Goal: Task Accomplishment & Management: Complete application form

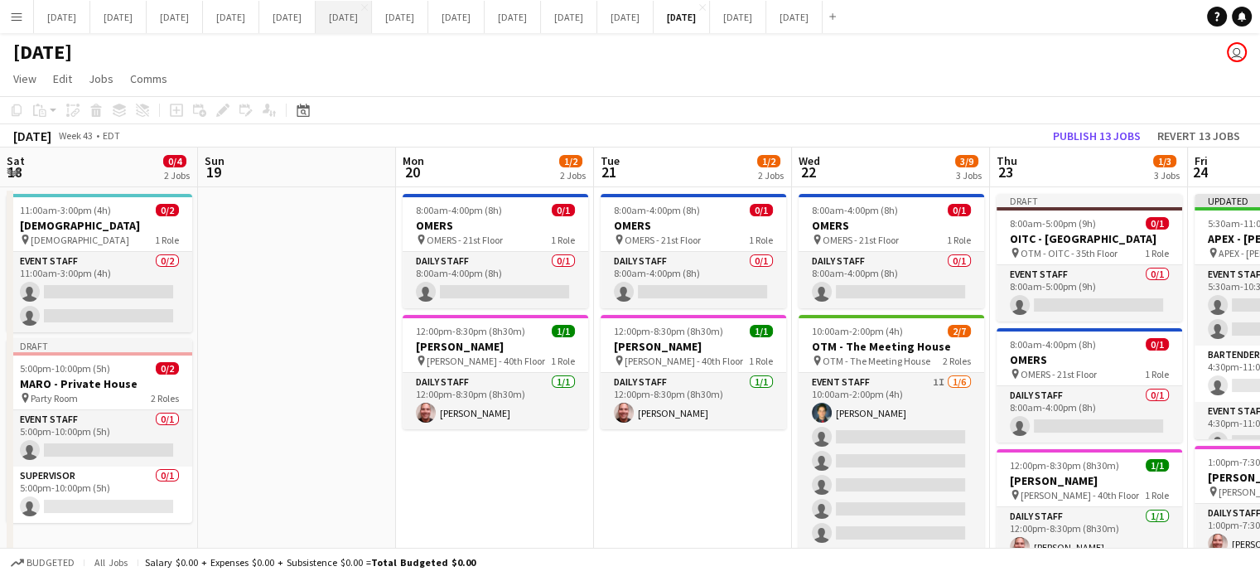
scroll to position [0, 467]
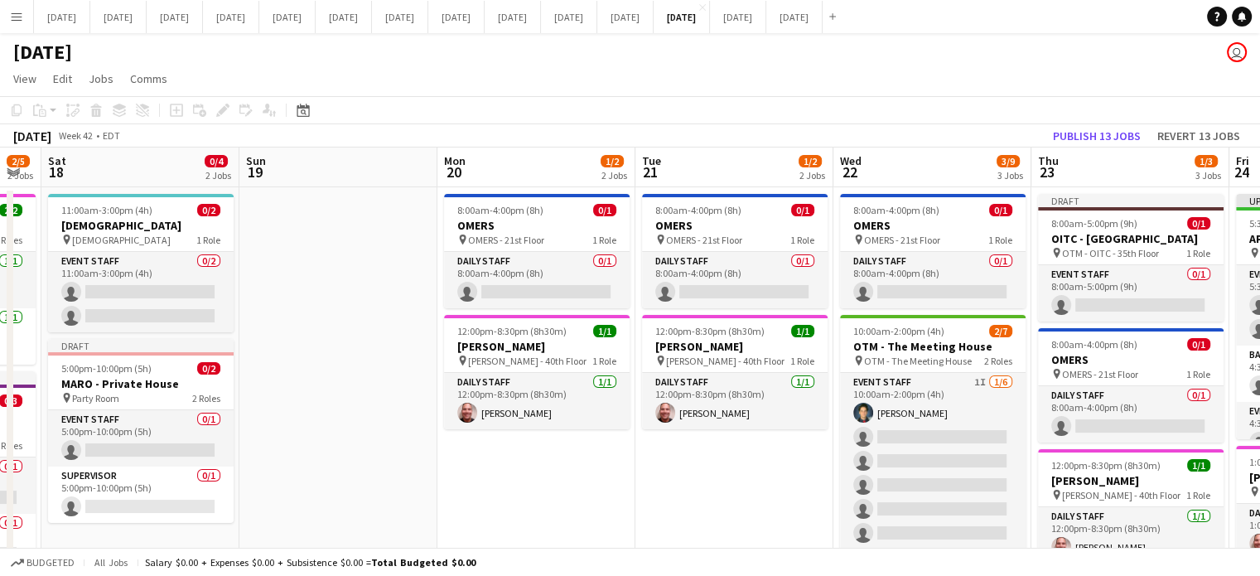
drag, startPoint x: 248, startPoint y: 484, endPoint x: 755, endPoint y: 467, distance: 507.9
click at [755, 467] on app-calendar-viewport "Thu 16 Fri 17 2/5 2 Jobs Sat 18 0/4 2 Jobs Sun 19 Mon 20 1/2 2 Jobs Tue 21 1/2 …" at bounding box center [630, 431] width 1260 height 569
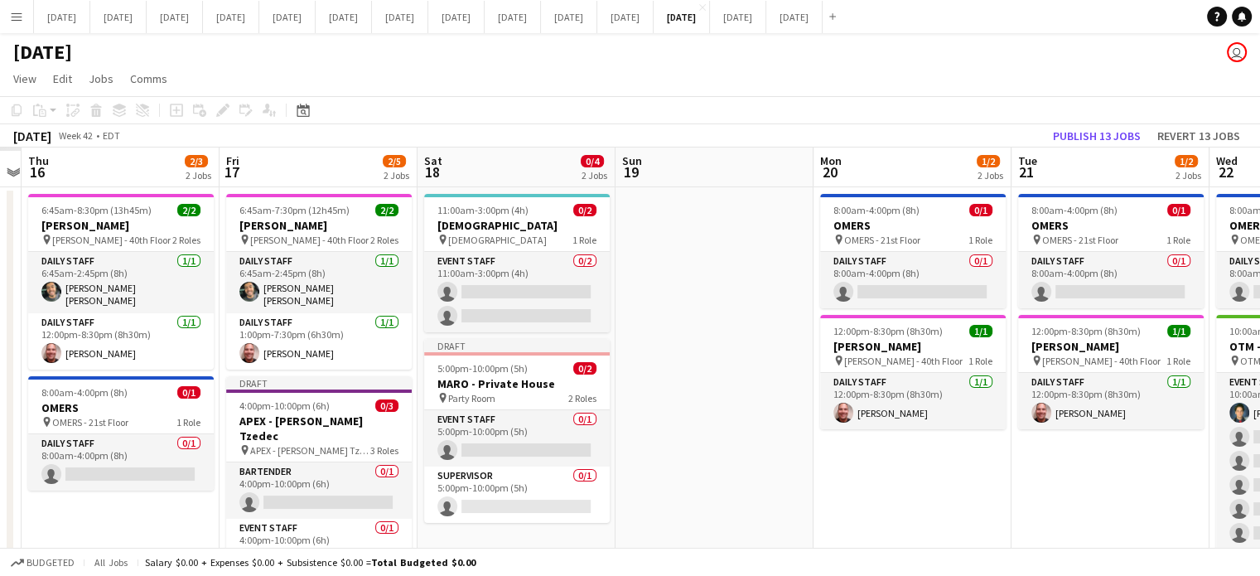
drag, startPoint x: 498, startPoint y: 480, endPoint x: 1004, endPoint y: 471, distance: 506.1
click at [1004, 471] on app-calendar-viewport "Tue 14 Wed 15 Thu 16 2/3 2 Jobs Fri 17 2/5 2 Jobs Sat 18 0/4 2 Jobs Sun 19 Mon …" at bounding box center [630, 431] width 1260 height 569
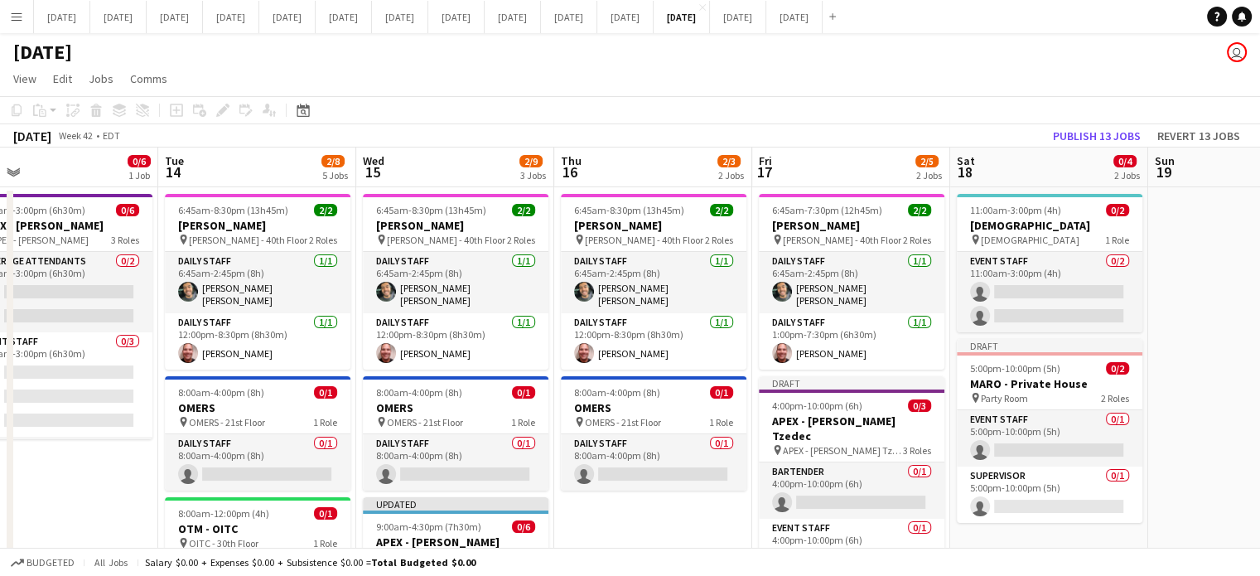
drag, startPoint x: 848, startPoint y: 481, endPoint x: 1259, endPoint y: 453, distance: 411.7
click at [1259, 449] on html "Menu Boards Boards Boards All jobs Status Workforce Workforce My Workforce Recr…" at bounding box center [630, 482] width 1260 height 964
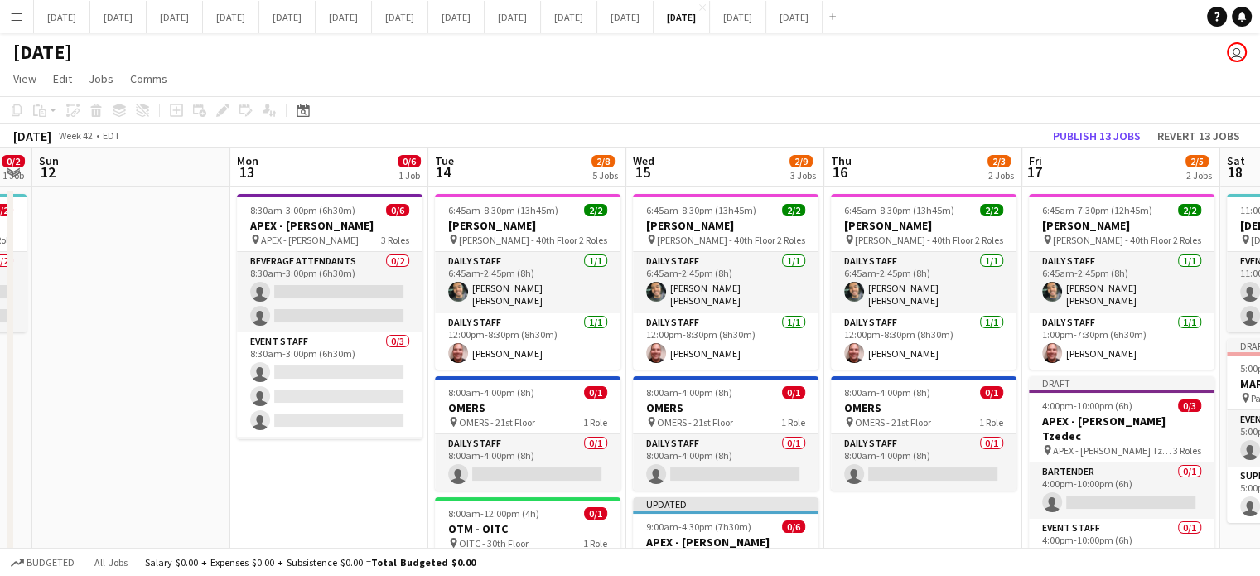
scroll to position [0, 363]
drag, startPoint x: 643, startPoint y: 546, endPoint x: 914, endPoint y: 508, distance: 273.4
click at [914, 508] on app-calendar-viewport "Fri 10 Sat 11 0/2 1 Job Sun 12 Mon 13 0/6 1 Job Tue 14 2/8 5 Jobs Wed 15 2/9 3 …" at bounding box center [630, 541] width 1260 height 788
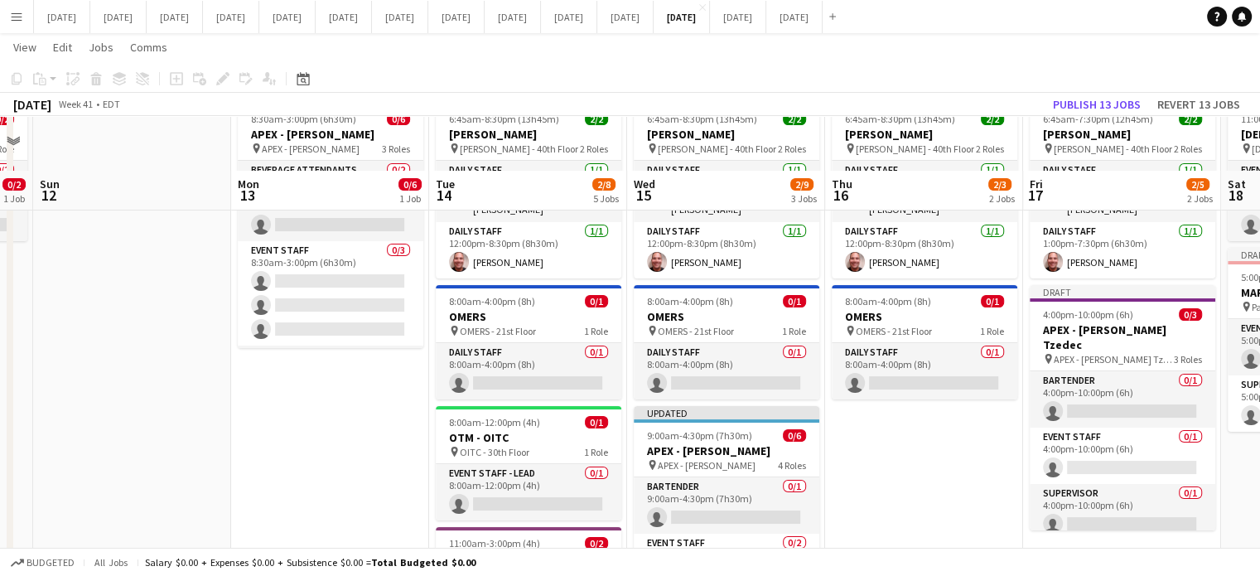
scroll to position [0, 0]
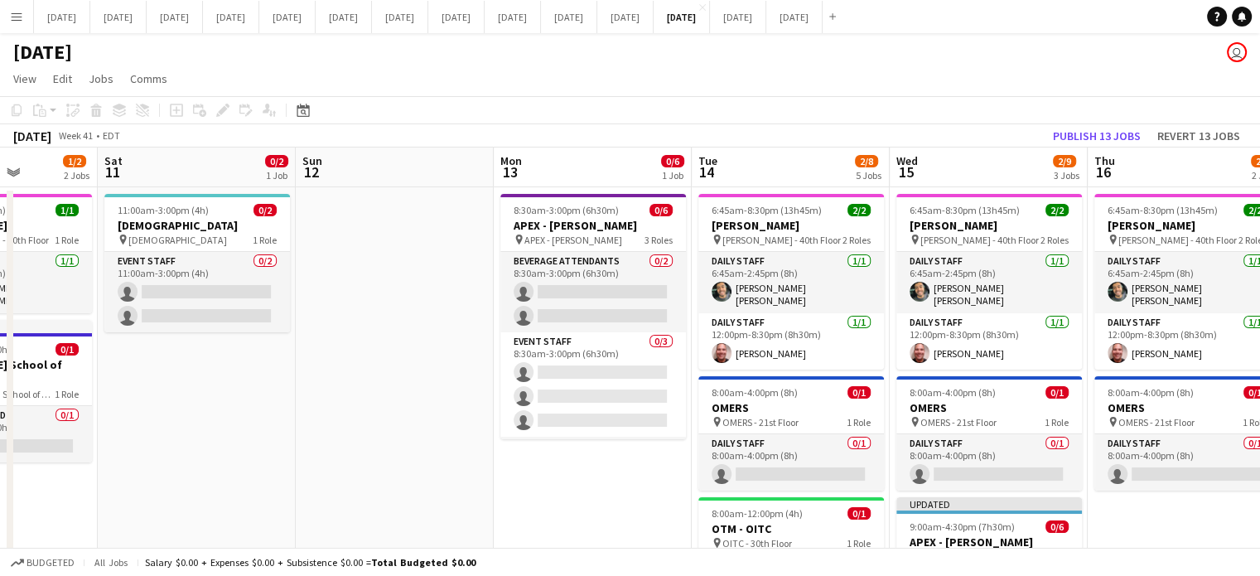
drag, startPoint x: 333, startPoint y: 494, endPoint x: 1271, endPoint y: 483, distance: 938.4
click at [1259, 483] on html "Menu Boards Boards Boards All jobs Status Workforce Workforce My Workforce Recr…" at bounding box center [630, 482] width 1260 height 964
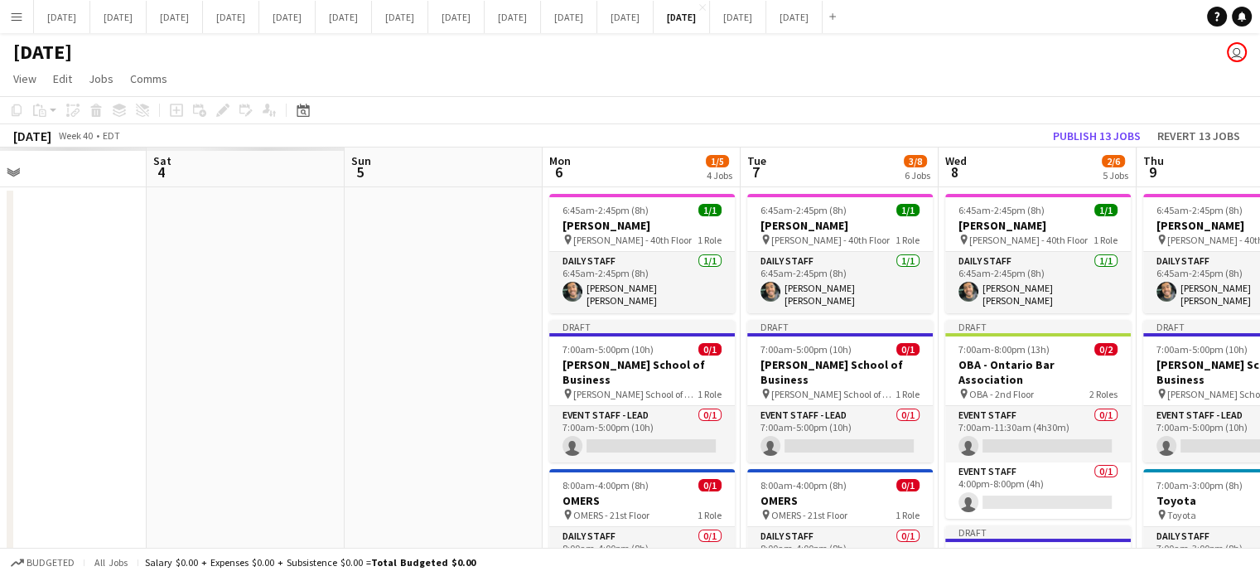
drag, startPoint x: 602, startPoint y: 487, endPoint x: 1271, endPoint y: 433, distance: 671.3
click at [1259, 433] on html "Menu Boards Boards Boards All jobs Status Workforce Workforce My Workforce Recr…" at bounding box center [630, 560] width 1260 height 1120
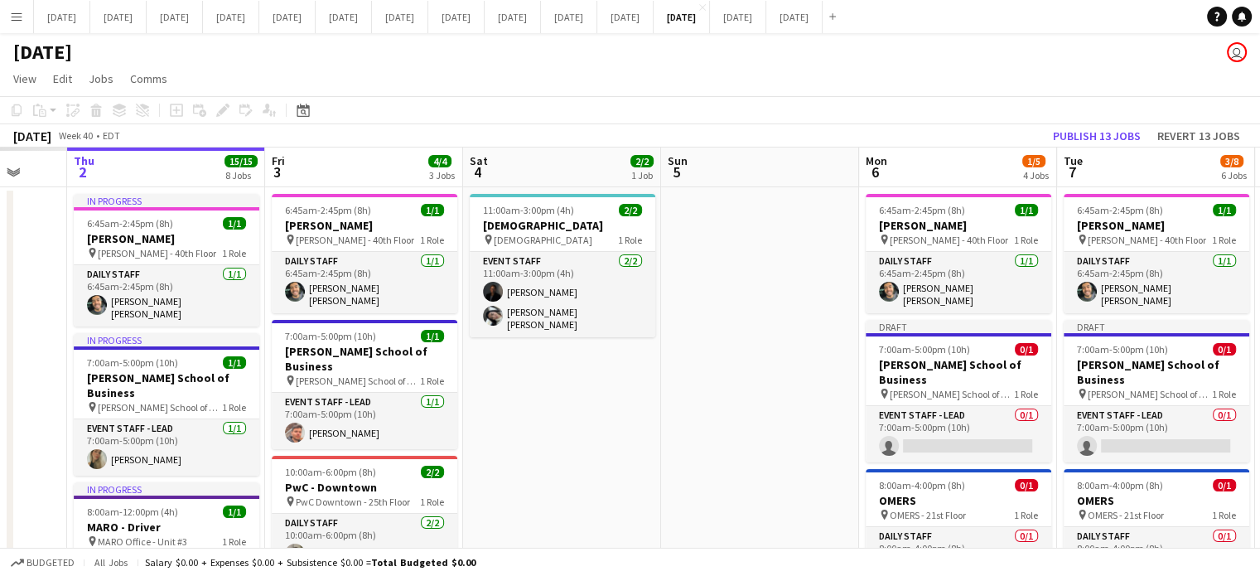
scroll to position [0, 408]
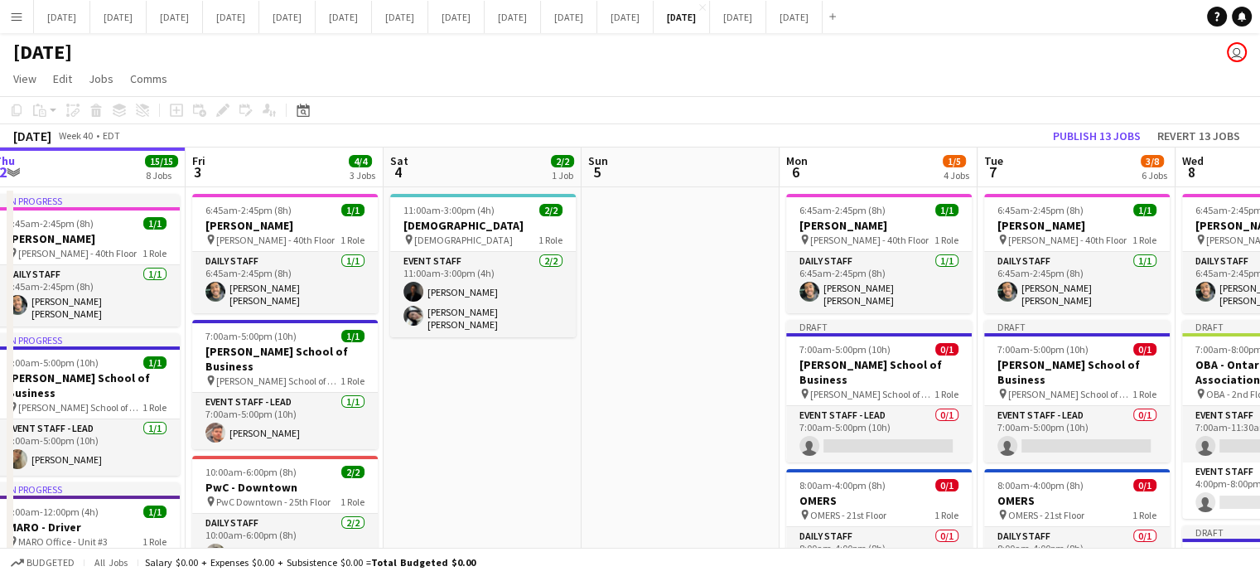
drag, startPoint x: 294, startPoint y: 412, endPoint x: 683, endPoint y: 407, distance: 389.3
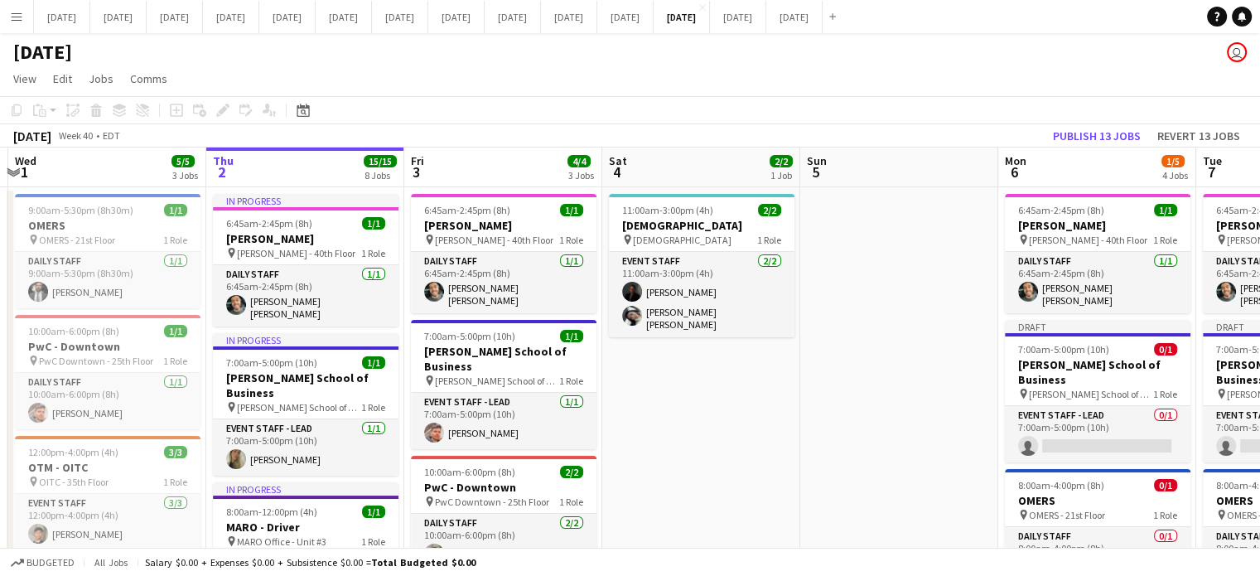
drag, startPoint x: 414, startPoint y: 439, endPoint x: 634, endPoint y: 423, distance: 220.9
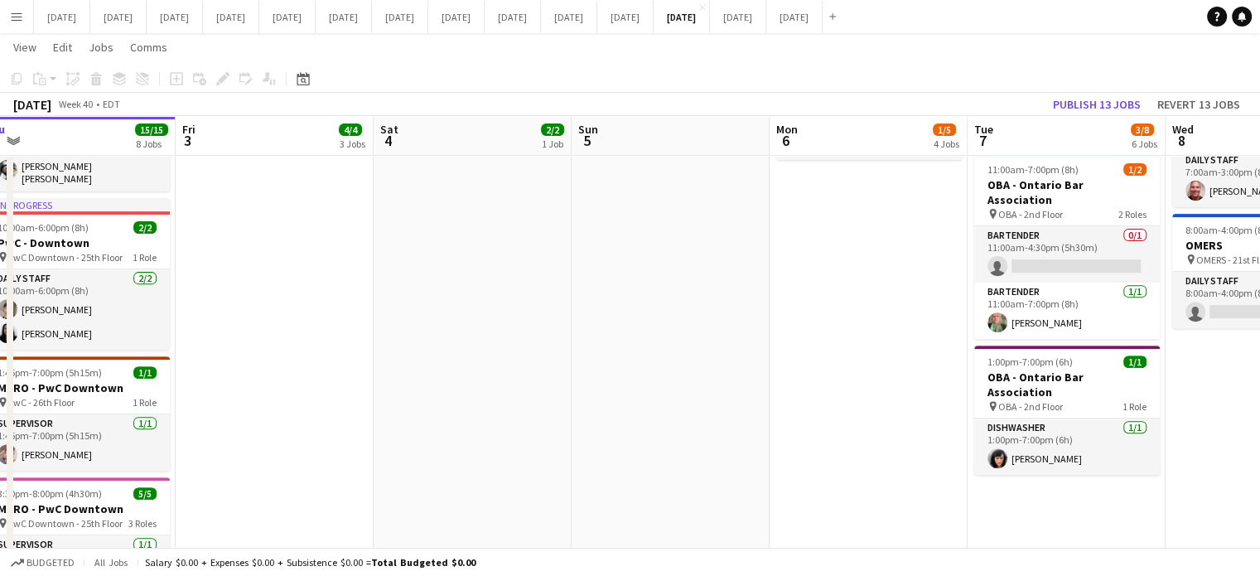
scroll to position [0, 672]
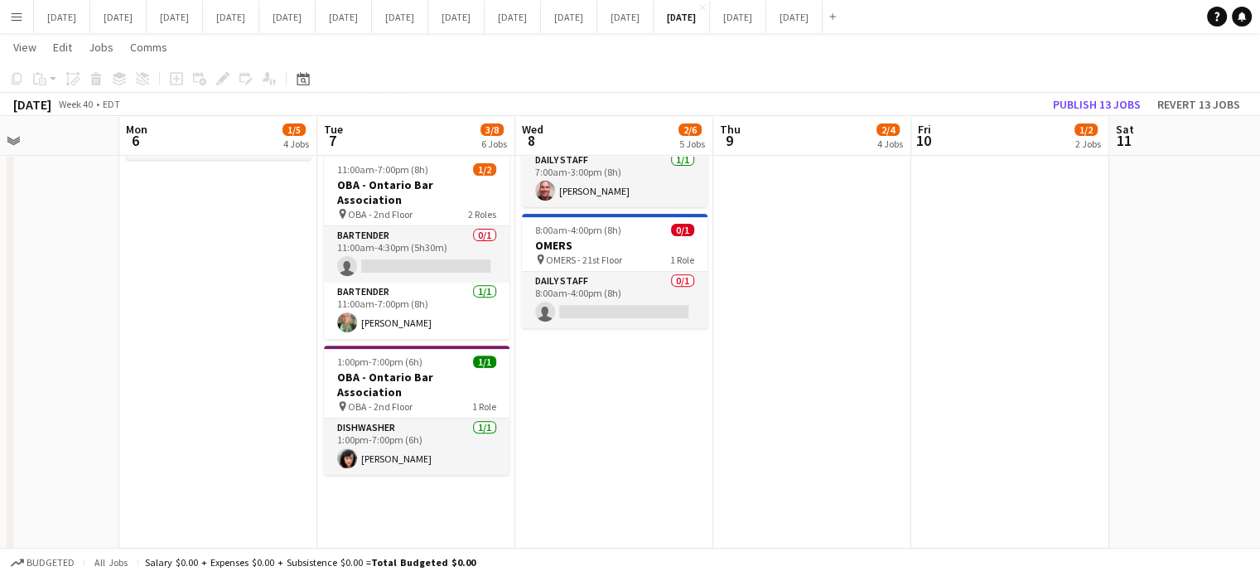
drag, startPoint x: 845, startPoint y: 304, endPoint x: 0, endPoint y: 296, distance: 844.8
click at [0, 296] on app-calendar-viewport "Thu 2 15/15 8 Jobs Fri 3 4/4 3 Jobs Sat 4 2/2 1 Job Sun 5 Mon 6 1/5 4 Jobs Tue …" at bounding box center [630, 192] width 1260 height 1415
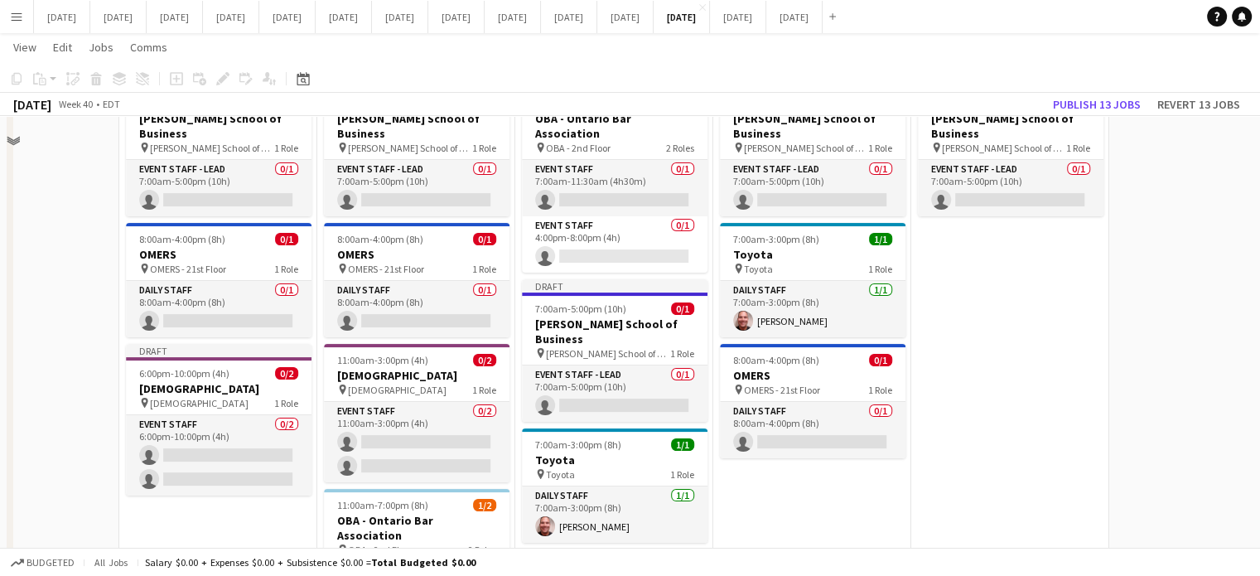
scroll to position [331, 0]
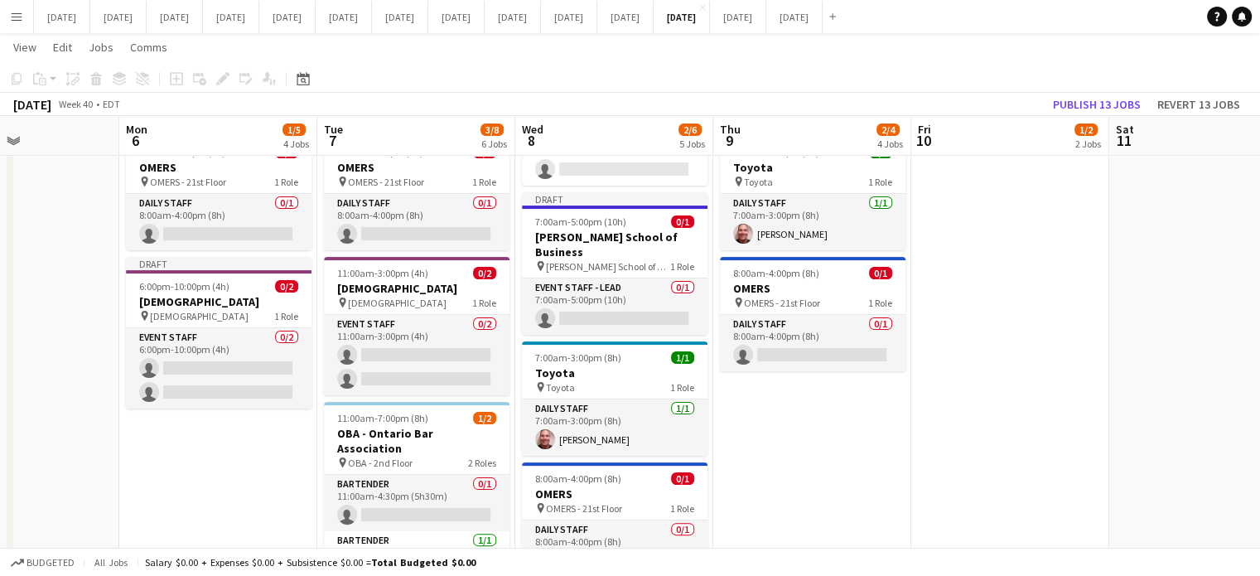
click at [822, 431] on app-date-cell "6:45am-2:45pm (8h) 1/1 [PERSON_NAME] pin [PERSON_NAME] - 40th Floor 1 Role Dail…" at bounding box center [812, 501] width 198 height 1294
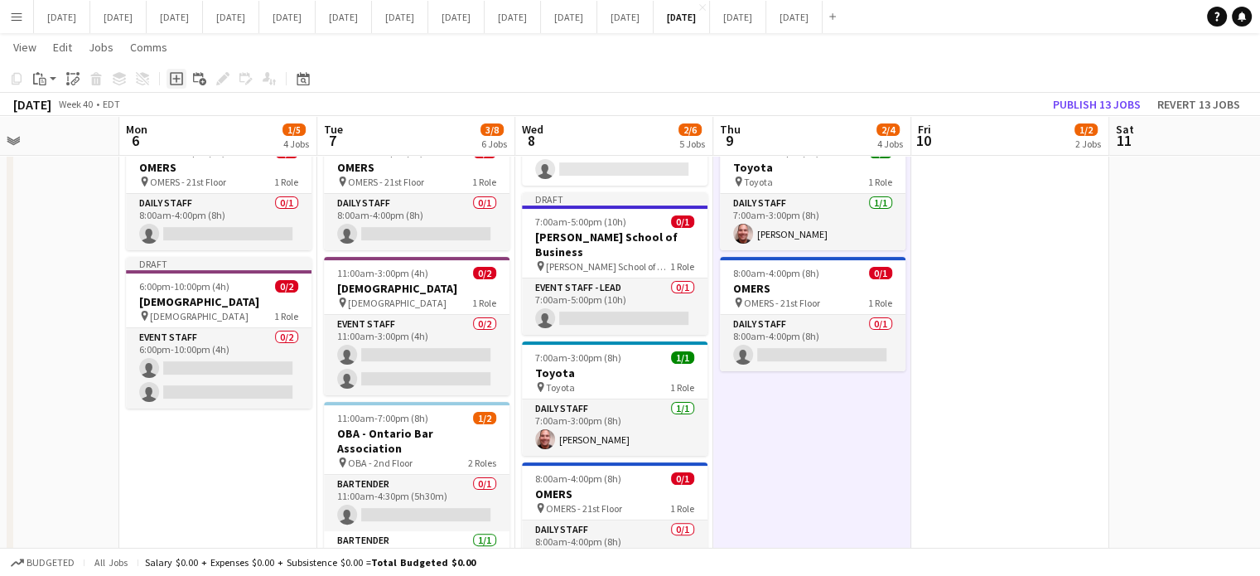
click at [171, 81] on icon "Add job" at bounding box center [176, 78] width 13 height 13
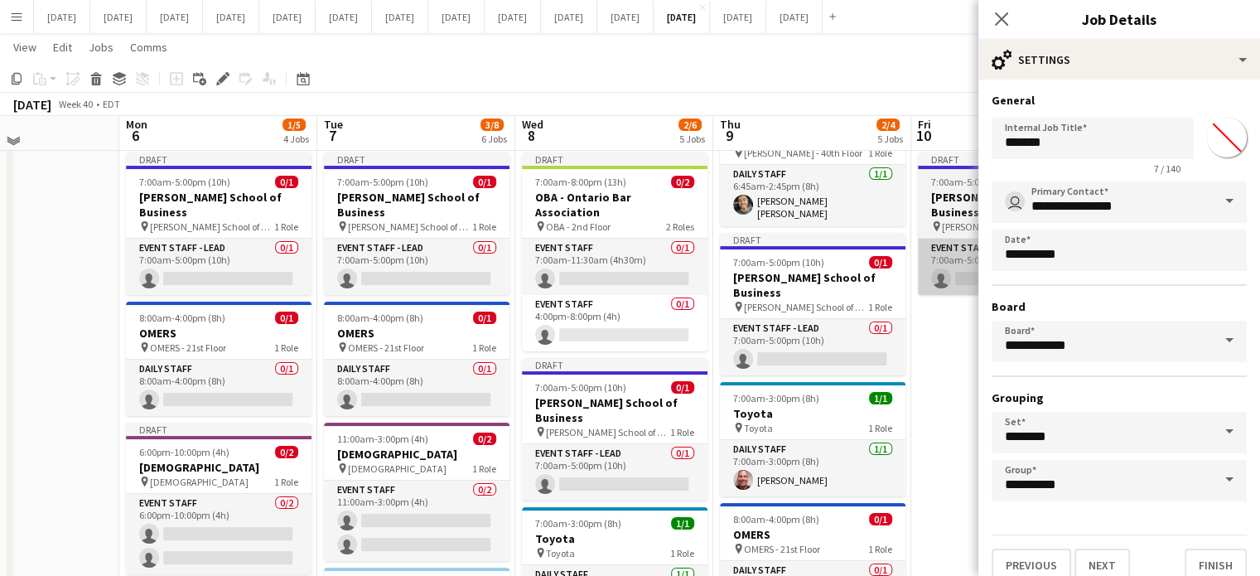
scroll to position [0, 0]
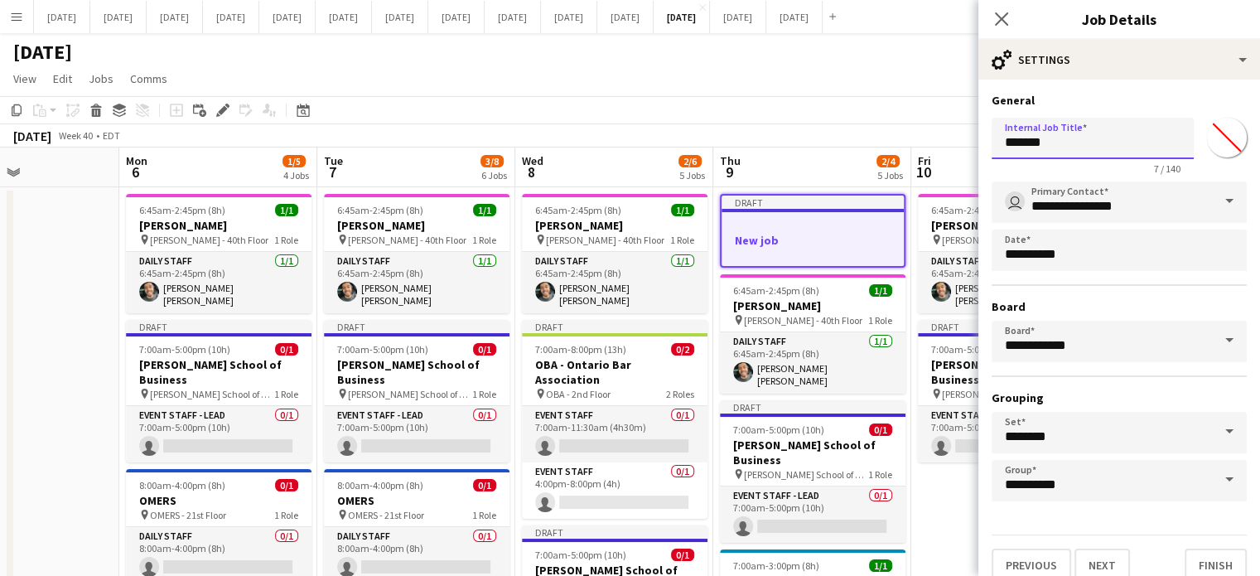
drag, startPoint x: 1020, startPoint y: 143, endPoint x: 919, endPoint y: 145, distance: 101.0
type input "**********"
click at [1201, 121] on input "*******" at bounding box center [1227, 138] width 60 height 60
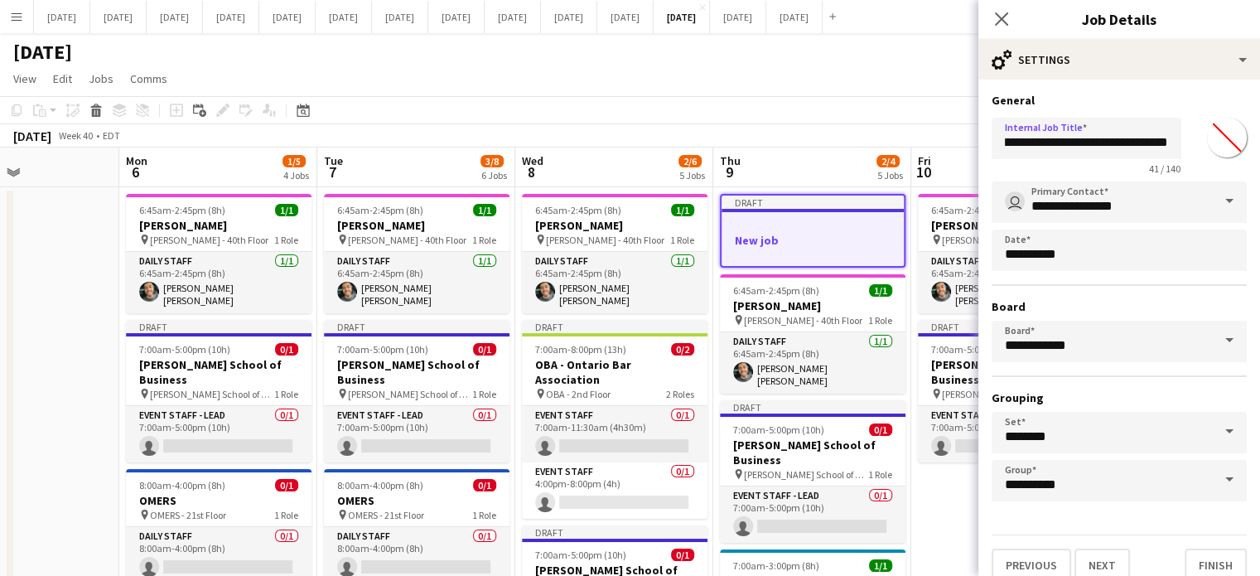
scroll to position [0, 0]
type input "*******"
click at [1174, 115] on div "**********" at bounding box center [1118, 143] width 255 height 64
click at [1164, 196] on input "**********" at bounding box center [1118, 201] width 255 height 41
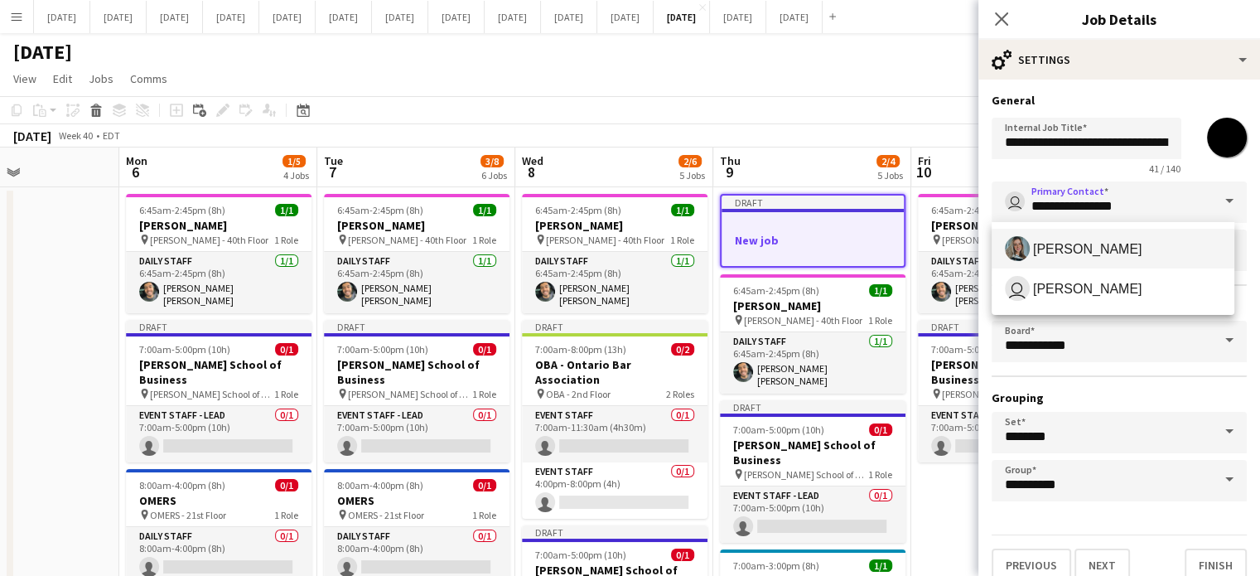
click at [1073, 239] on span "[PERSON_NAME]" at bounding box center [1113, 248] width 216 height 25
type input "**********"
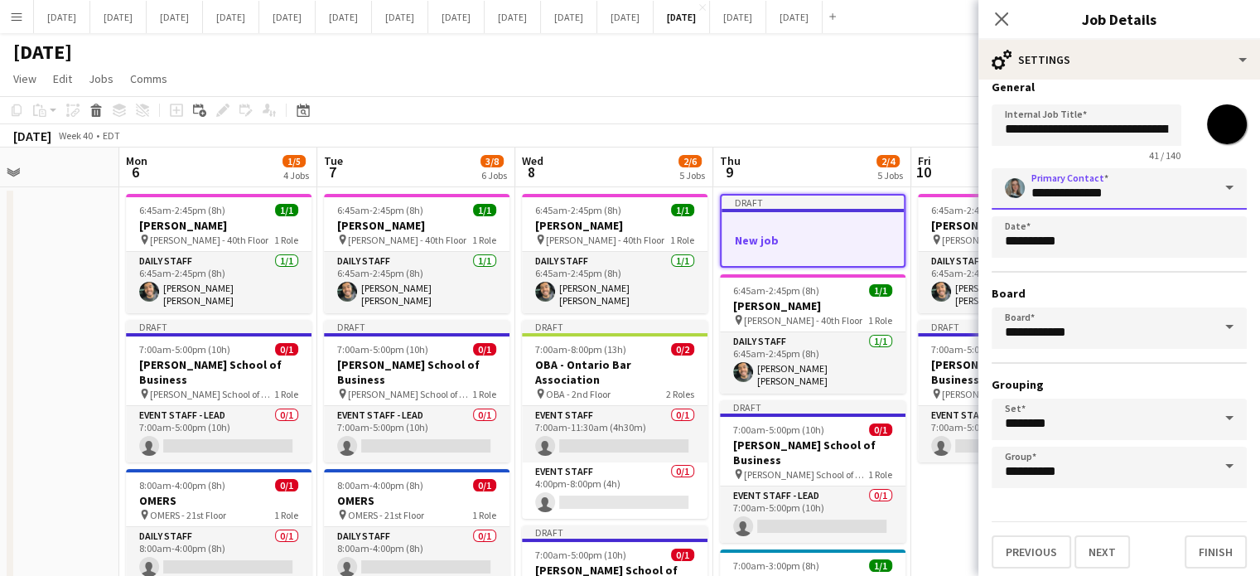
scroll to position [15, 0]
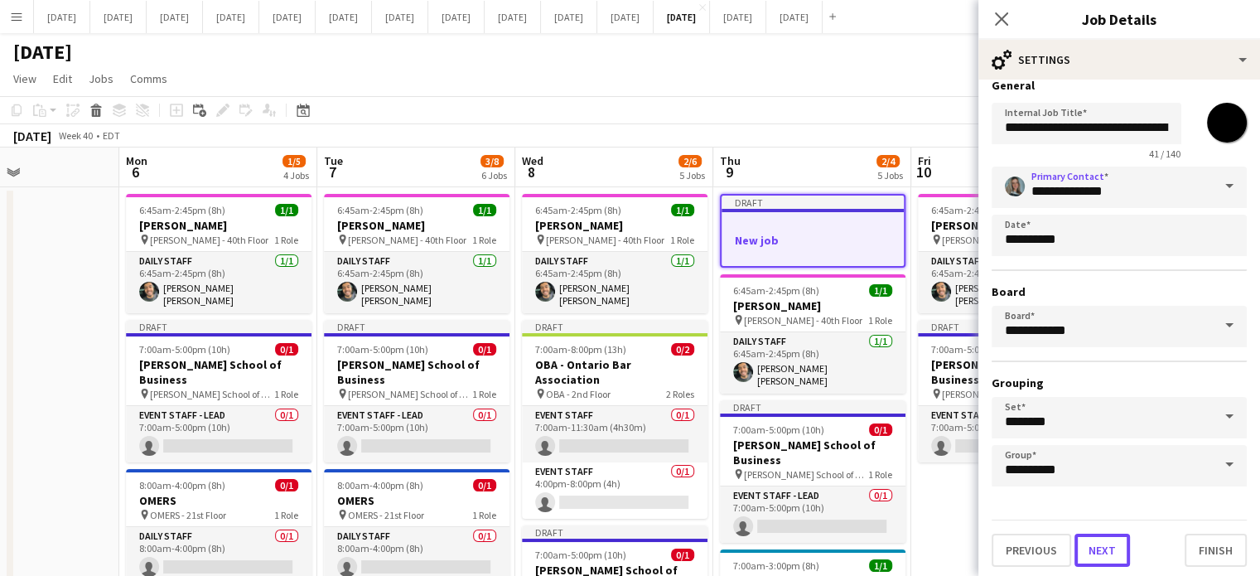
click at [1099, 542] on button "Next" at bounding box center [1101, 549] width 55 height 33
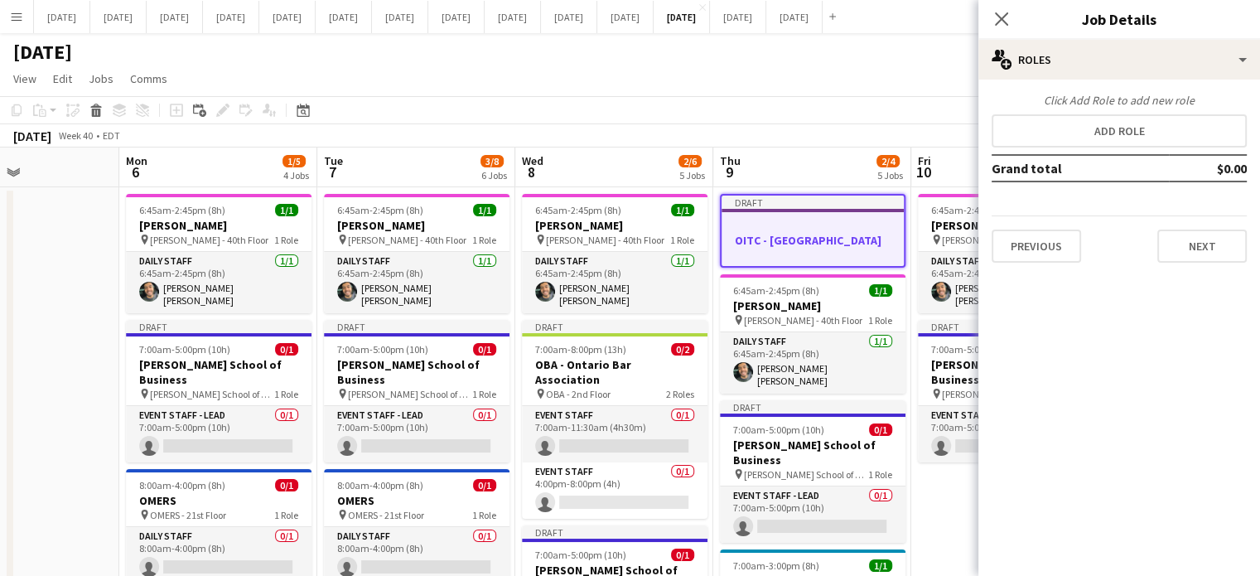
scroll to position [0, 0]
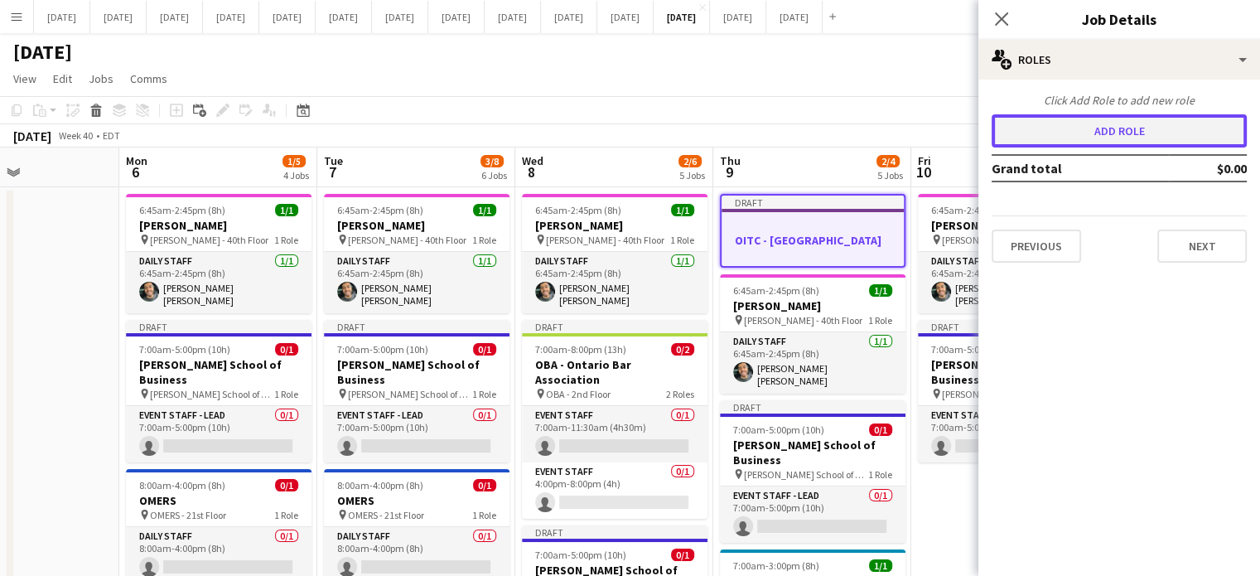
click at [1030, 133] on button "Add role" at bounding box center [1118, 130] width 255 height 33
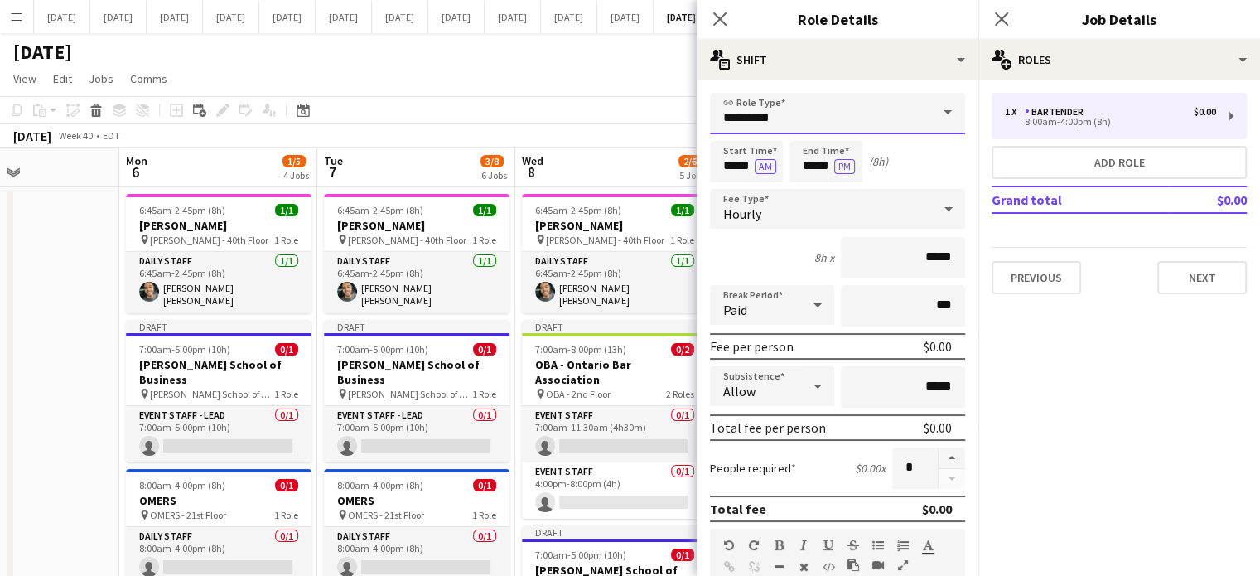
click at [833, 112] on input "*********" at bounding box center [837, 113] width 255 height 41
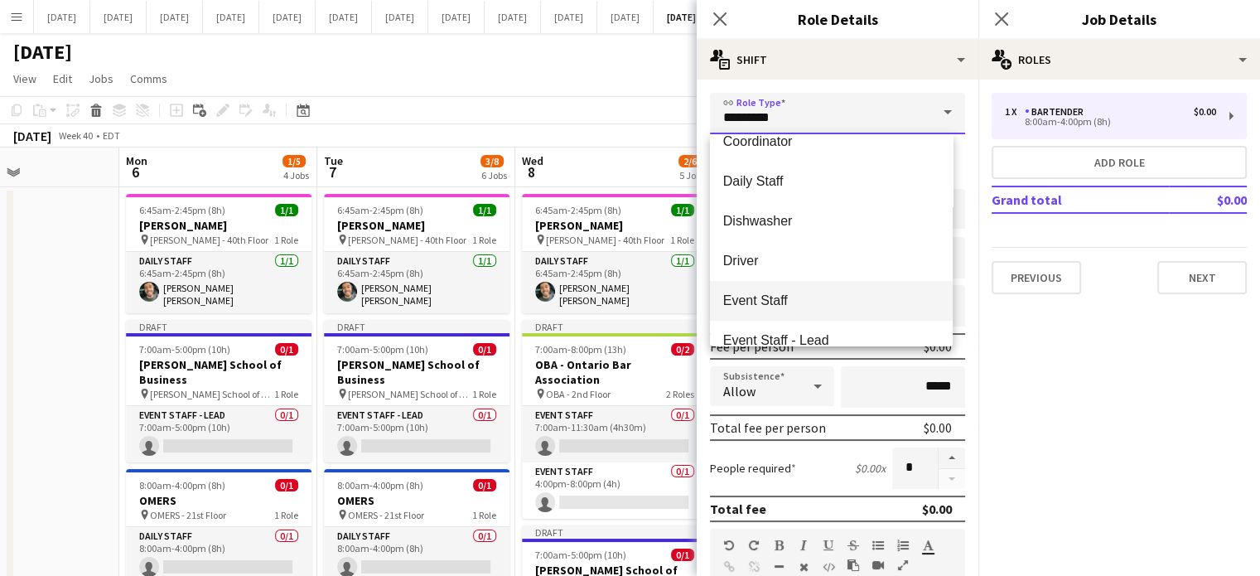
scroll to position [166, 0]
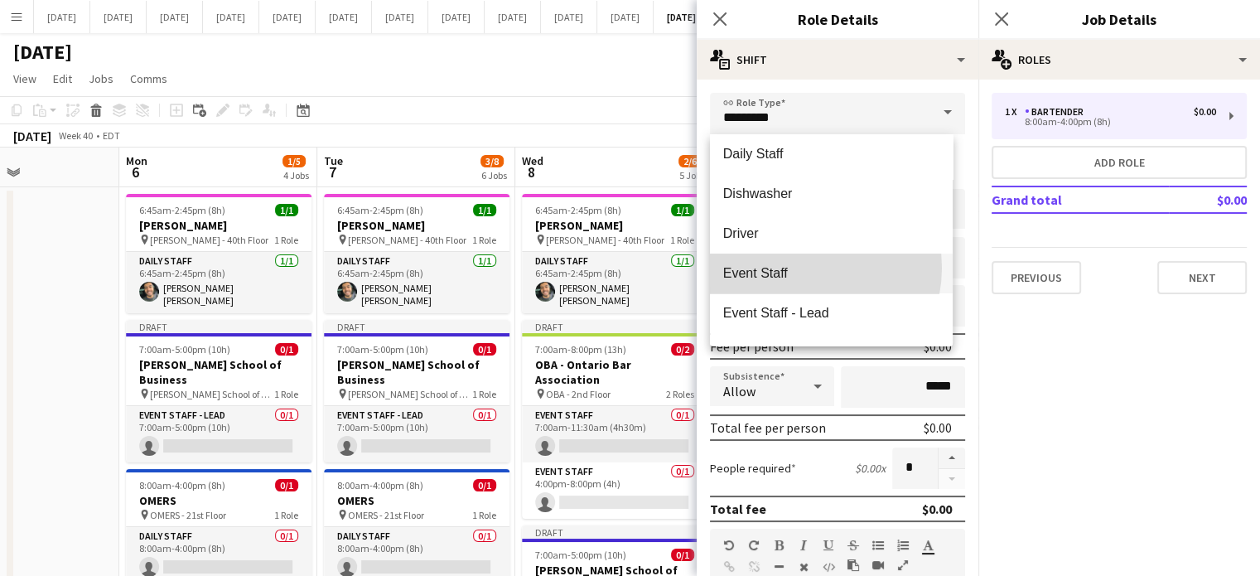
click at [795, 267] on span "Event Staff" at bounding box center [831, 273] width 216 height 16
type input "**********"
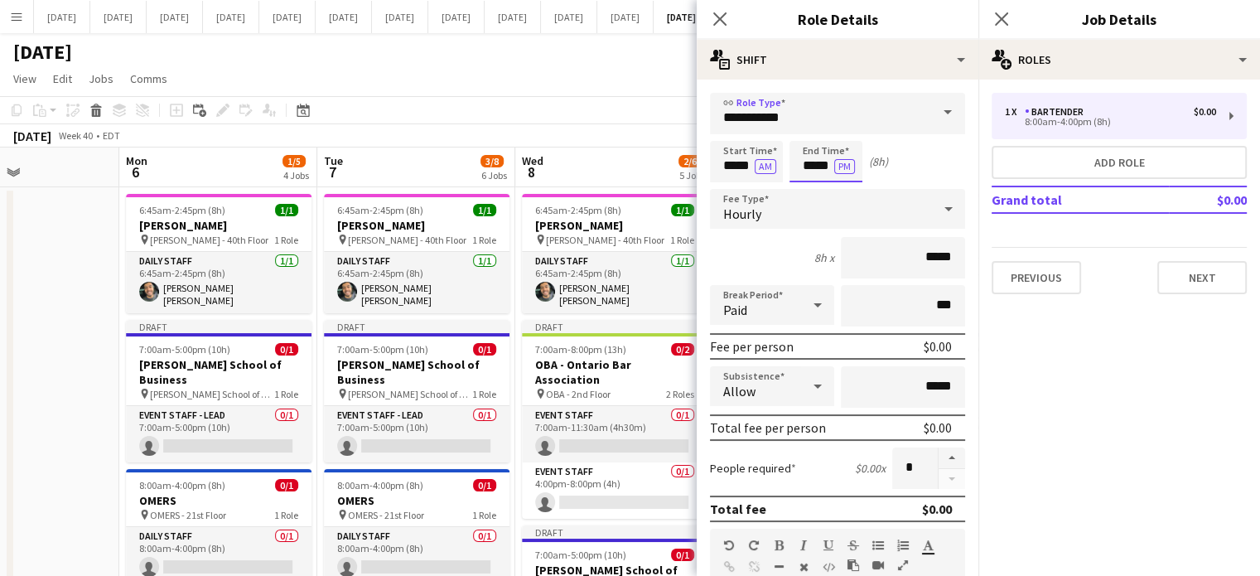
click at [813, 165] on input "*****" at bounding box center [825, 161] width 73 height 41
click at [815, 185] on div at bounding box center [809, 190] width 33 height 17
type input "*****"
click at [815, 185] on div at bounding box center [809, 190] width 33 height 17
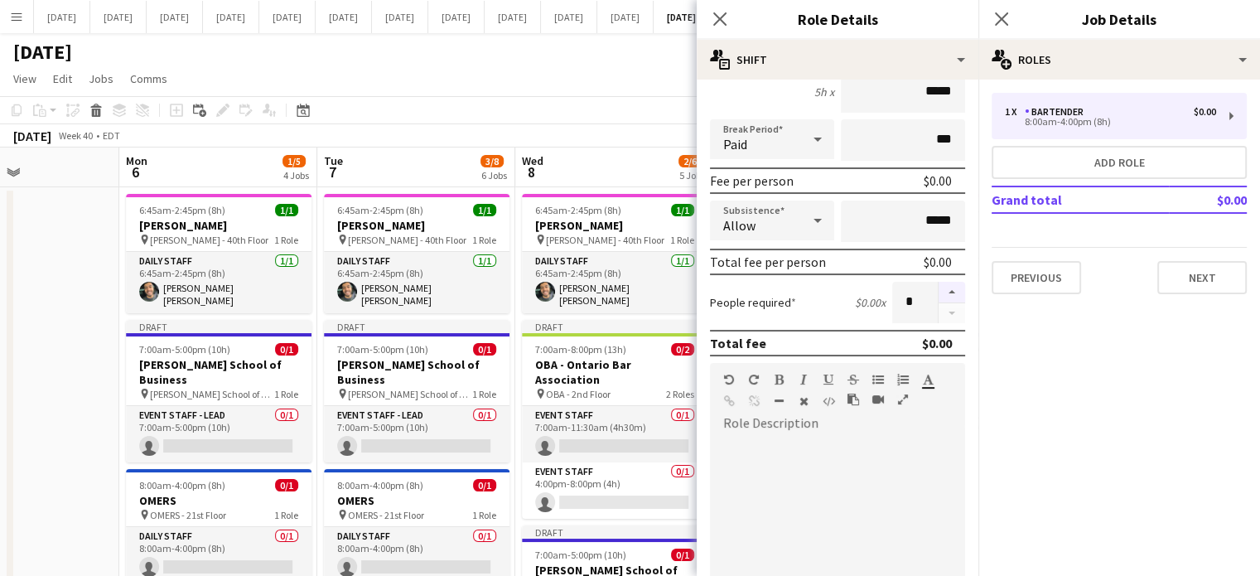
click at [941, 296] on button "button" at bounding box center [951, 293] width 27 height 22
type input "*"
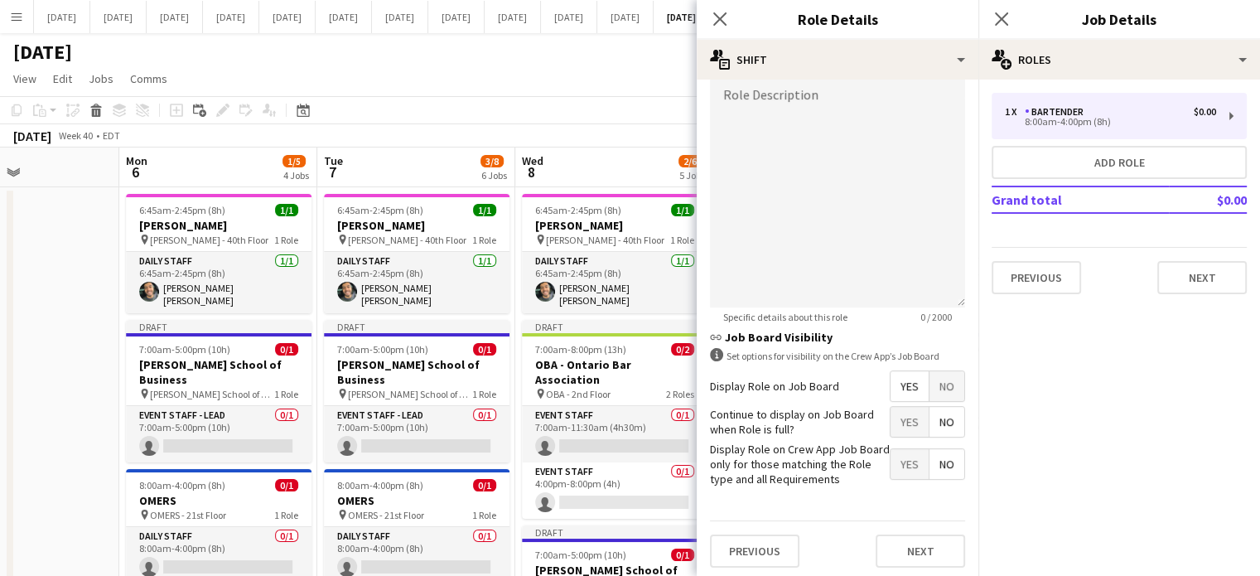
click at [935, 376] on span "No" at bounding box center [946, 386] width 35 height 30
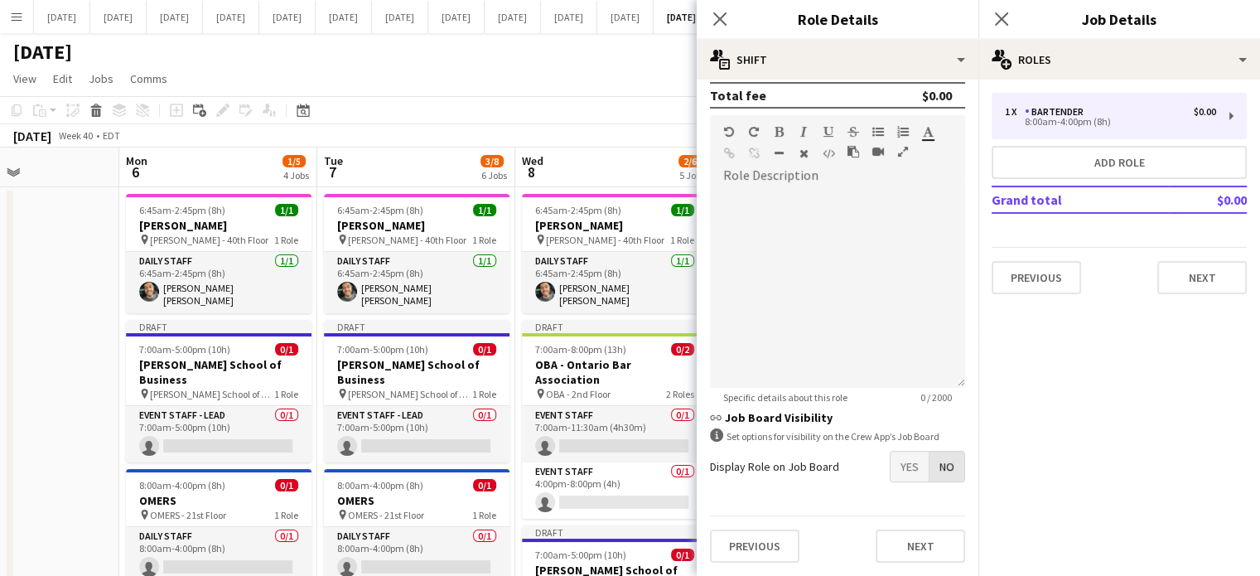
scroll to position [410, 0]
click at [904, 534] on button "Next" at bounding box center [919, 549] width 89 height 33
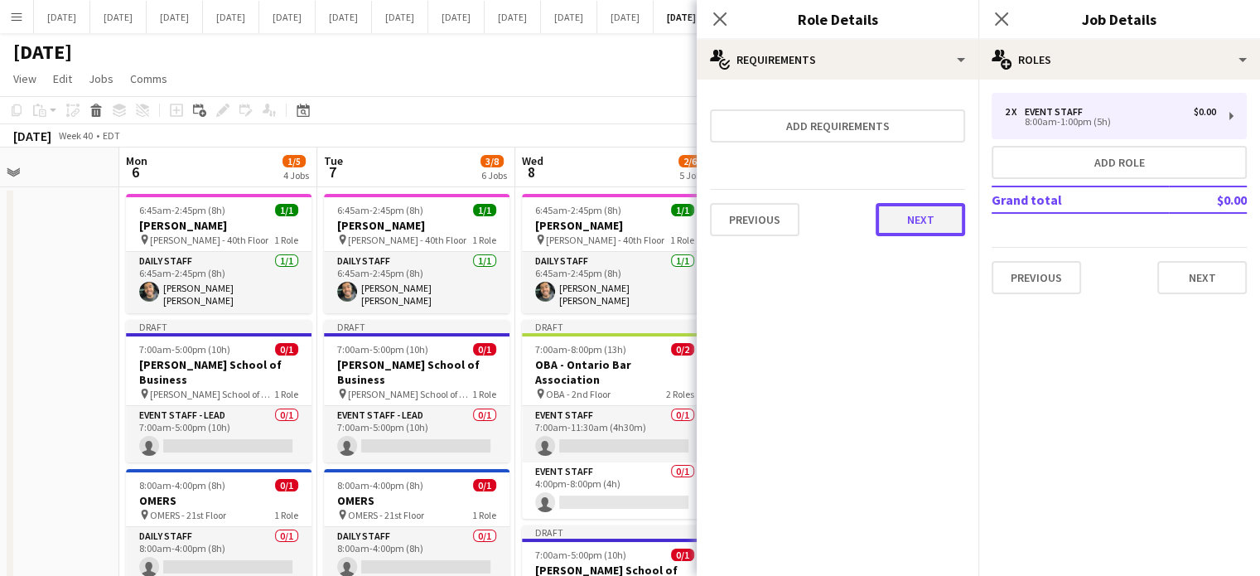
click at [923, 220] on button "Next" at bounding box center [919, 219] width 89 height 33
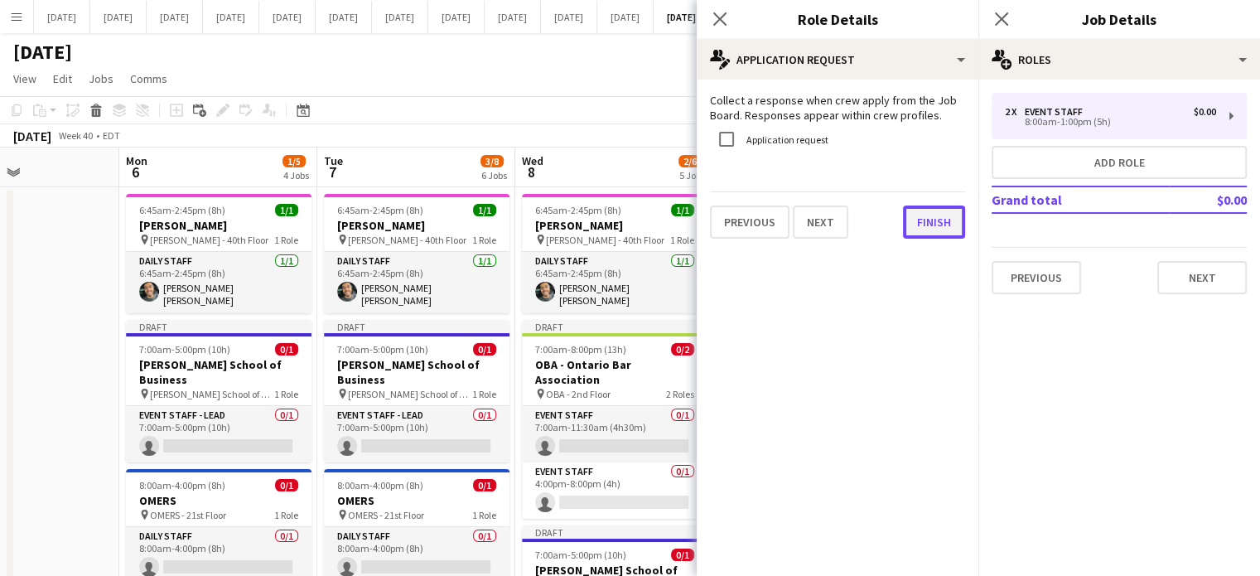
click at [925, 212] on button "Finish" at bounding box center [934, 221] width 62 height 33
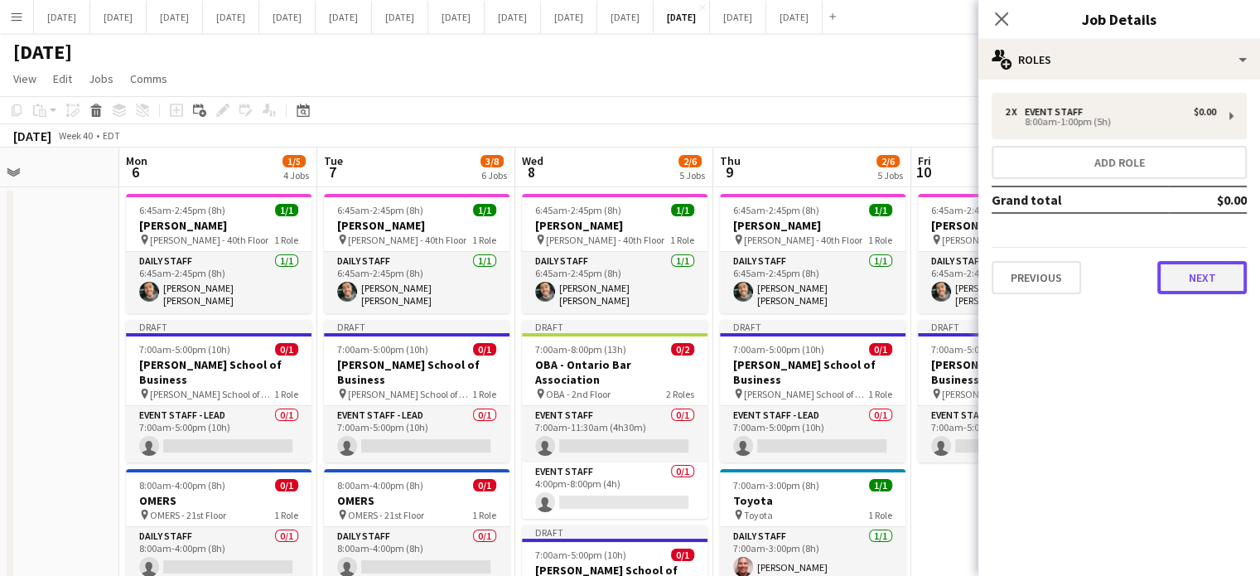
click at [1198, 275] on button "Next" at bounding box center [1201, 277] width 89 height 33
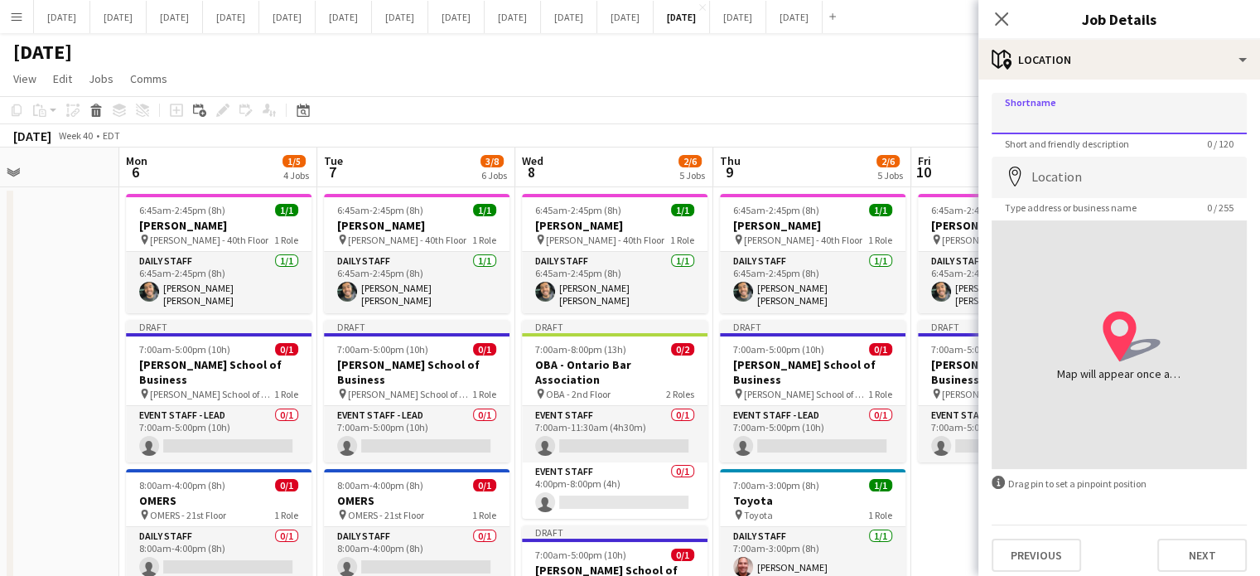
click at [1063, 116] on input "Shortname" at bounding box center [1118, 113] width 255 height 41
type input "**********"
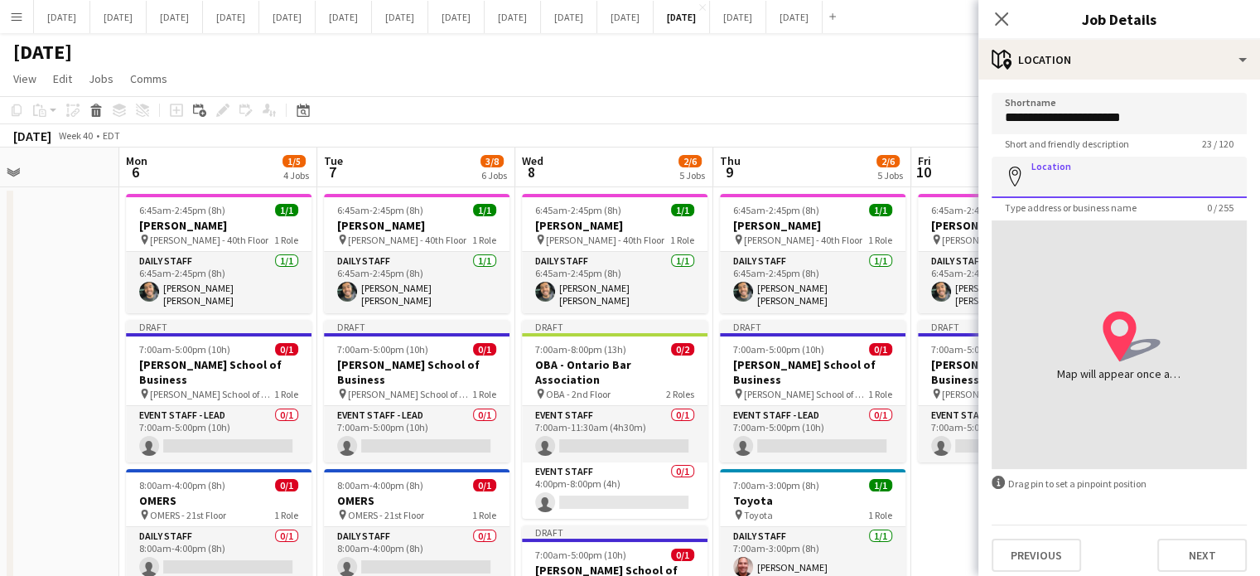
click at [1087, 175] on input "Location" at bounding box center [1118, 177] width 255 height 41
type input "**********"
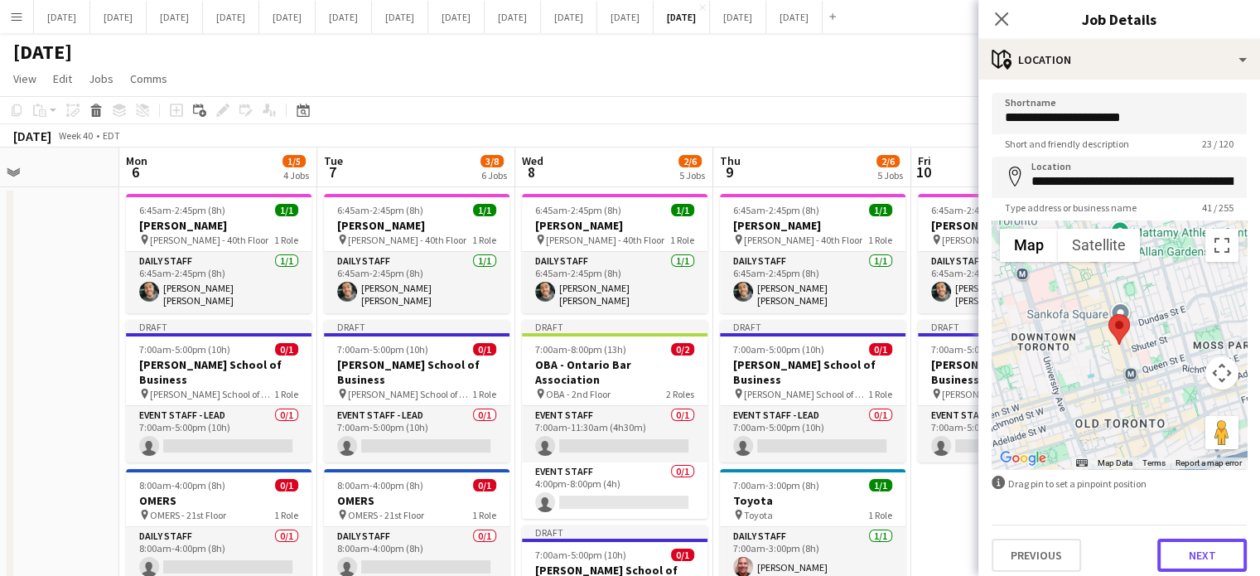
click at [1207, 549] on button "Next" at bounding box center [1201, 554] width 89 height 33
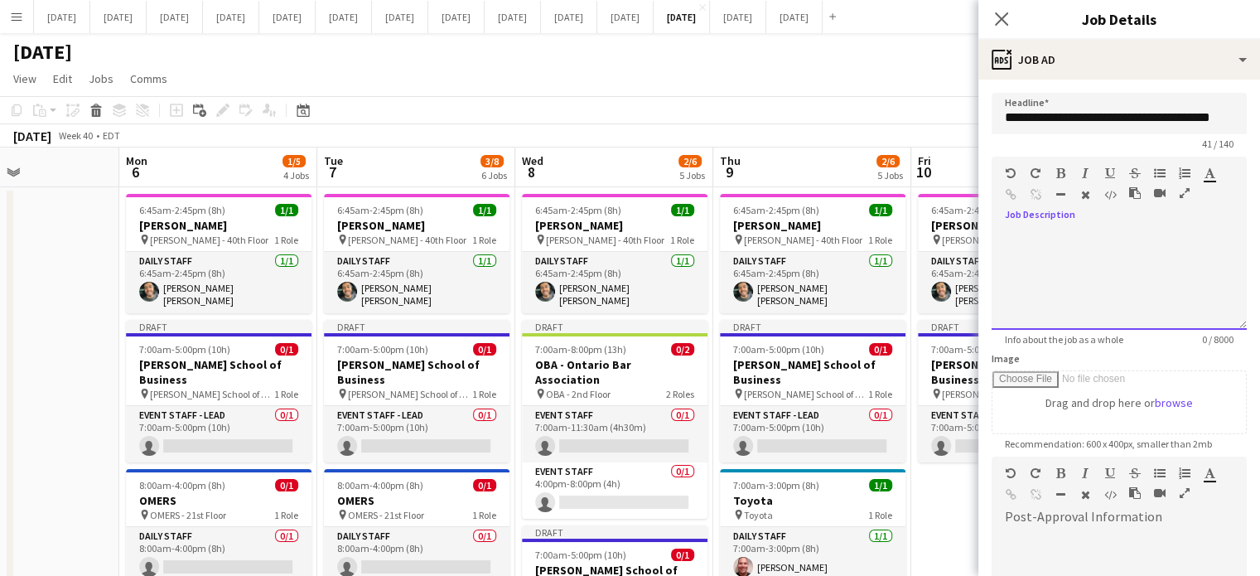
click at [1087, 273] on div at bounding box center [1118, 279] width 255 height 99
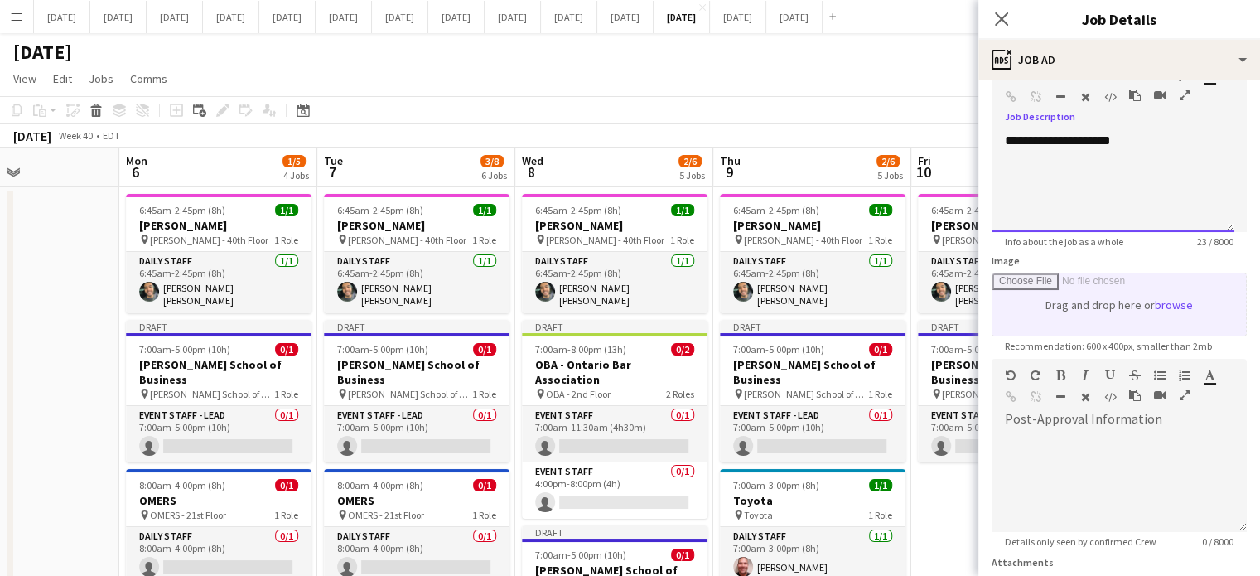
scroll to position [241, 0]
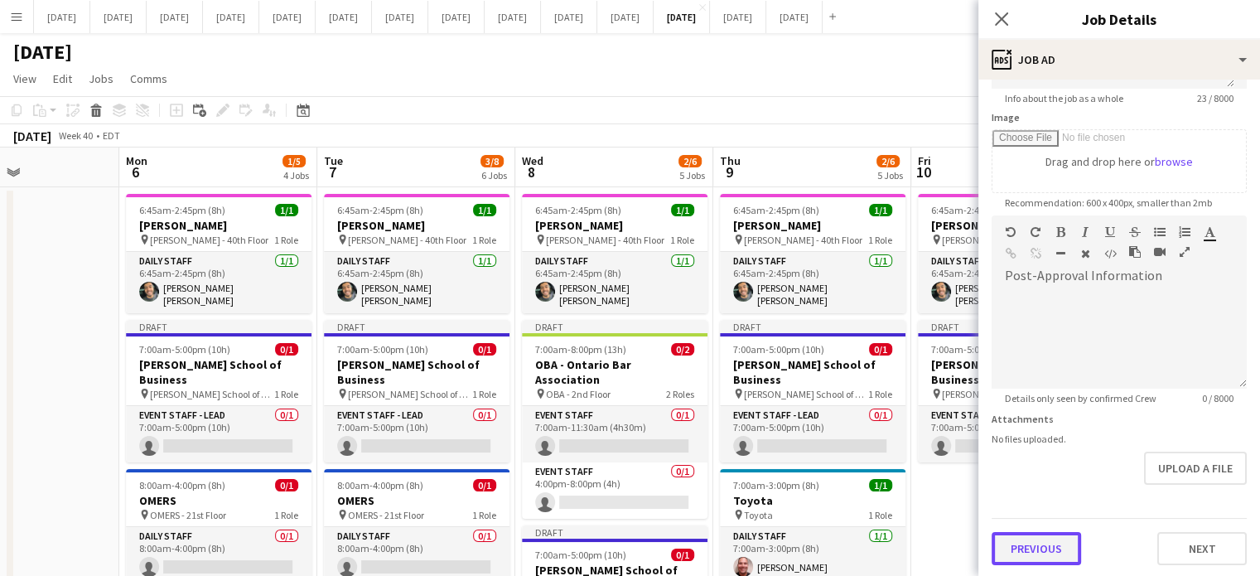
click at [1048, 549] on button "Previous" at bounding box center [1035, 548] width 89 height 33
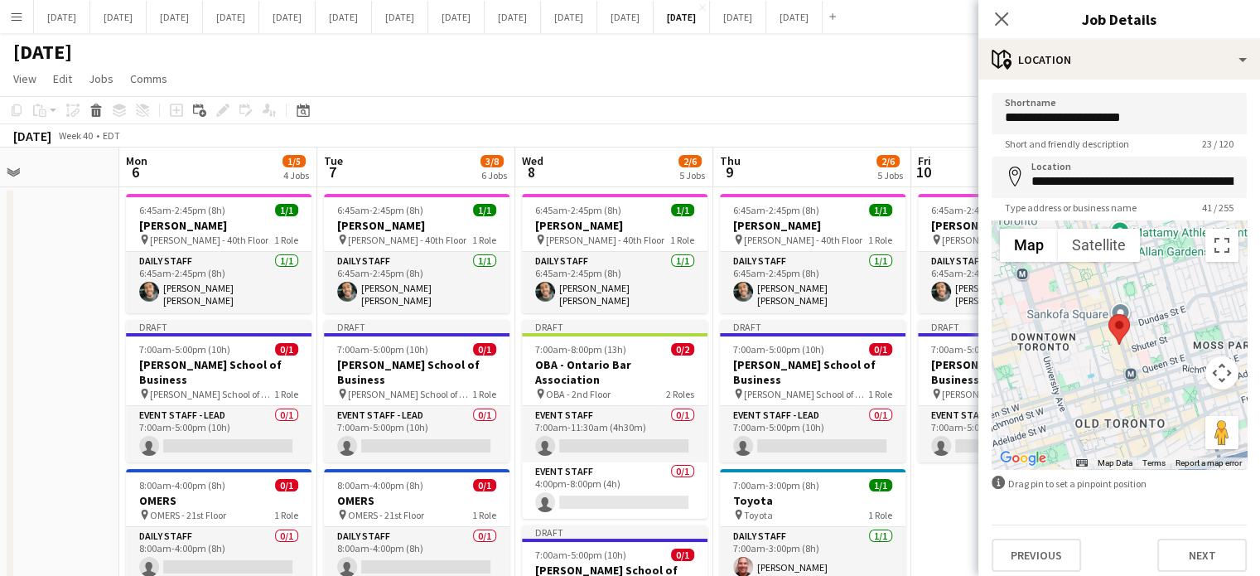
scroll to position [0, 0]
click at [1063, 562] on button "Previous" at bounding box center [1035, 554] width 89 height 33
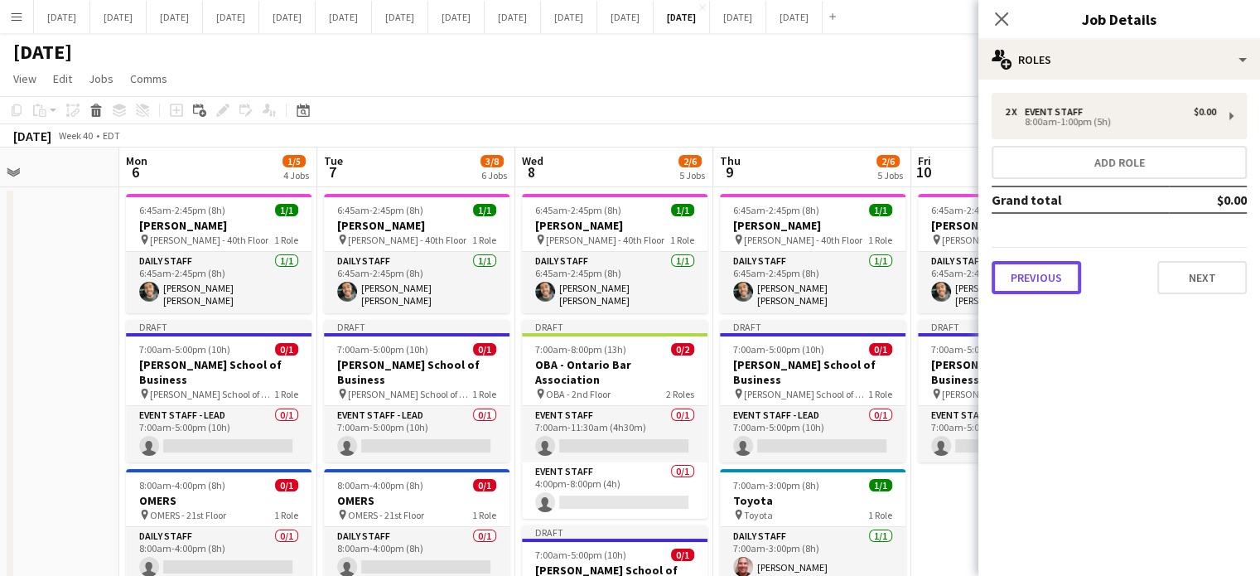
click at [1058, 274] on button "Previous" at bounding box center [1035, 277] width 89 height 33
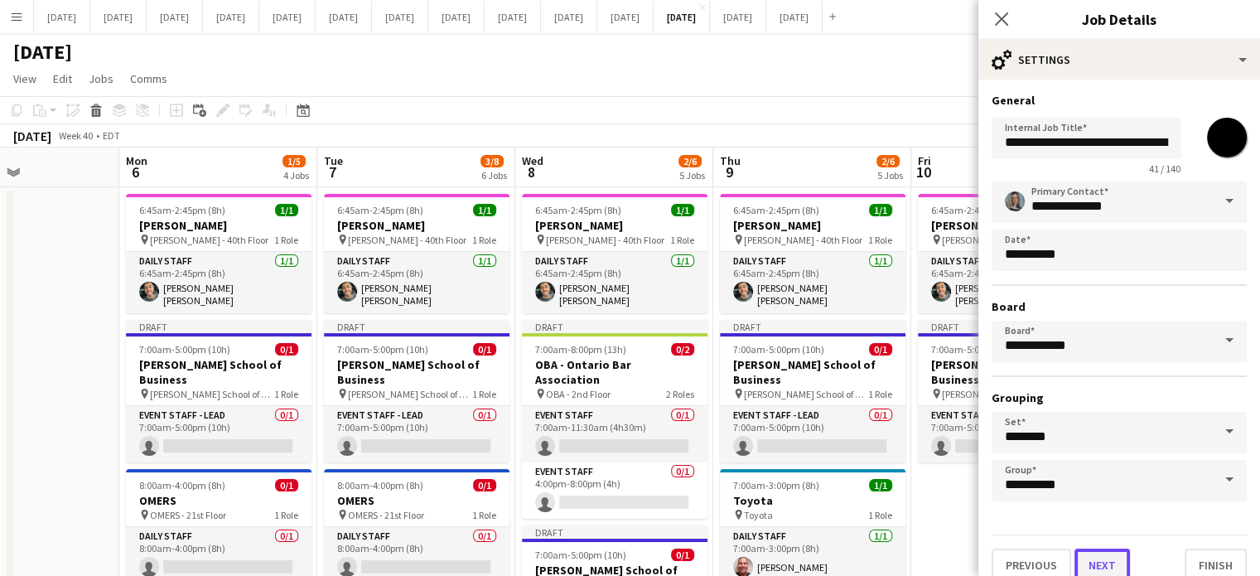
click at [1109, 569] on button "Next" at bounding box center [1101, 564] width 55 height 33
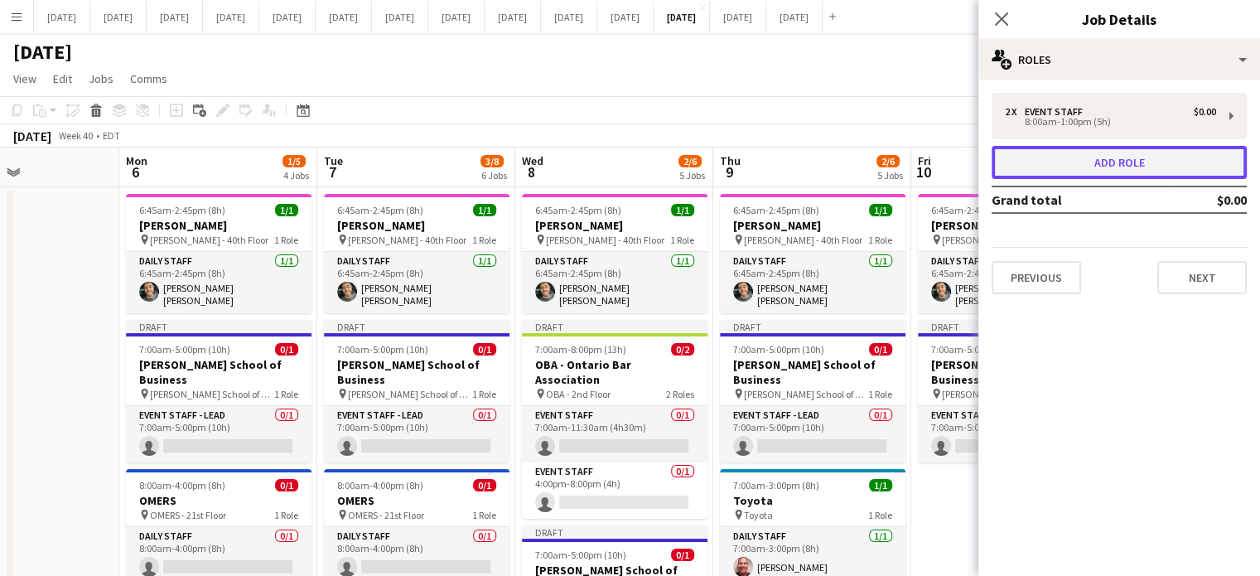
click at [1083, 162] on button "Add role" at bounding box center [1118, 162] width 255 height 33
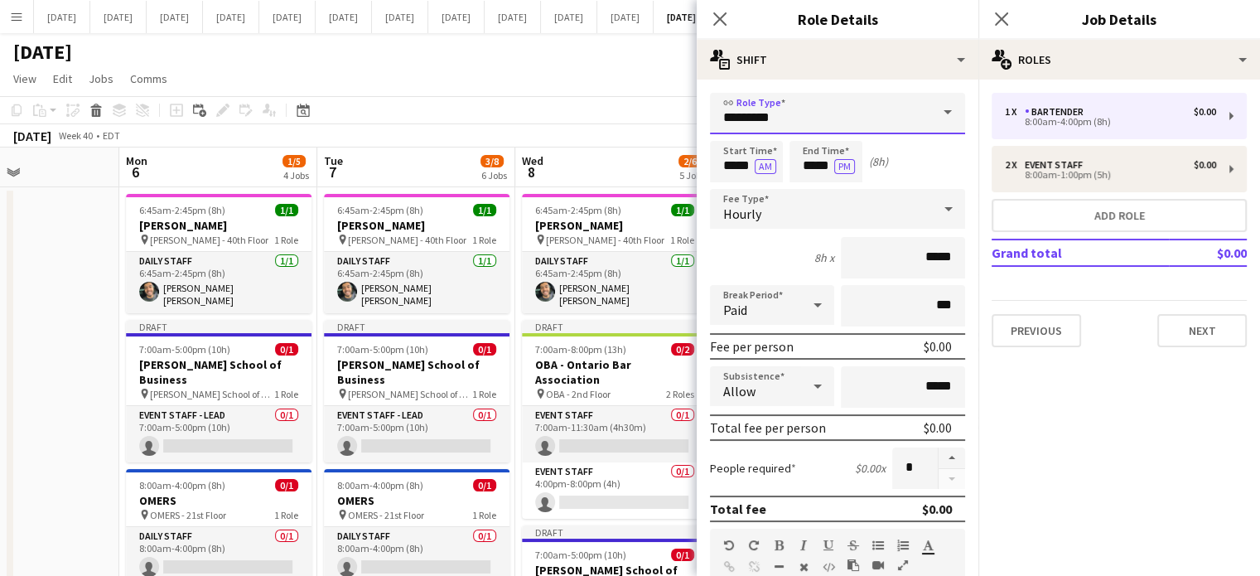
click at [843, 110] on input "*********" at bounding box center [837, 113] width 255 height 41
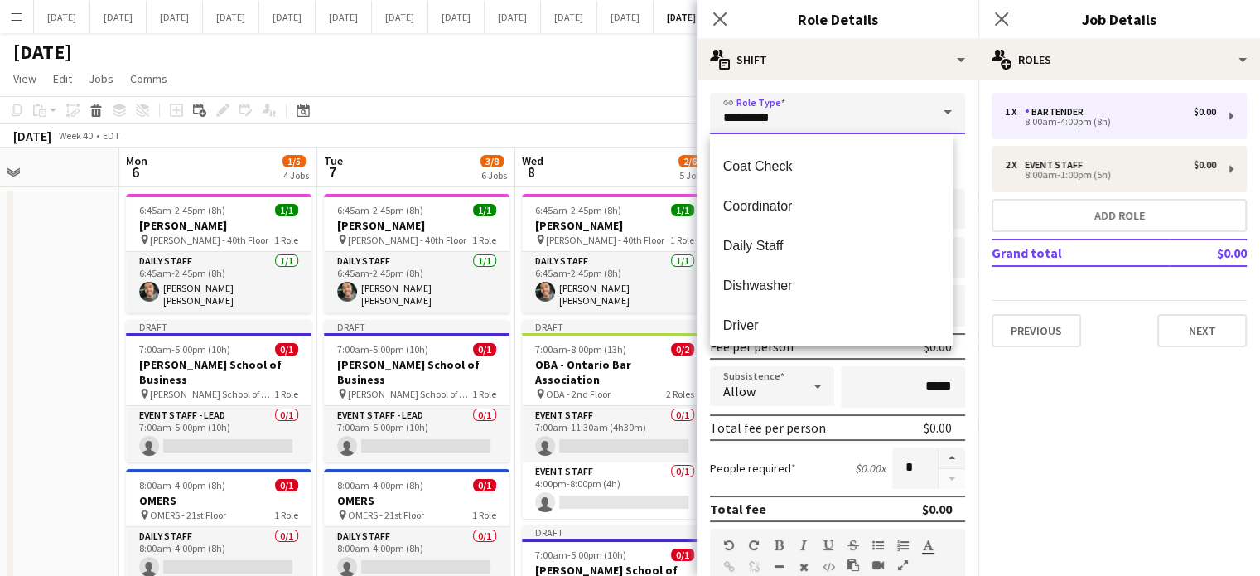
scroll to position [166, 0]
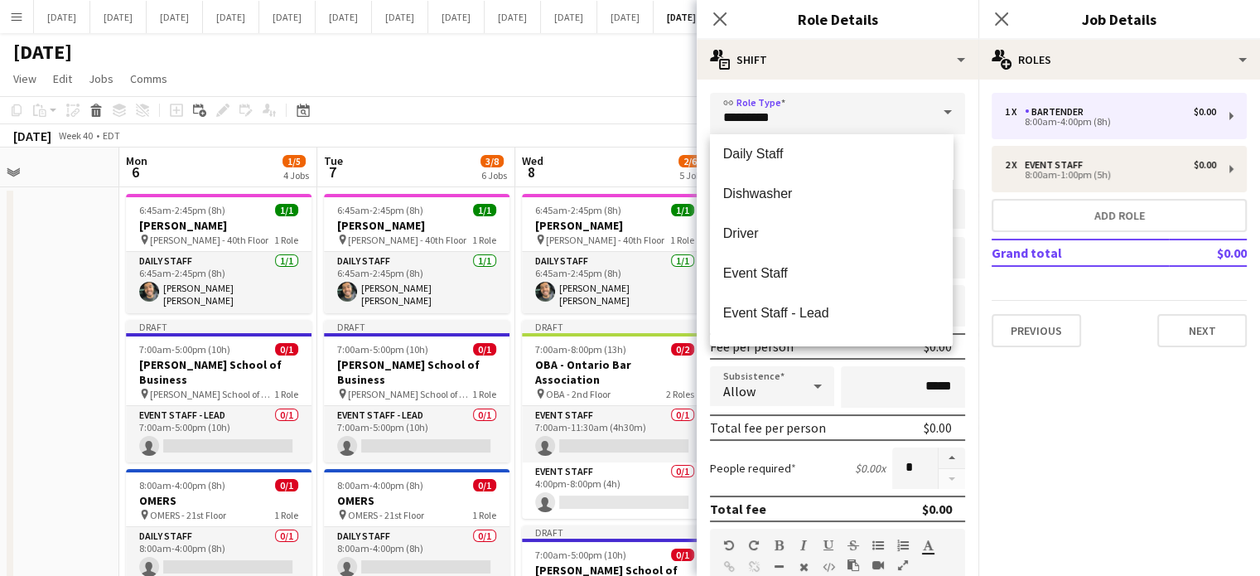
click at [805, 306] on span "Event Staff - Lead" at bounding box center [831, 313] width 216 height 16
type input "**********"
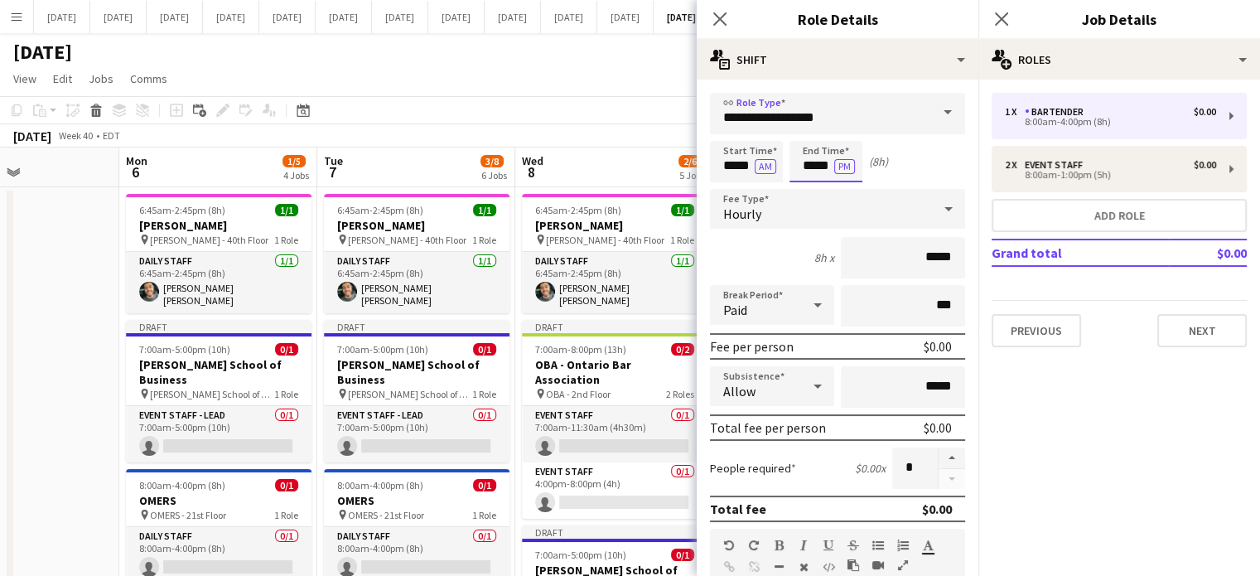
click at [811, 158] on input "*****" at bounding box center [825, 161] width 73 height 41
click at [812, 188] on div at bounding box center [809, 190] width 33 height 17
click at [814, 186] on div at bounding box center [809, 190] width 33 height 17
type input "*****"
click at [814, 185] on div at bounding box center [809, 190] width 33 height 17
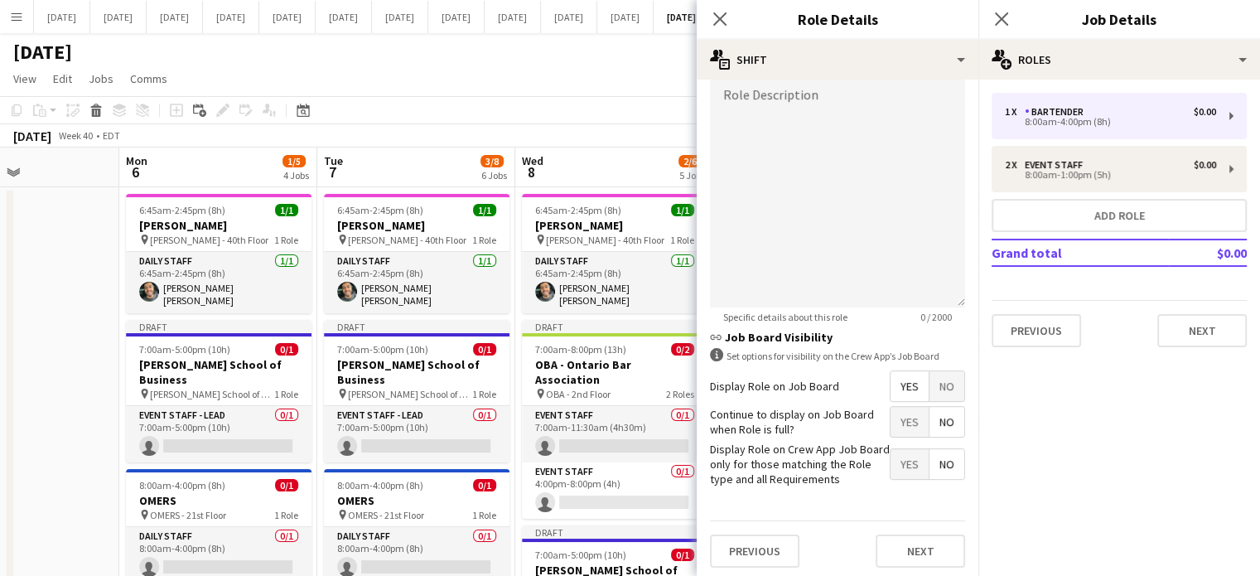
click at [941, 387] on span "No" at bounding box center [946, 386] width 35 height 30
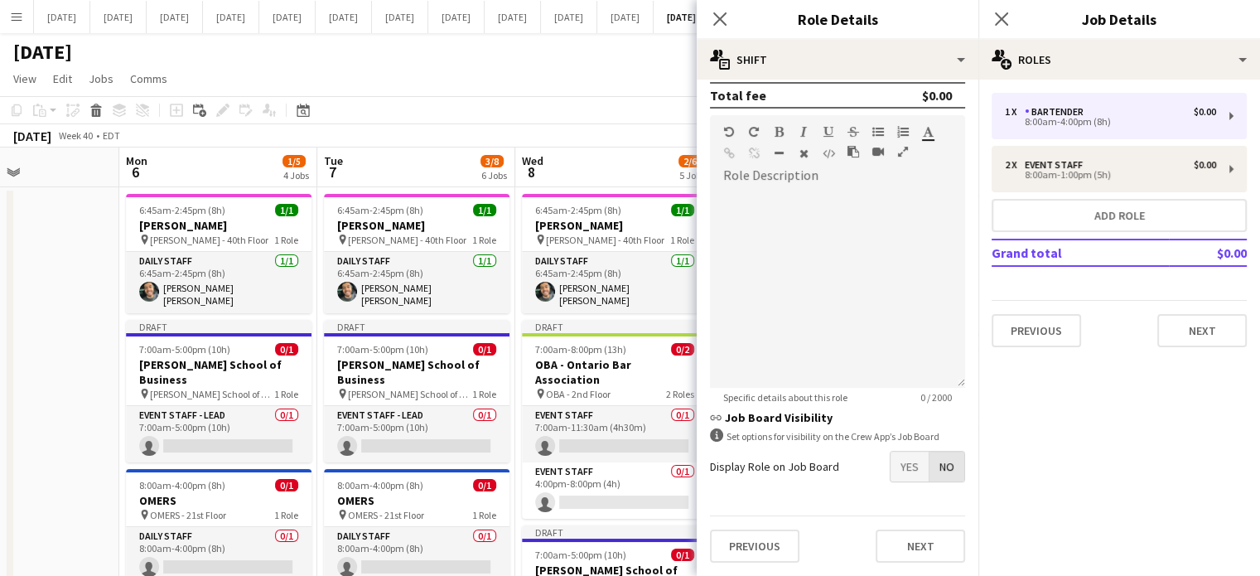
scroll to position [410, 0]
click at [910, 546] on button "Next" at bounding box center [919, 549] width 89 height 33
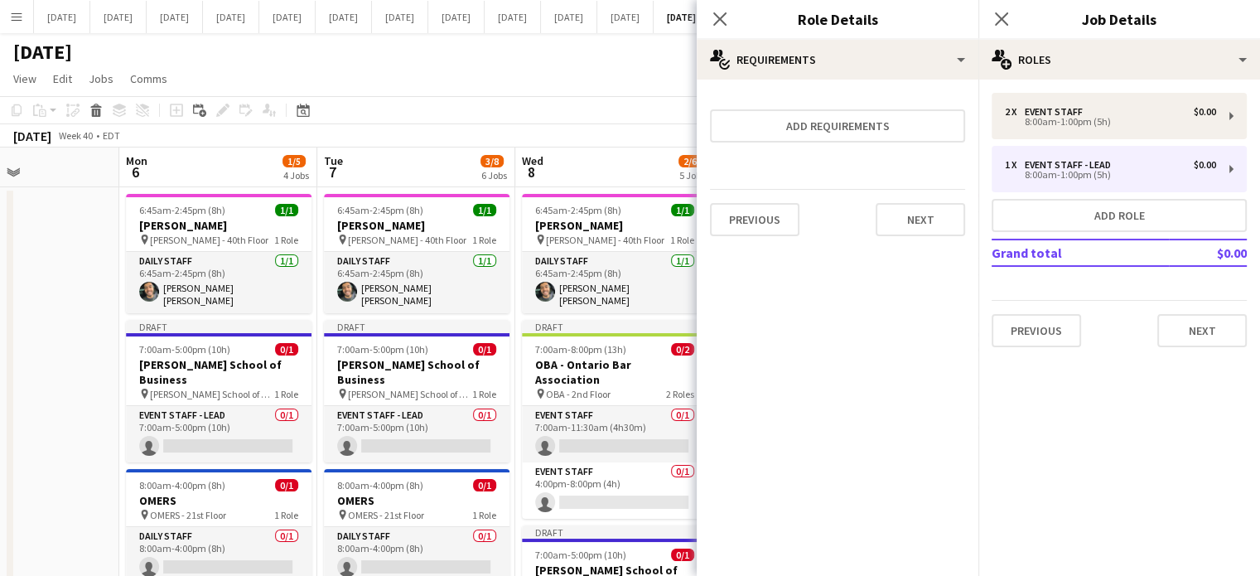
scroll to position [0, 0]
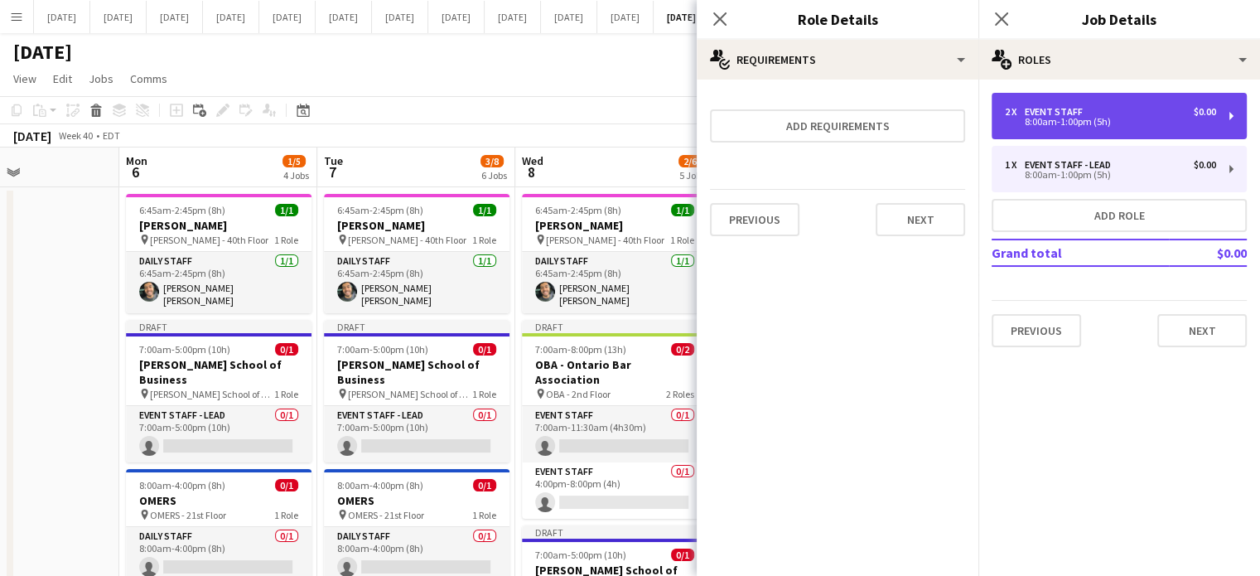
click at [1040, 130] on div "2 x Event Staff $0.00 8:00am-1:00pm (5h)" at bounding box center [1118, 116] width 255 height 46
type input "**********"
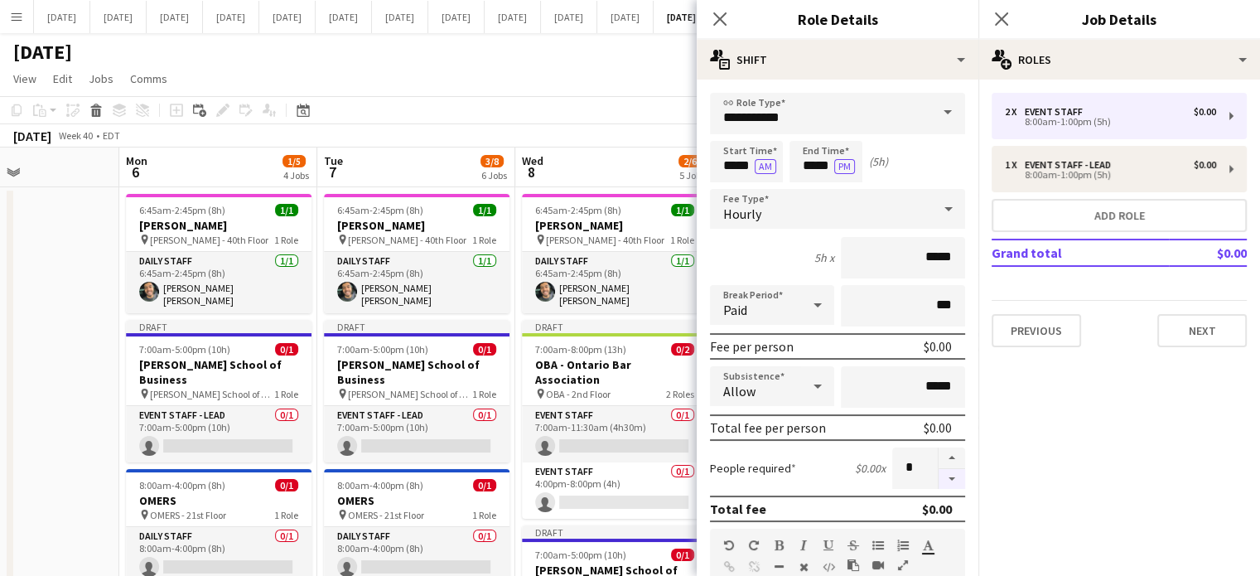
click at [943, 473] on button "button" at bounding box center [951, 479] width 27 height 21
type input "*"
click at [717, 12] on icon "Close pop-in" at bounding box center [719, 19] width 16 height 16
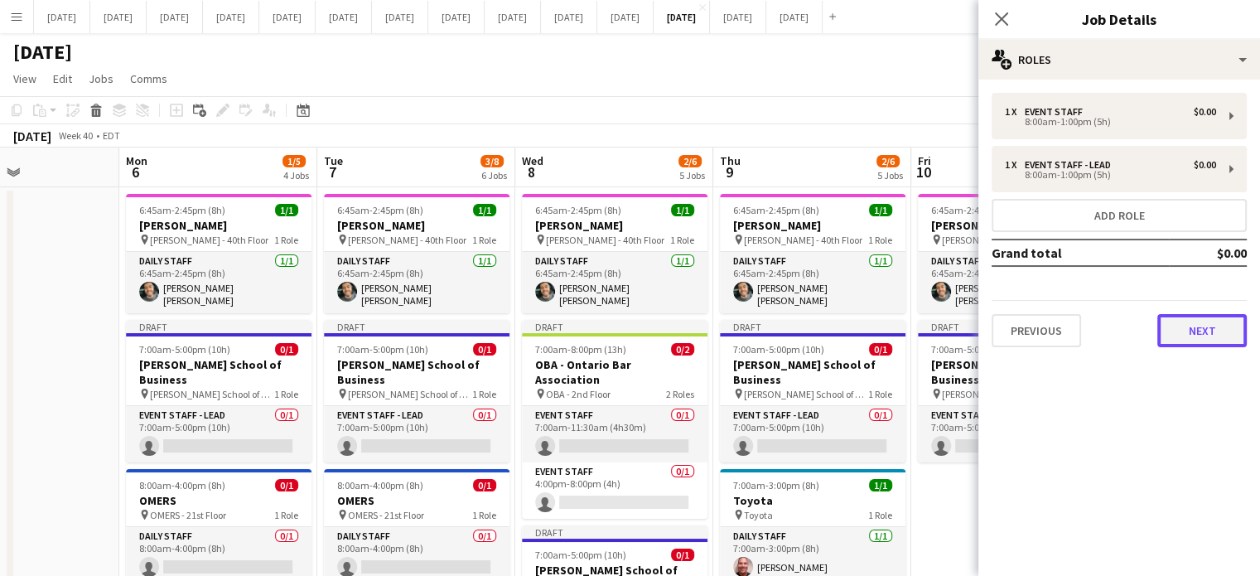
click at [1174, 330] on button "Next" at bounding box center [1201, 330] width 89 height 33
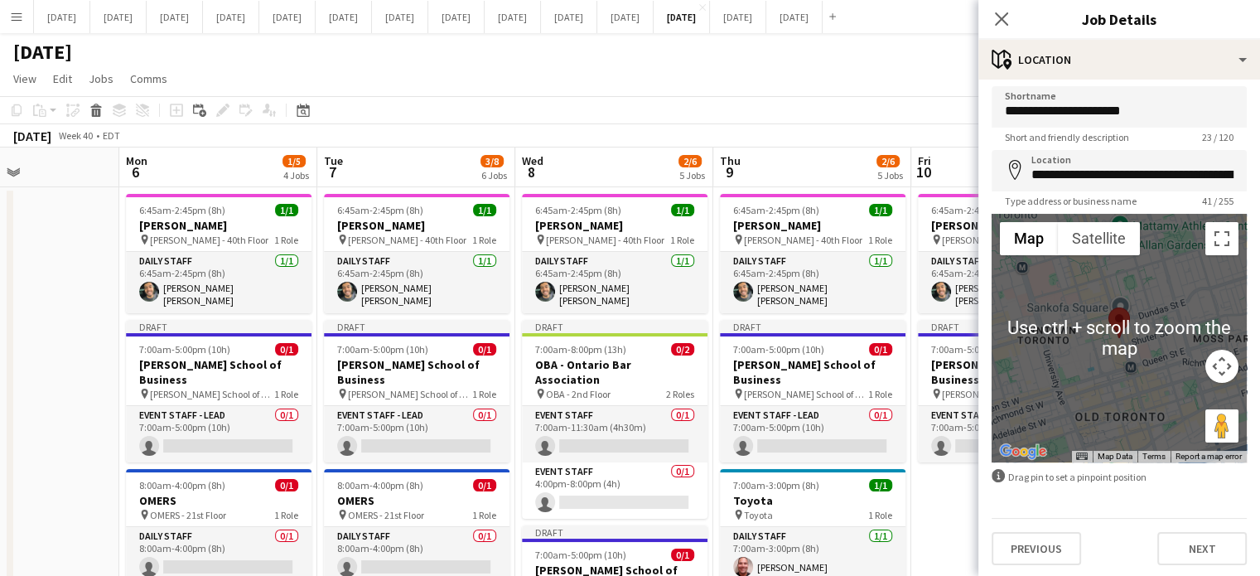
scroll to position [7, 0]
click at [1200, 539] on button "Next" at bounding box center [1201, 547] width 89 height 33
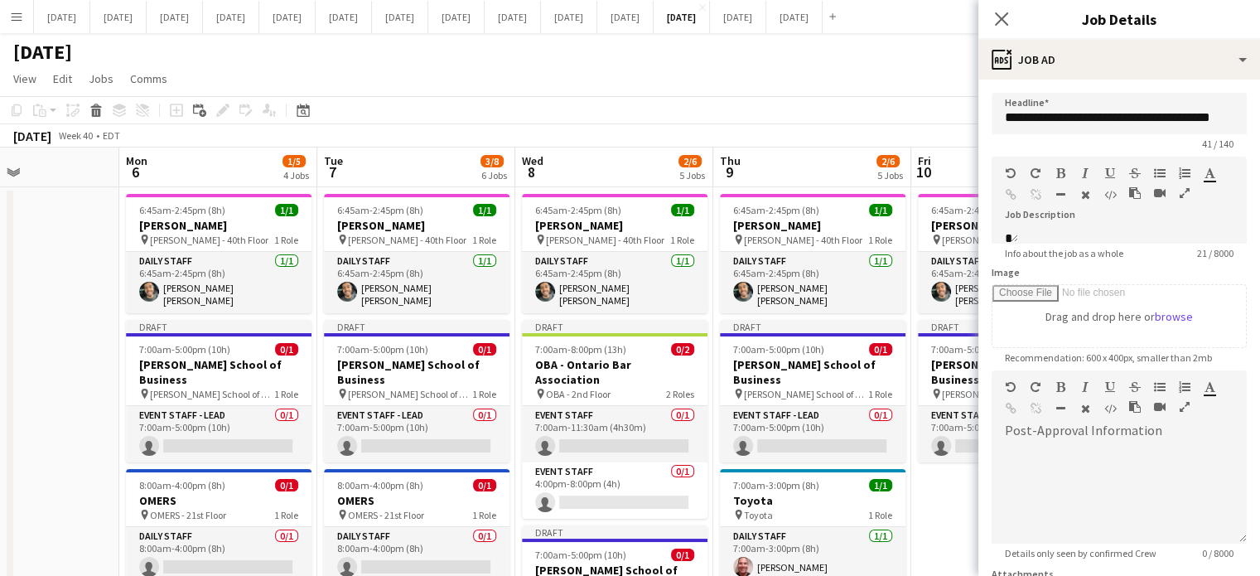
scroll to position [0, 0]
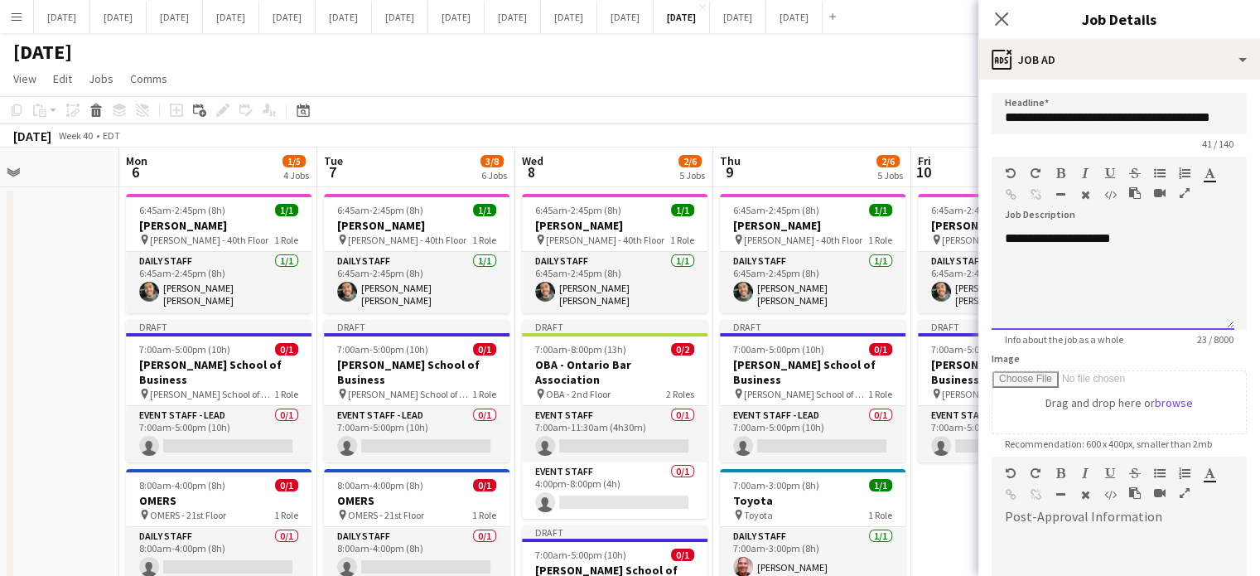
click at [1155, 249] on div at bounding box center [1113, 255] width 216 height 17
click at [1060, 241] on div "**********" at bounding box center [1112, 279] width 243 height 99
click at [1052, 243] on div "**********" at bounding box center [1112, 279] width 243 height 99
click at [1058, 240] on div "**********" at bounding box center [1112, 279] width 243 height 99
click at [1057, 244] on div "**********" at bounding box center [1112, 279] width 243 height 99
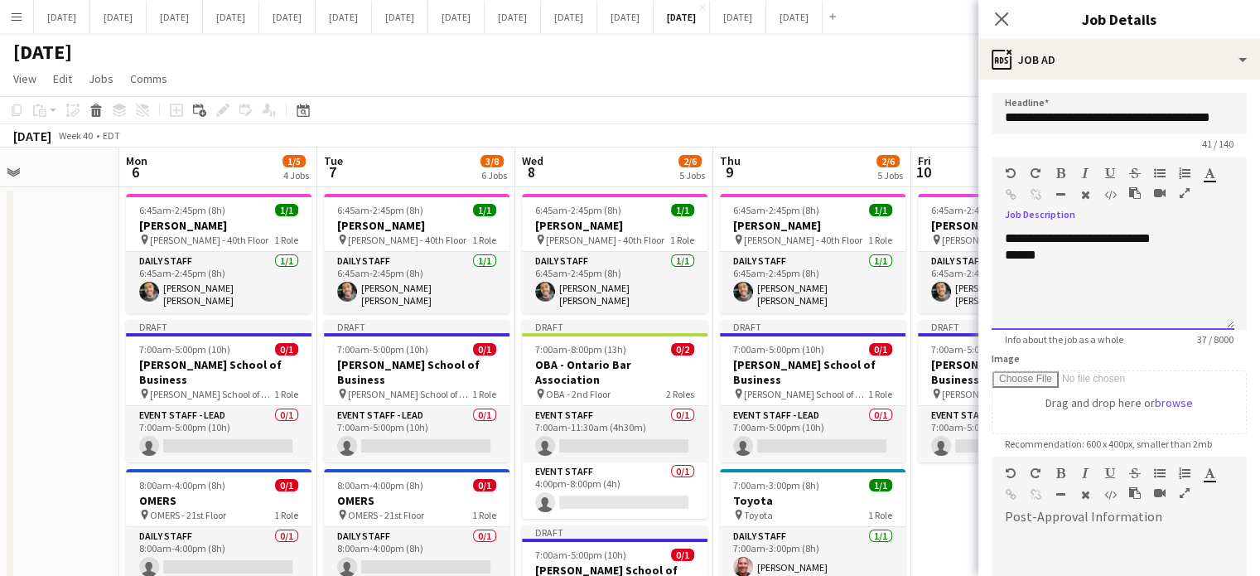
click at [1060, 252] on div "******" at bounding box center [1113, 255] width 216 height 17
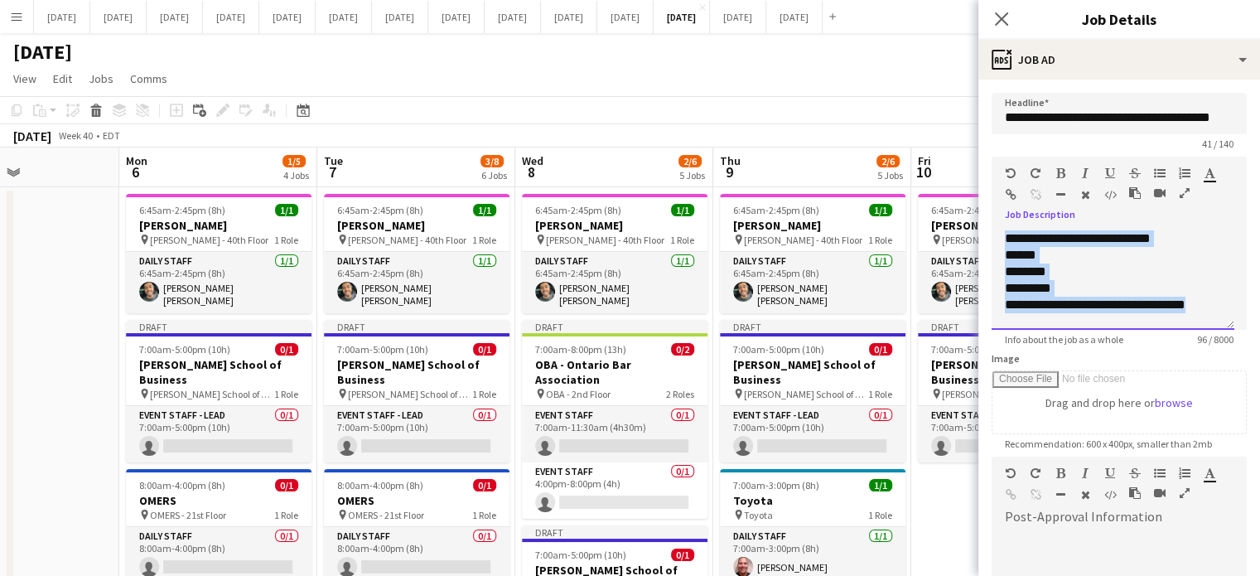
drag, startPoint x: 1004, startPoint y: 234, endPoint x: 1207, endPoint y: 317, distance: 219.2
click at [1207, 317] on div "**********" at bounding box center [1112, 279] width 243 height 99
click at [1063, 175] on icon "button" at bounding box center [1060, 173] width 9 height 12
click at [1090, 234] on b "**********" at bounding box center [1078, 238] width 146 height 12
click at [1026, 254] on b "******" at bounding box center [1020, 254] width 31 height 12
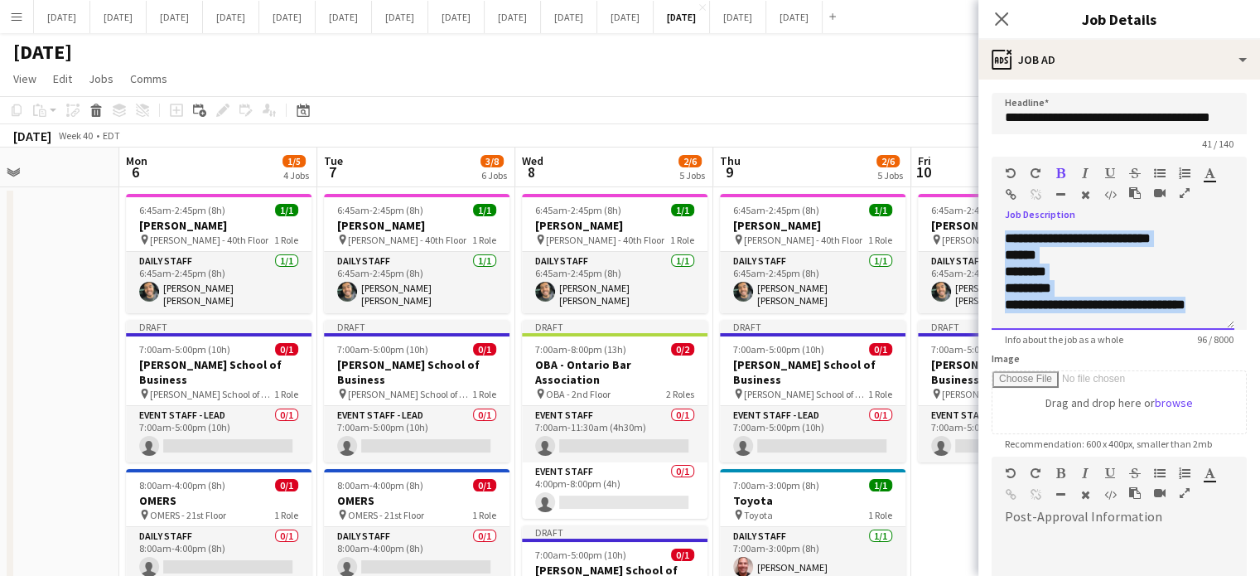
drag, startPoint x: 1024, startPoint y: 237, endPoint x: 1211, endPoint y: 303, distance: 197.8
click at [1211, 303] on div "**********" at bounding box center [1112, 279] width 243 height 99
click at [1085, 172] on icon "button" at bounding box center [1085, 173] width 7 height 12
click at [1056, 238] on icon "**********" at bounding box center [1078, 238] width 146 height 12
click at [998, 250] on div "**********" at bounding box center [1112, 279] width 243 height 99
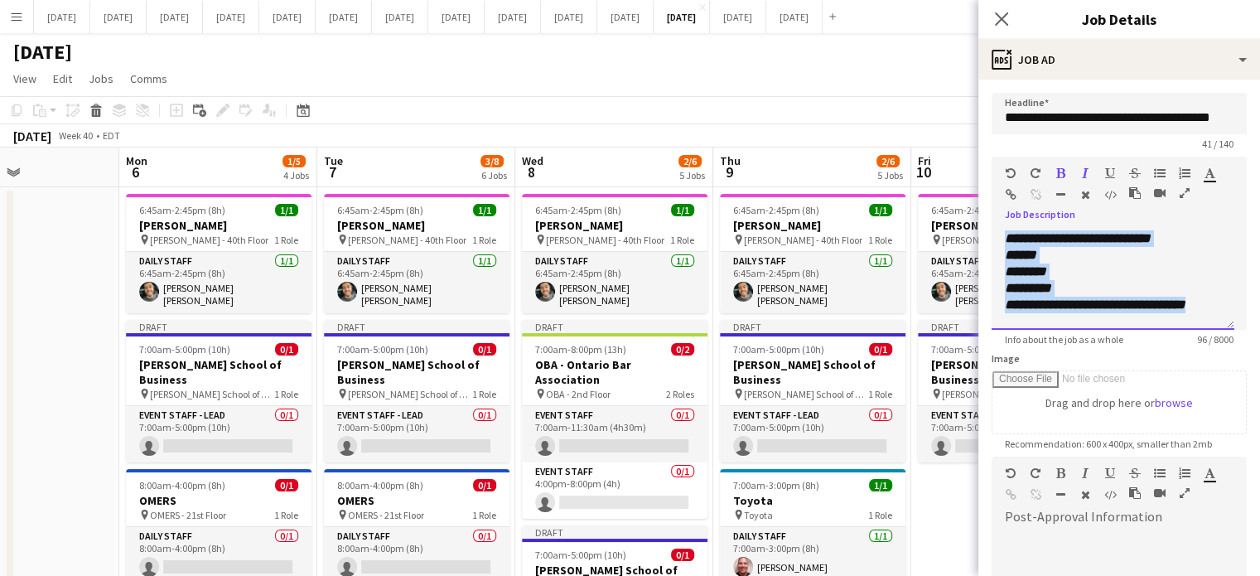
click at [1000, 253] on div "**********" at bounding box center [1112, 279] width 243 height 99
click at [1005, 254] on icon "******" at bounding box center [1020, 254] width 31 height 12
click at [1077, 263] on div "********" at bounding box center [1113, 271] width 216 height 17
drag, startPoint x: 1004, startPoint y: 253, endPoint x: 1214, endPoint y: 301, distance: 215.8
click at [1215, 303] on div "**********" at bounding box center [1112, 279] width 243 height 99
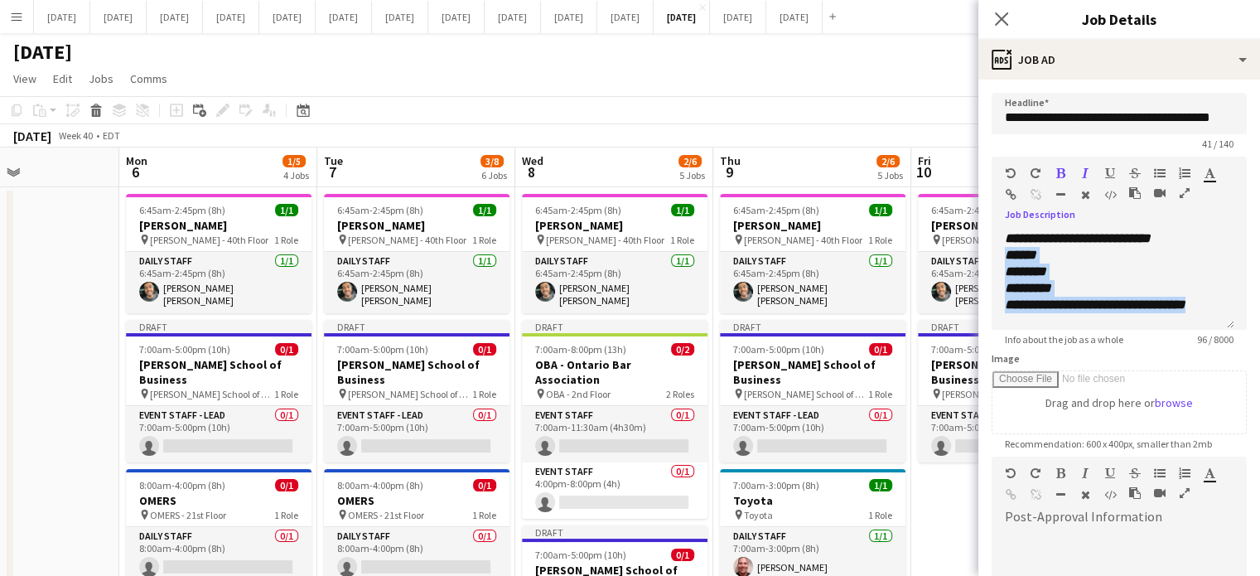
click at [1159, 166] on button "button" at bounding box center [1160, 172] width 12 height 13
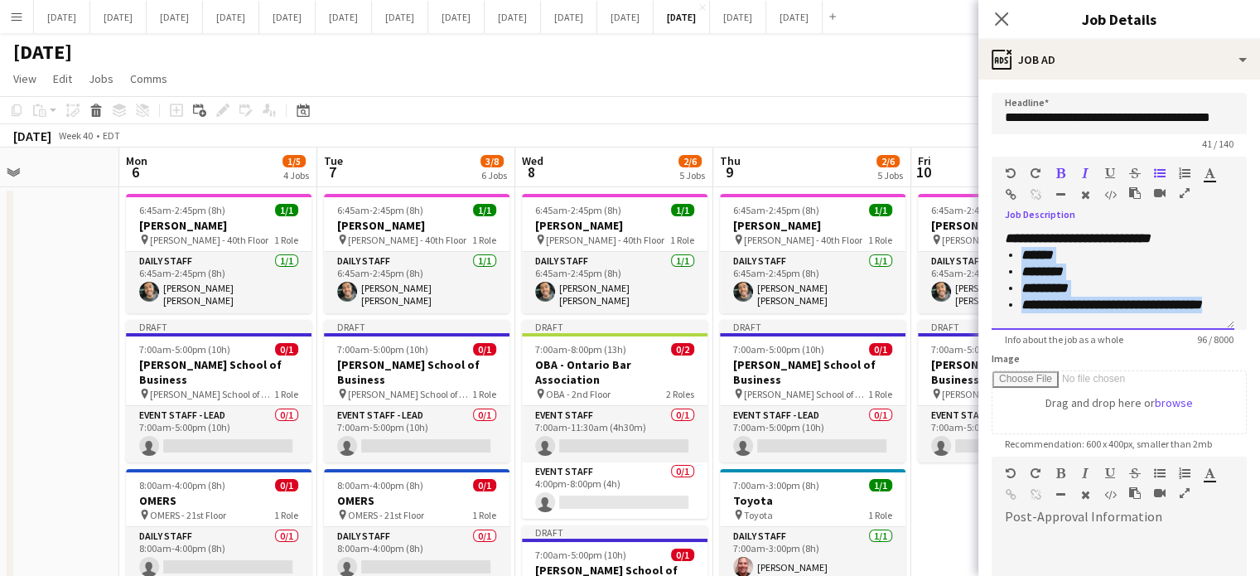
click at [1066, 173] on div at bounding box center [1103, 176] width 99 height 20
click at [1058, 177] on icon "button" at bounding box center [1060, 173] width 9 height 12
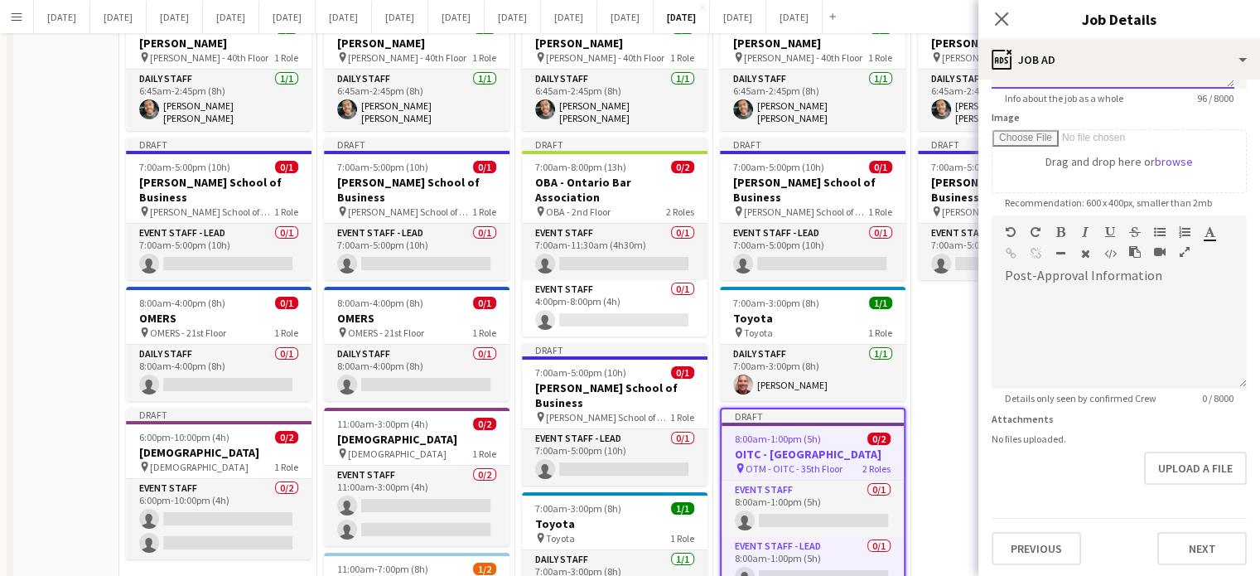
scroll to position [331, 0]
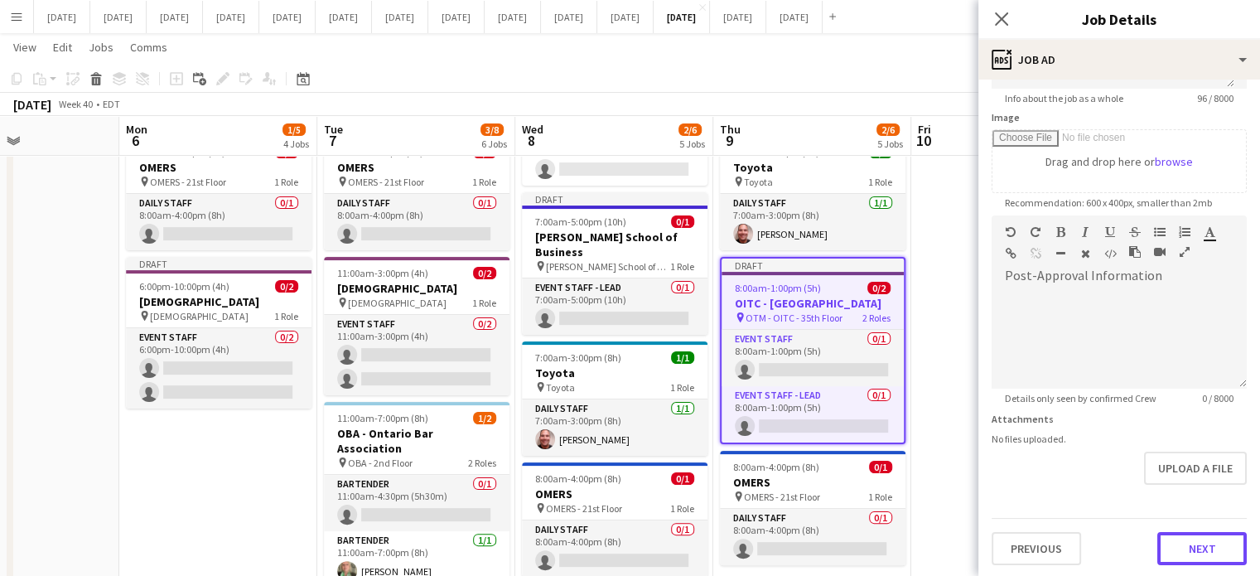
click at [1186, 538] on button "Next" at bounding box center [1201, 548] width 89 height 33
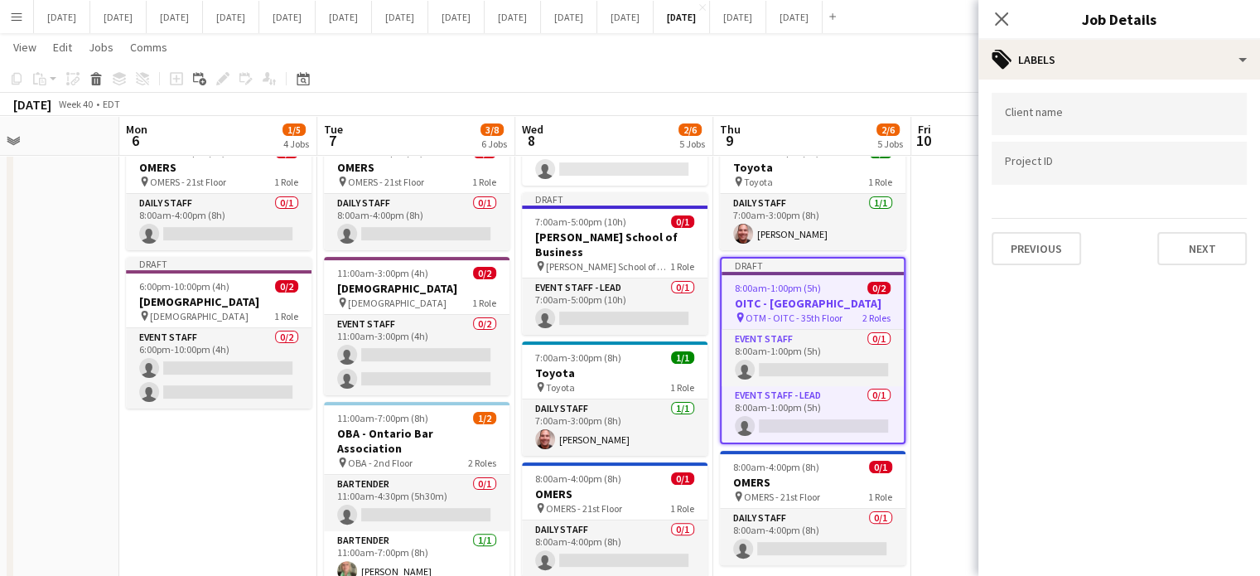
scroll to position [0, 0]
click at [1092, 112] on input "Type to search client labels..." at bounding box center [1119, 114] width 229 height 15
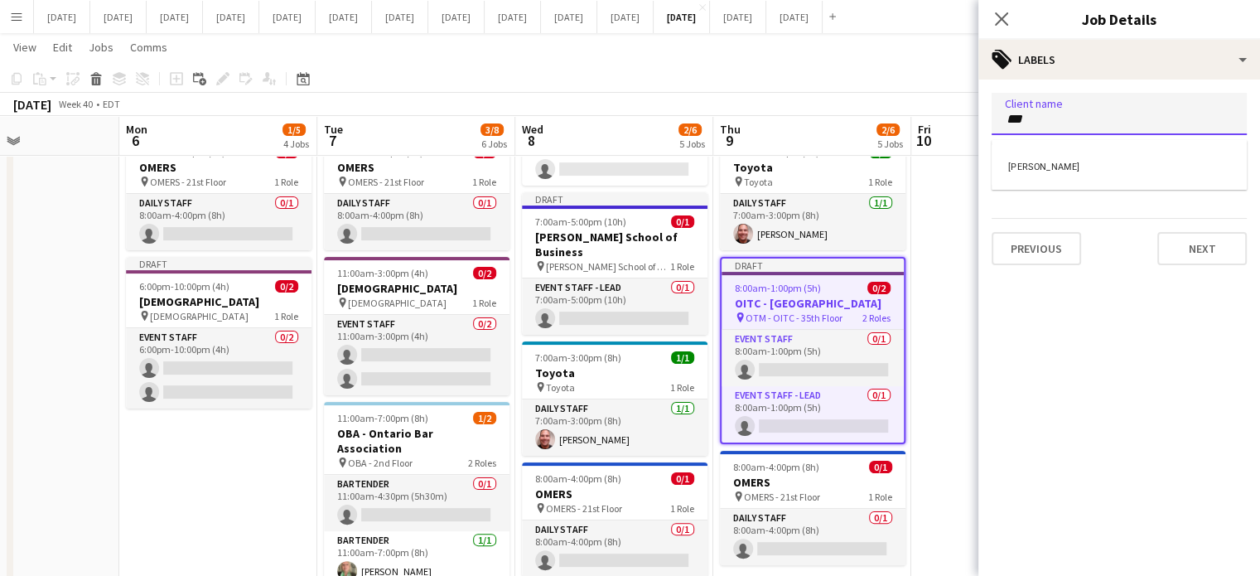
type input "***"
click at [1086, 161] on div "[PERSON_NAME]" at bounding box center [1118, 165] width 255 height 40
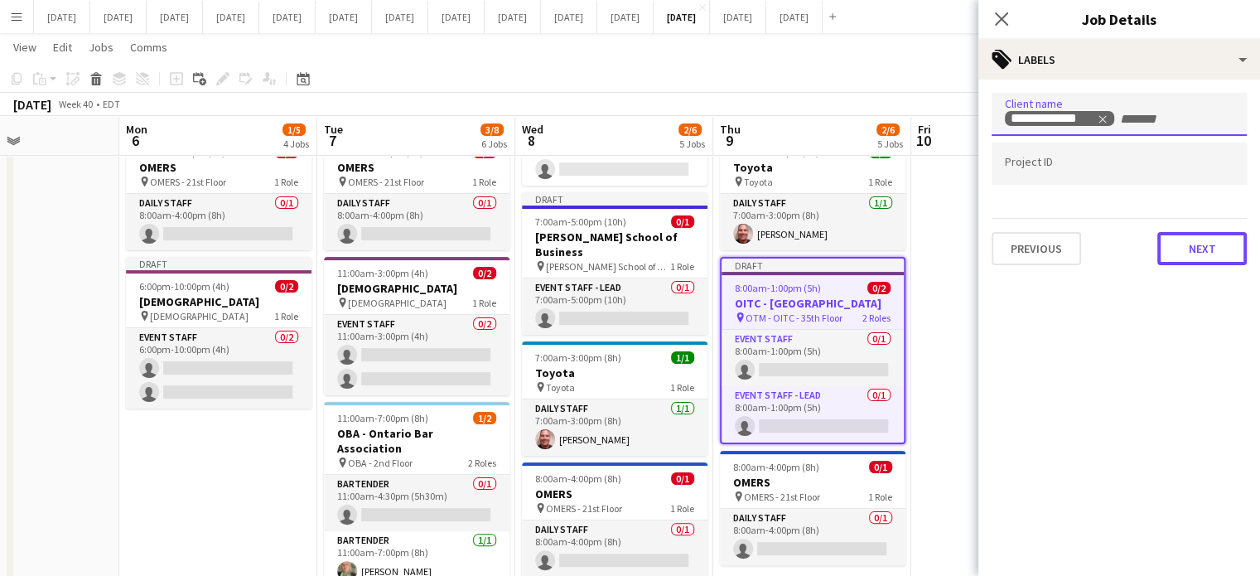
click at [1197, 248] on button "Next" at bounding box center [1201, 248] width 89 height 33
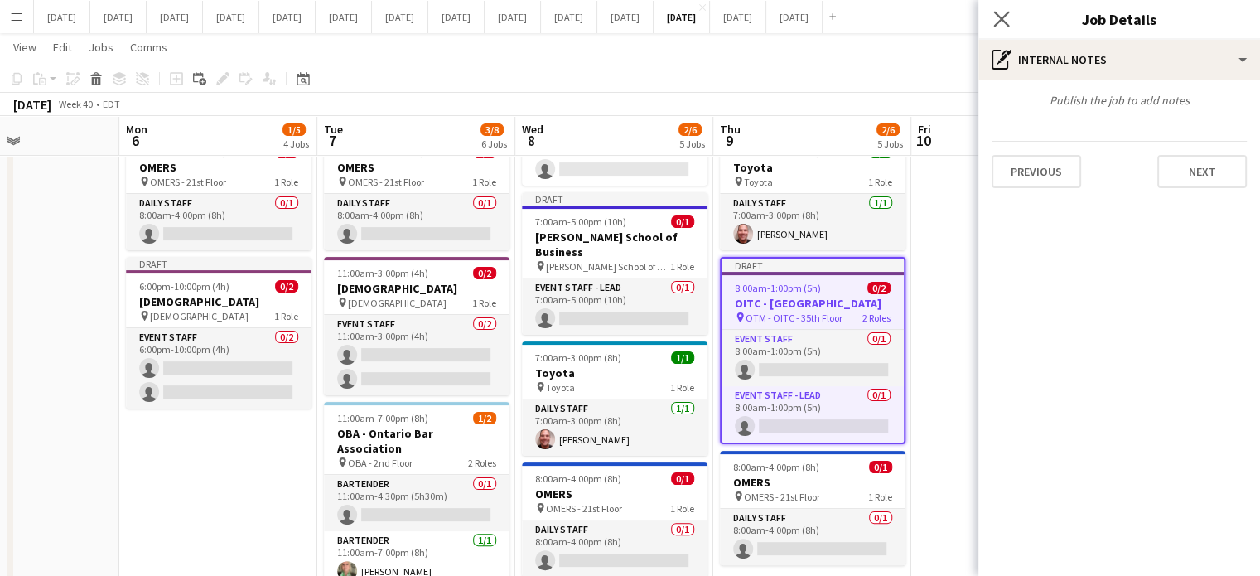
click at [996, 12] on icon "Close pop-in" at bounding box center [1001, 19] width 16 height 16
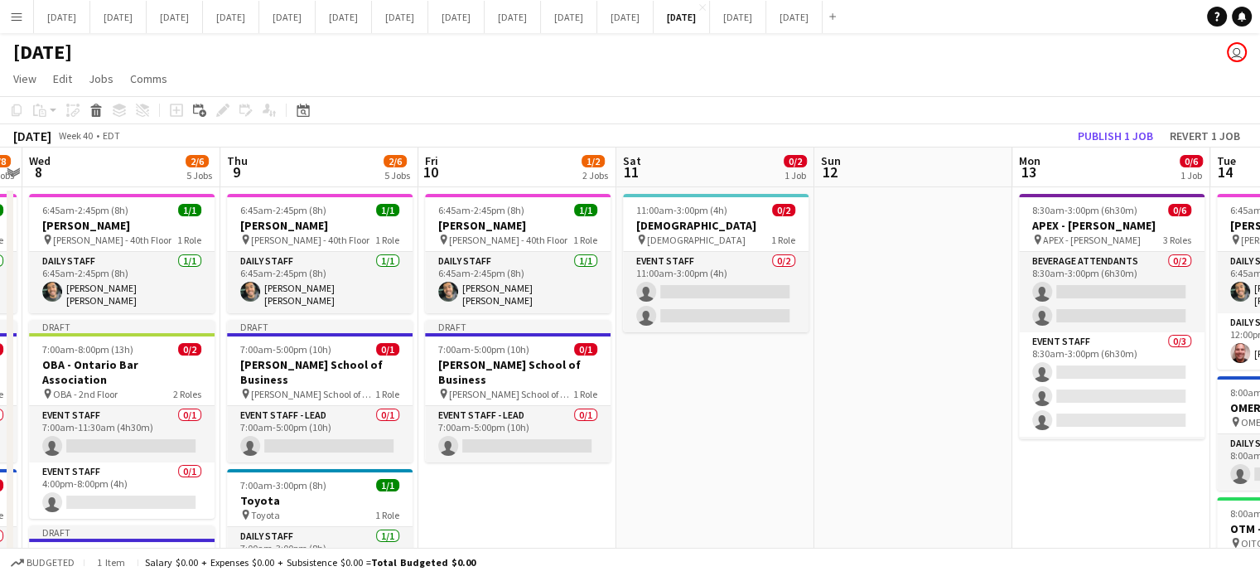
drag, startPoint x: 1101, startPoint y: 445, endPoint x: 52, endPoint y: 481, distance: 1049.9
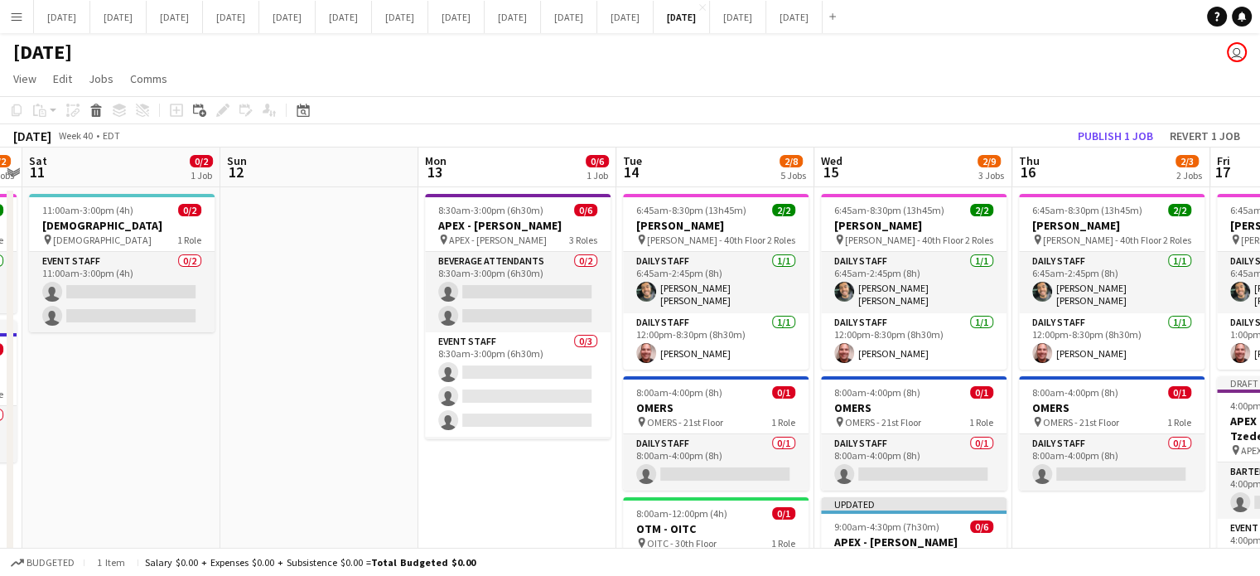
scroll to position [0, 740]
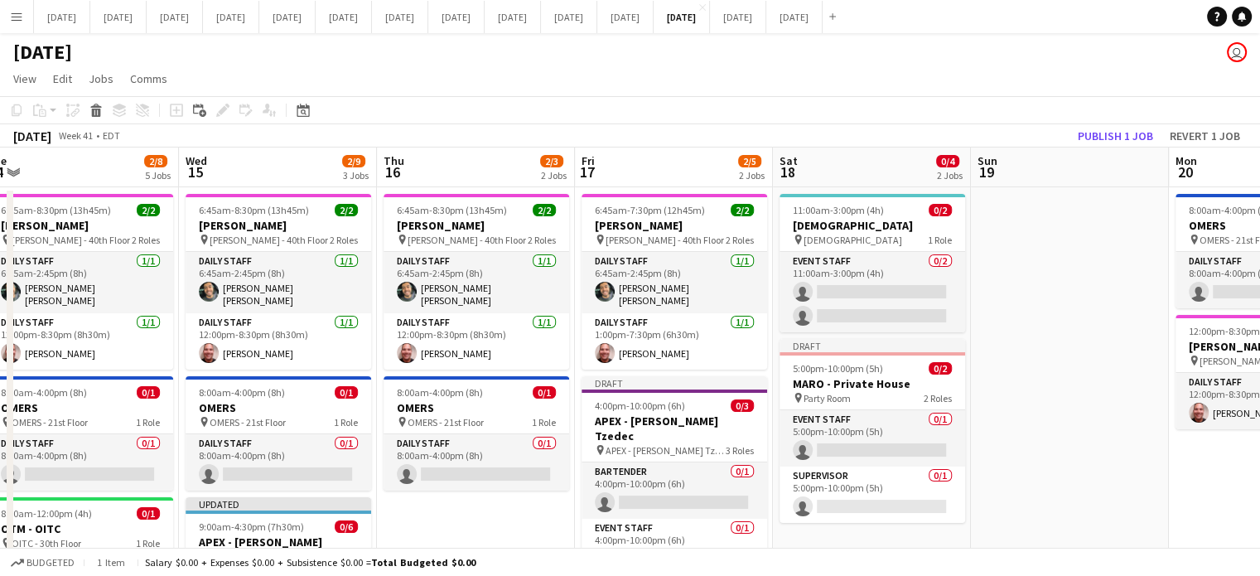
drag, startPoint x: 1128, startPoint y: 507, endPoint x: 227, endPoint y: 486, distance: 901.3
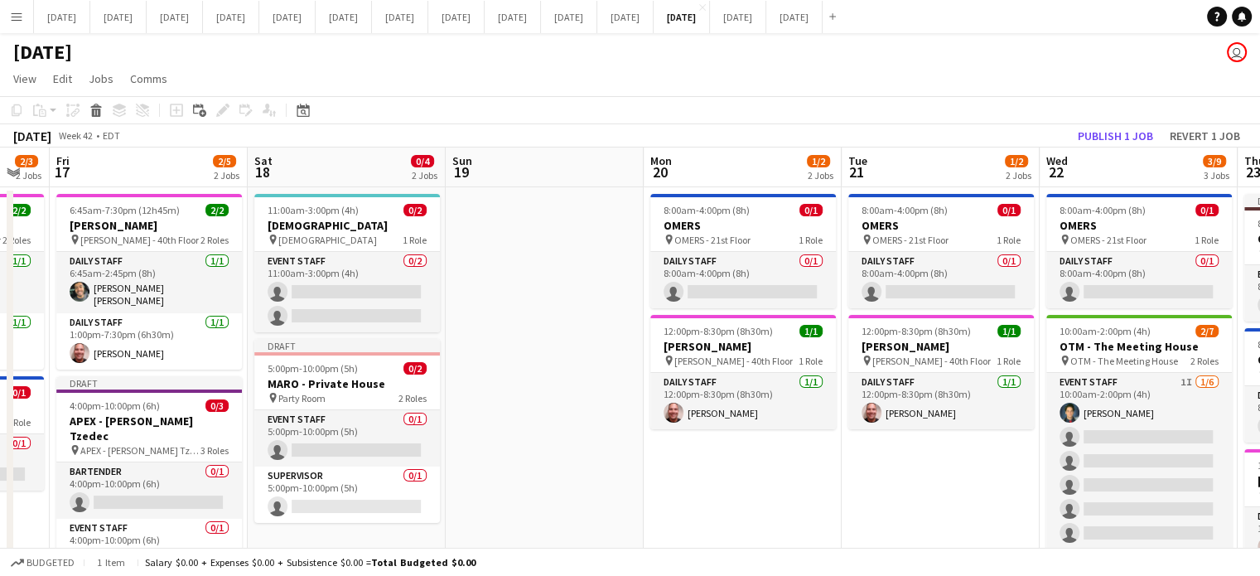
scroll to position [0, 716]
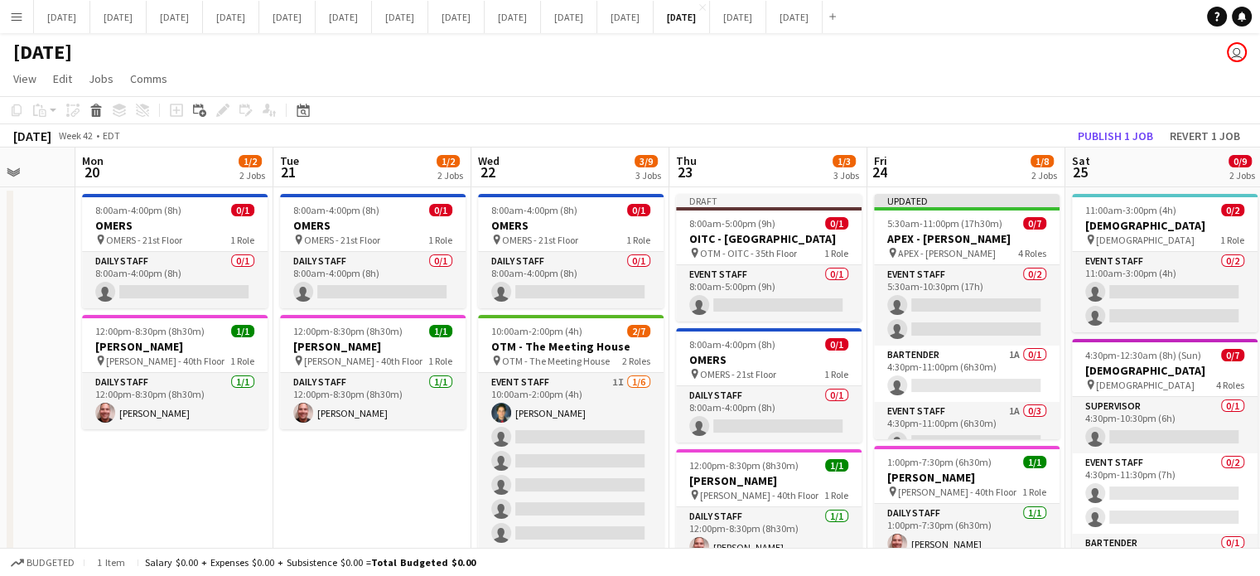
drag, startPoint x: 458, startPoint y: 483, endPoint x: 0, endPoint y: 461, distance: 458.5
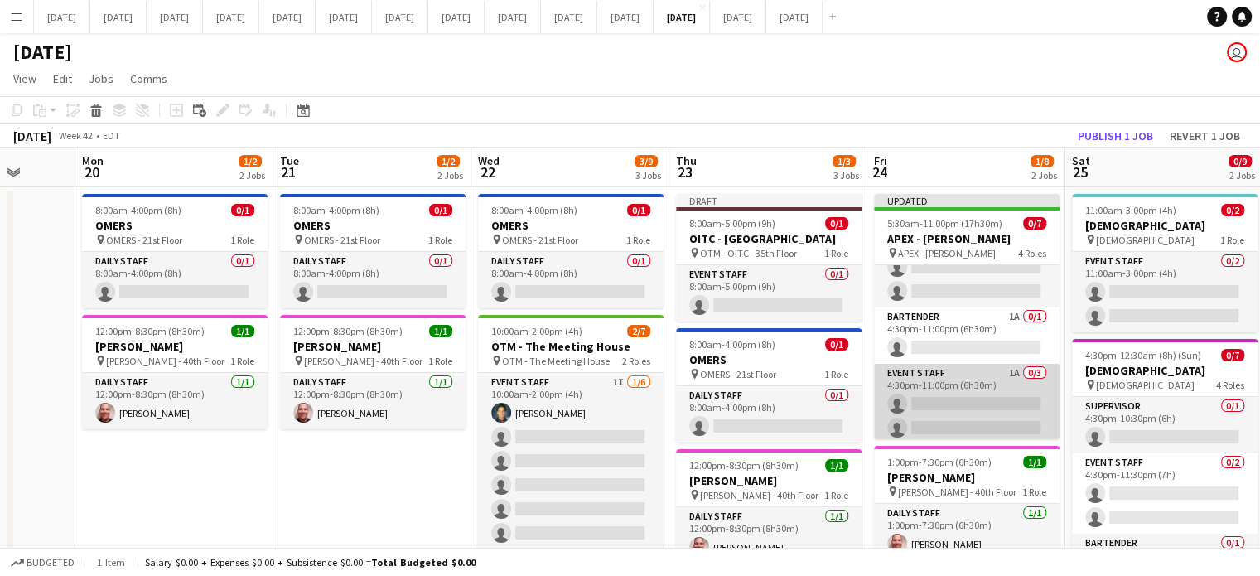
scroll to position [123, 0]
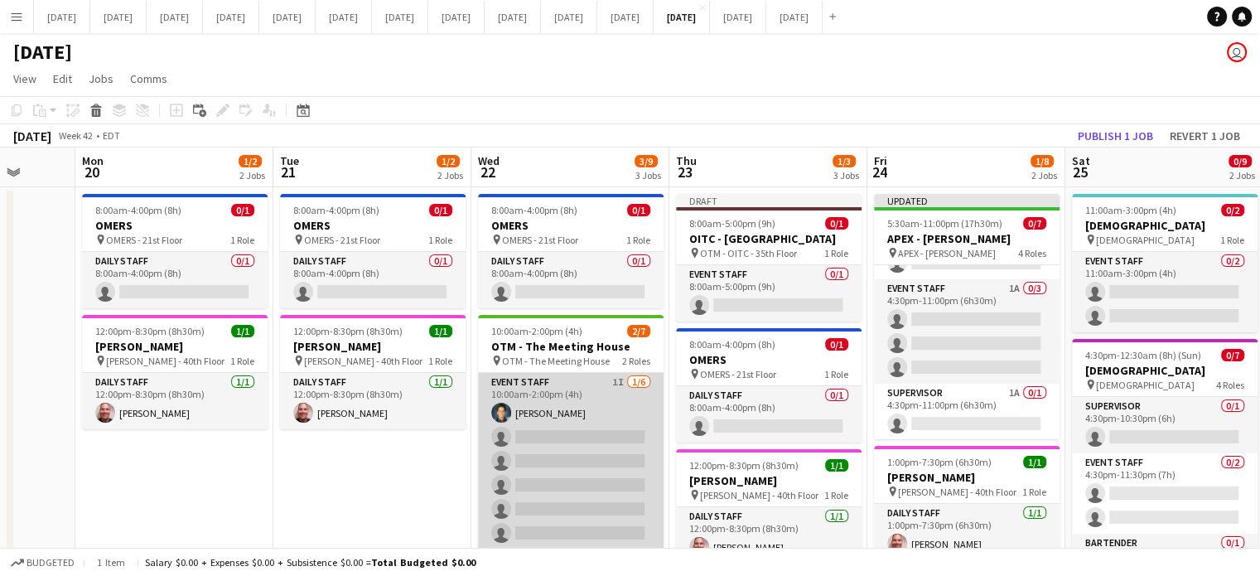
click at [597, 394] on app-card-role "Event Staff 1I [DATE] 10:00am-2:00pm (4h) [PERSON_NAME] single-neutral-actions …" at bounding box center [571, 461] width 186 height 176
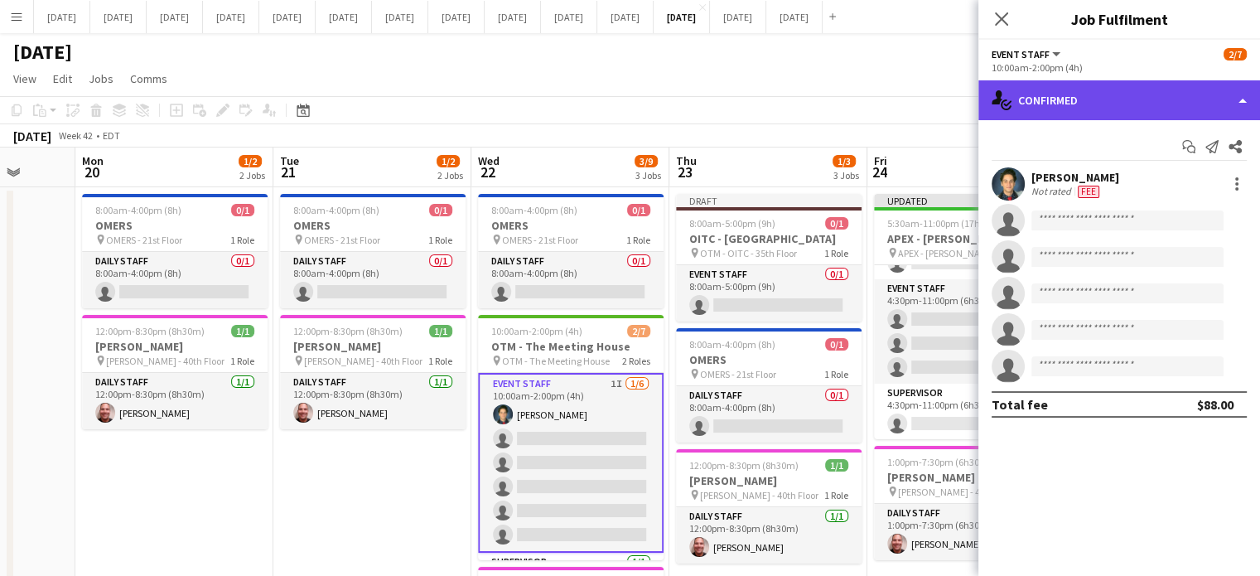
click at [1080, 92] on div "single-neutral-actions-check-2 Confirmed" at bounding box center [1119, 100] width 282 height 40
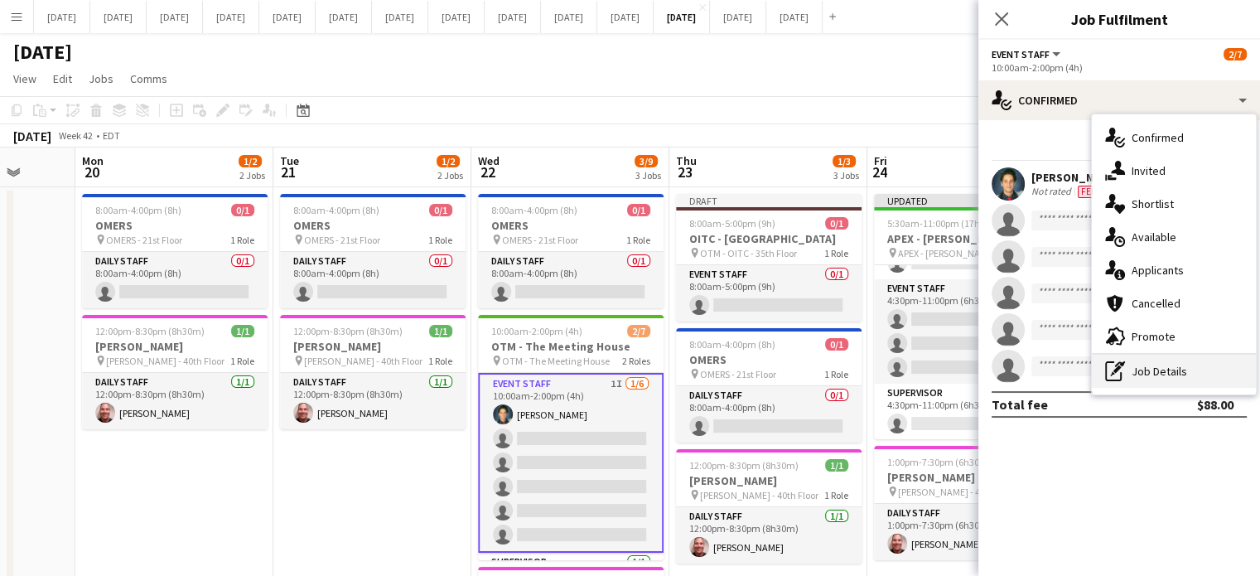
click at [1174, 365] on div "pen-write Job Details" at bounding box center [1174, 370] width 164 height 33
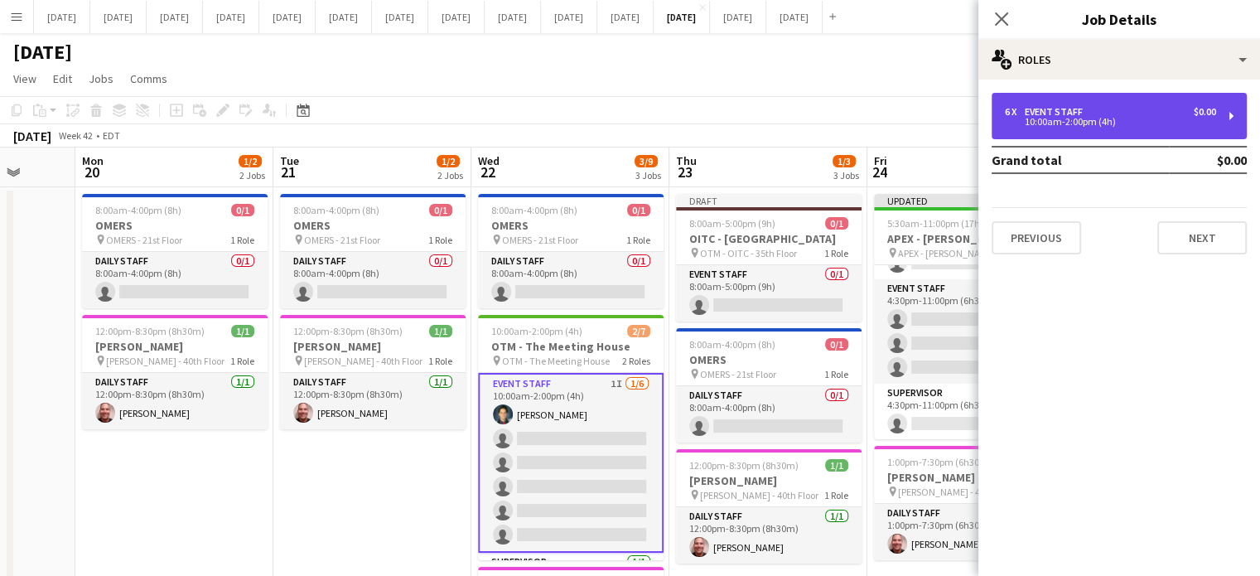
click at [1068, 118] on div "10:00am-2:00pm (4h)" at bounding box center [1110, 122] width 211 height 8
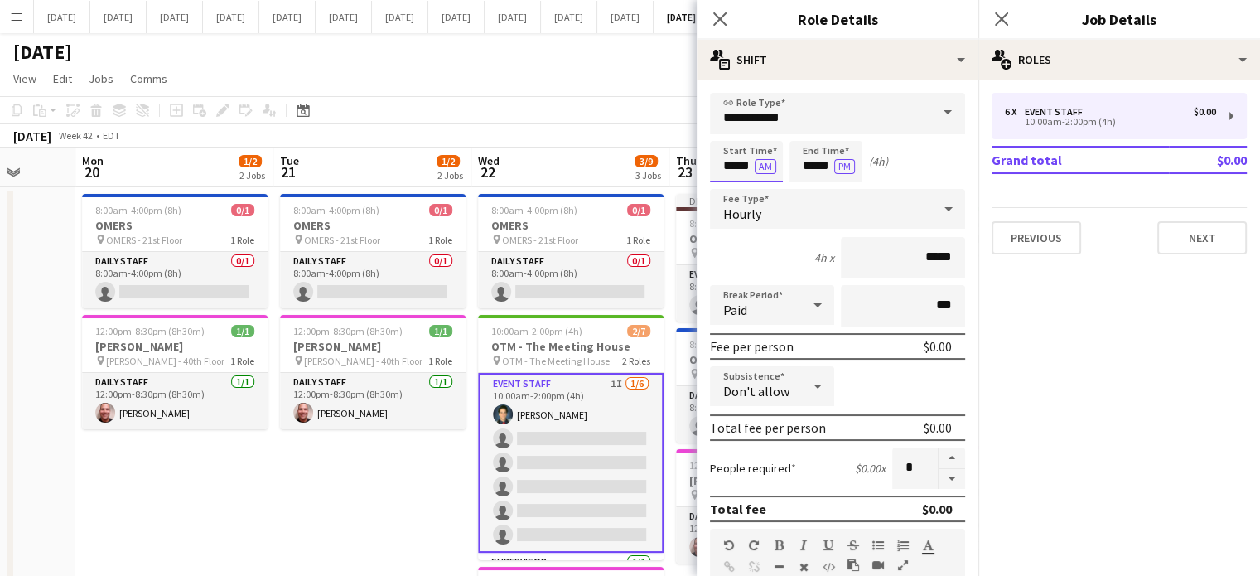
click at [743, 168] on input "*****" at bounding box center [746, 161] width 73 height 41
drag, startPoint x: 735, startPoint y: 186, endPoint x: 739, endPoint y: 176, distance: 9.7
click at [735, 185] on div at bounding box center [729, 190] width 33 height 17
click at [763, 126] on div at bounding box center [762, 132] width 33 height 17
type input "*****"
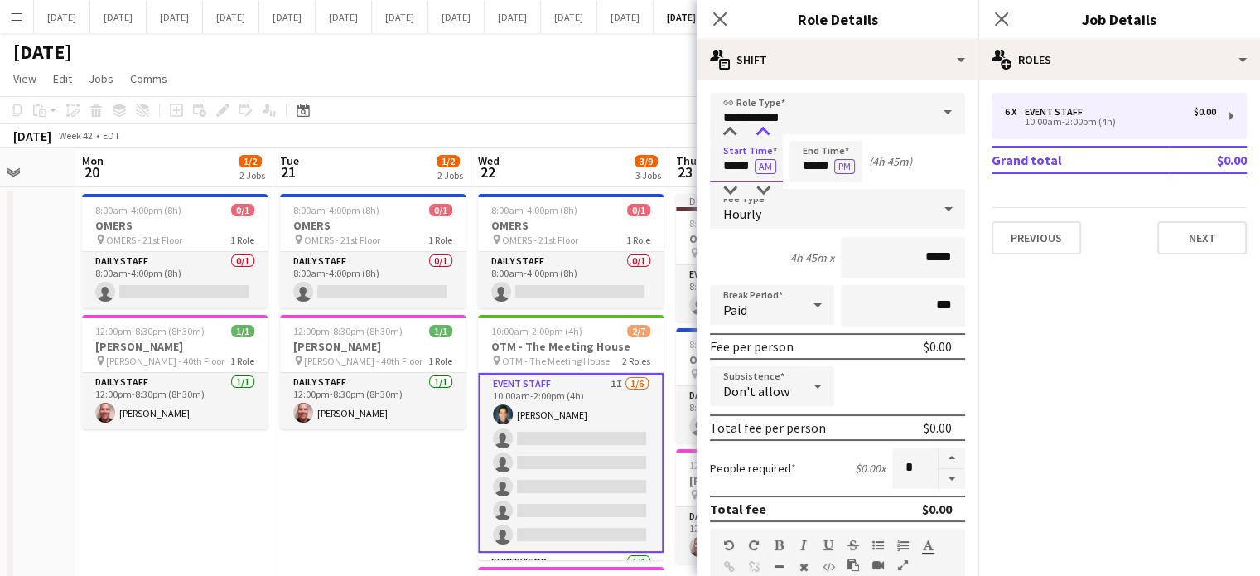
click at [763, 129] on div at bounding box center [762, 132] width 33 height 17
click at [729, 17] on app-icon "Close pop-in" at bounding box center [720, 19] width 24 height 24
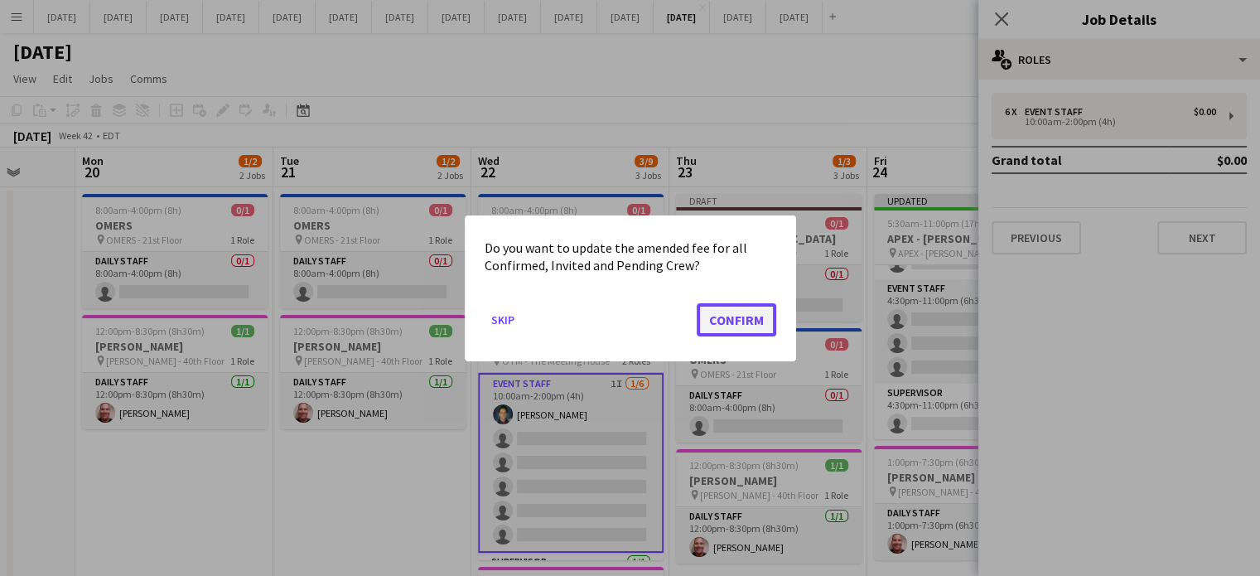
click at [745, 311] on button "Confirm" at bounding box center [736, 318] width 80 height 33
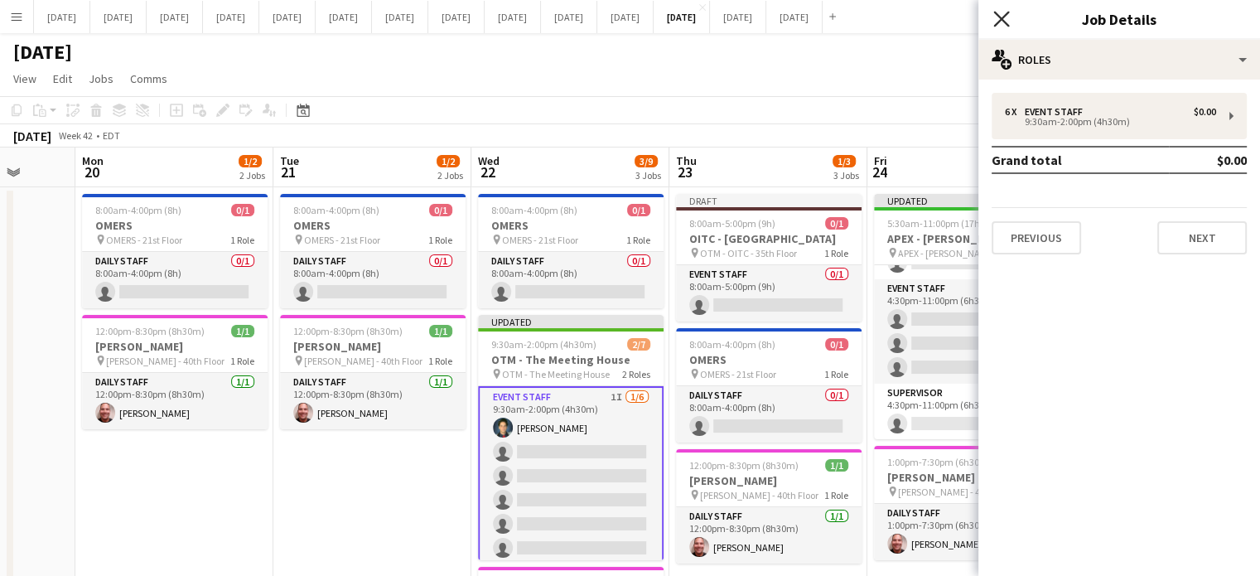
click at [998, 26] on icon "Close pop-in" at bounding box center [1001, 19] width 16 height 16
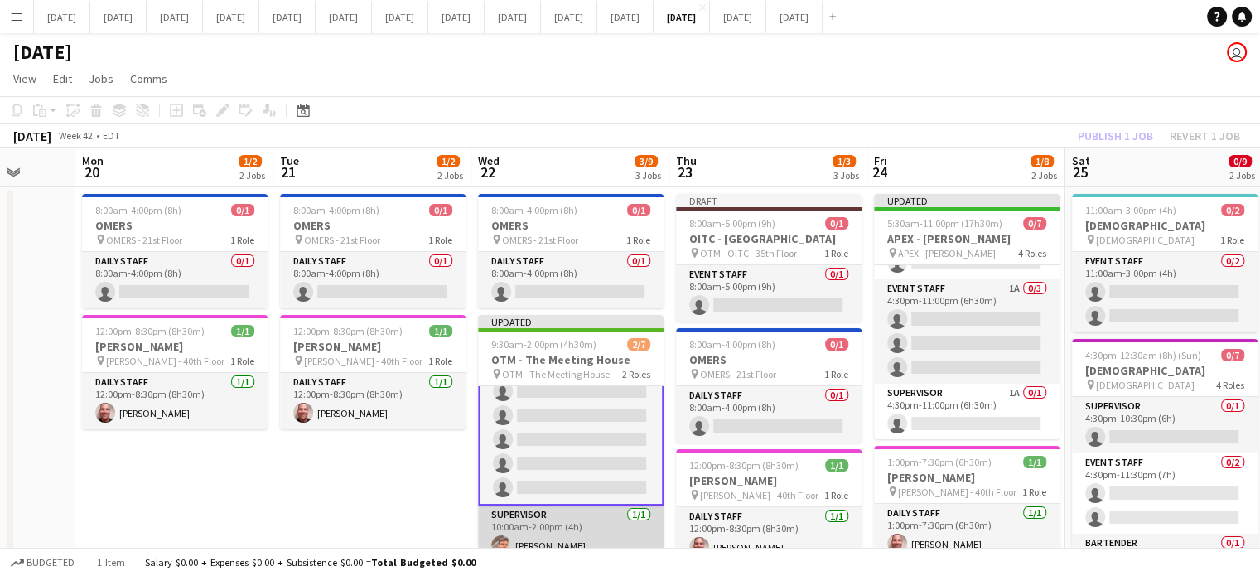
click at [592, 519] on app-card-role "Supervisor [DATE] 10:00am-2:00pm (4h) [PERSON_NAME]" at bounding box center [571, 533] width 186 height 56
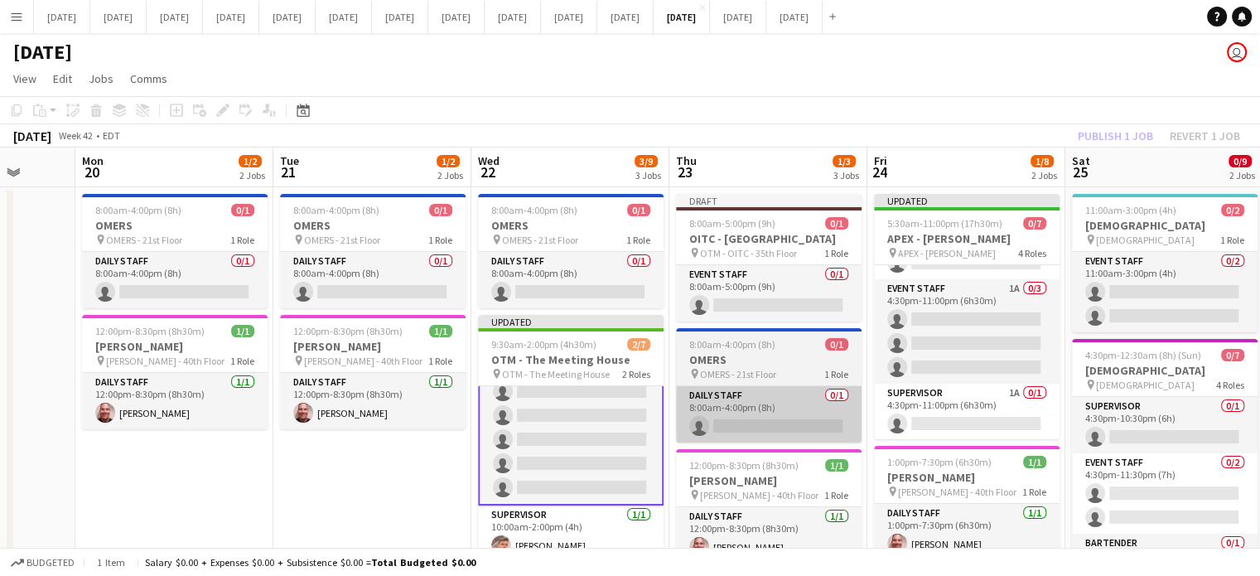
scroll to position [60, 0]
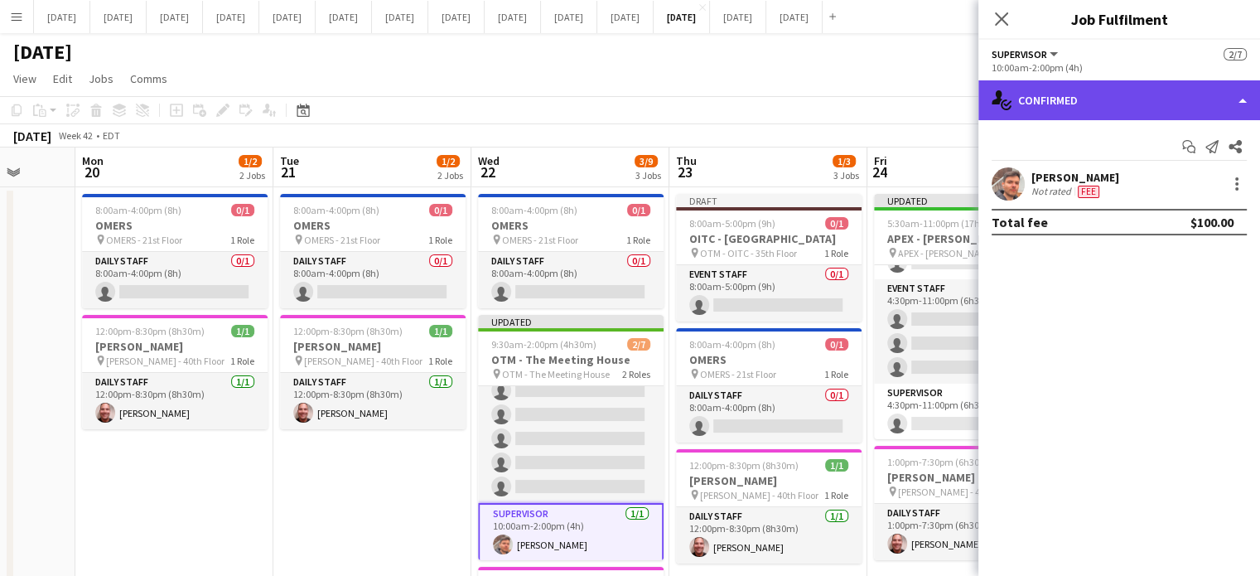
click at [1052, 104] on div "single-neutral-actions-check-2 Confirmed" at bounding box center [1119, 100] width 282 height 40
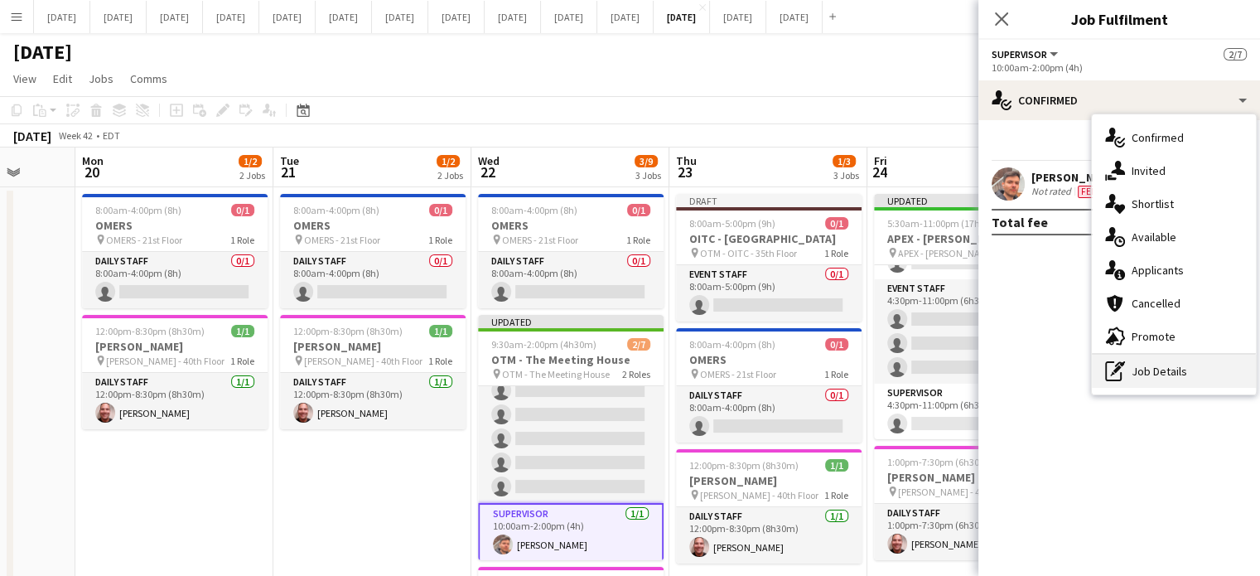
click at [1156, 369] on div "pen-write Job Details" at bounding box center [1174, 370] width 164 height 33
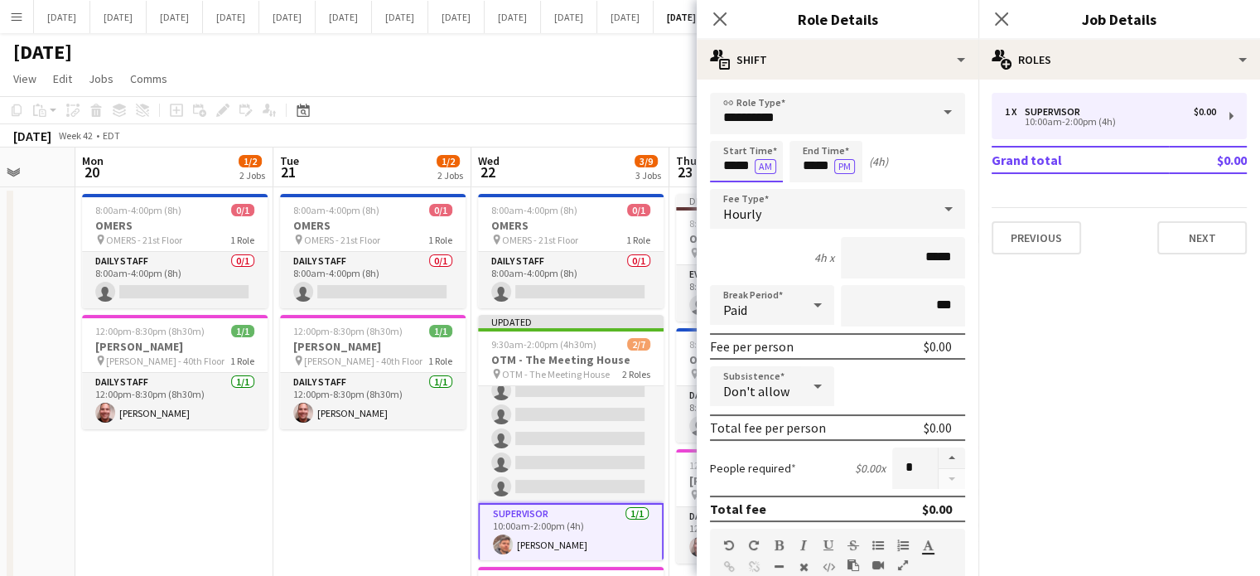
click at [725, 172] on input "*****" at bounding box center [746, 161] width 73 height 41
click at [730, 189] on div at bounding box center [729, 190] width 33 height 17
click at [764, 125] on div at bounding box center [762, 132] width 33 height 17
type input "*****"
click at [764, 125] on div at bounding box center [762, 132] width 33 height 17
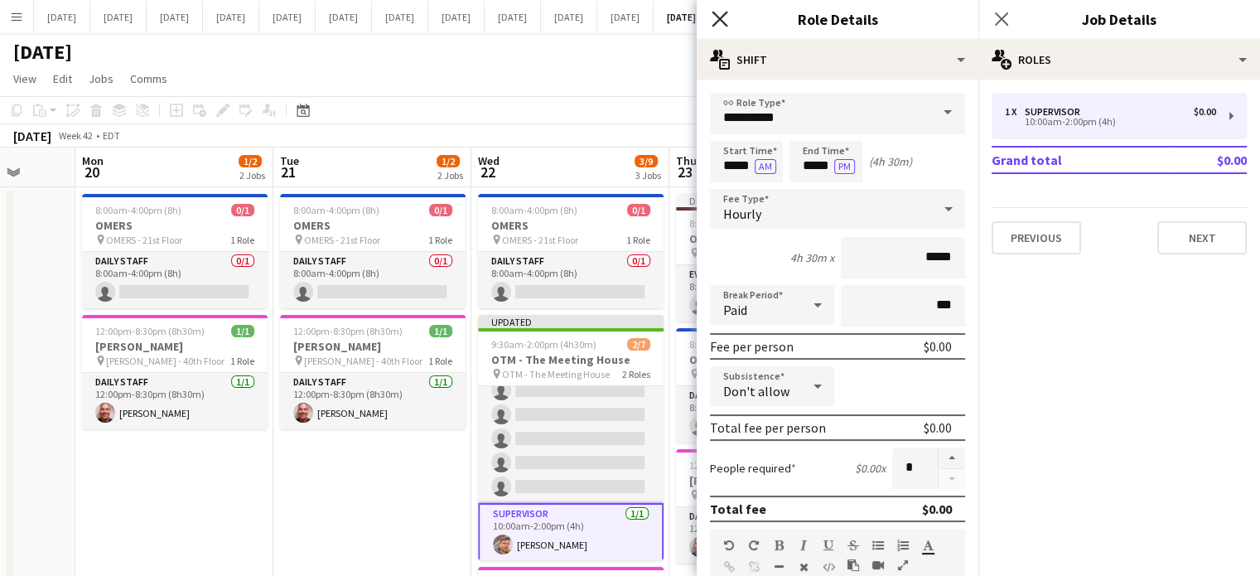
click at [725, 12] on icon at bounding box center [719, 19] width 16 height 16
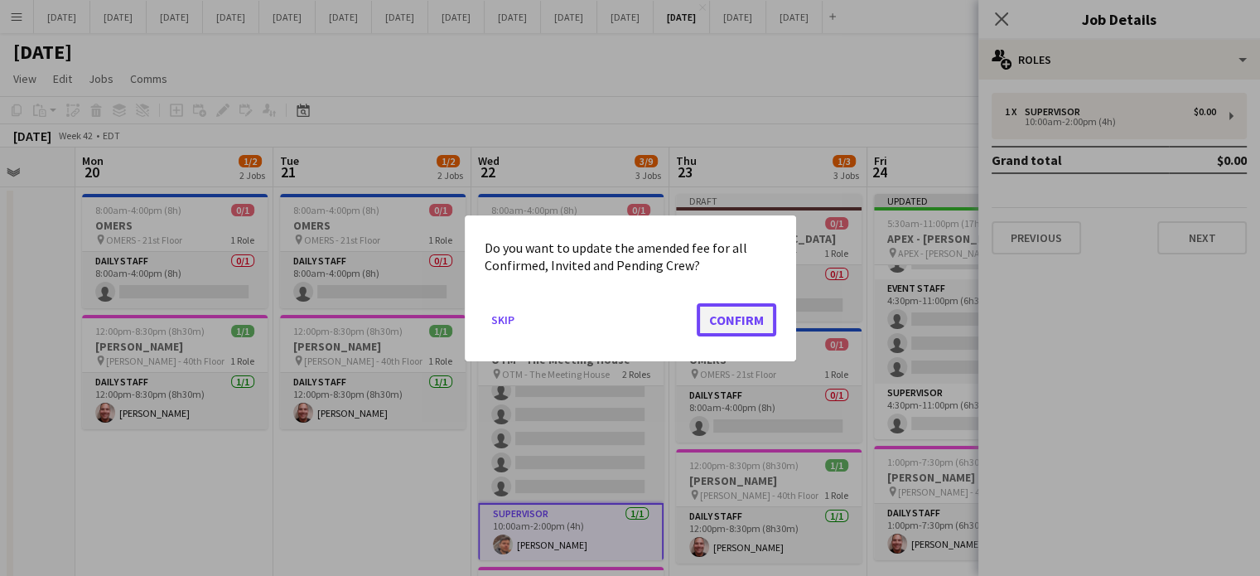
click at [735, 316] on button "Confirm" at bounding box center [736, 318] width 80 height 33
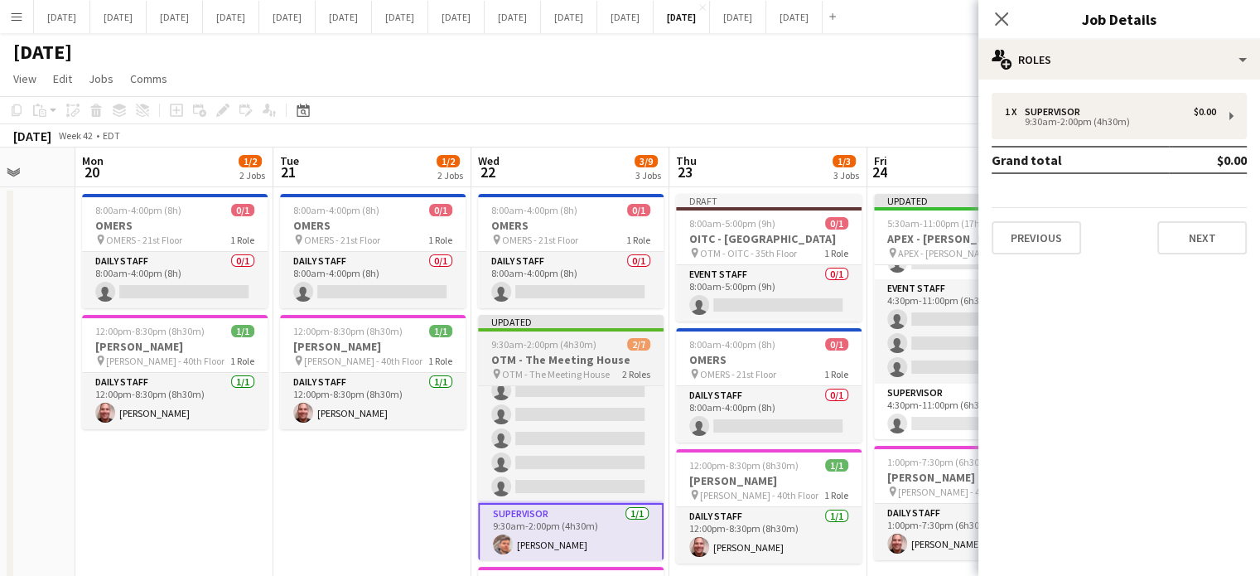
click at [636, 340] on span "2/7" at bounding box center [638, 344] width 23 height 12
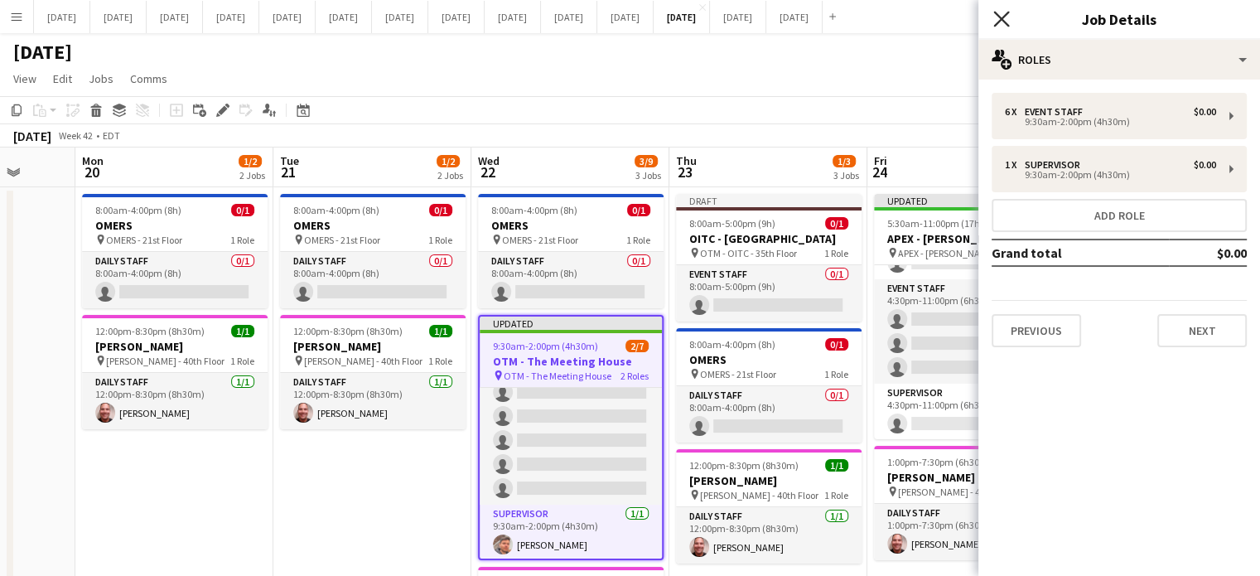
click at [1004, 21] on icon at bounding box center [1001, 19] width 16 height 16
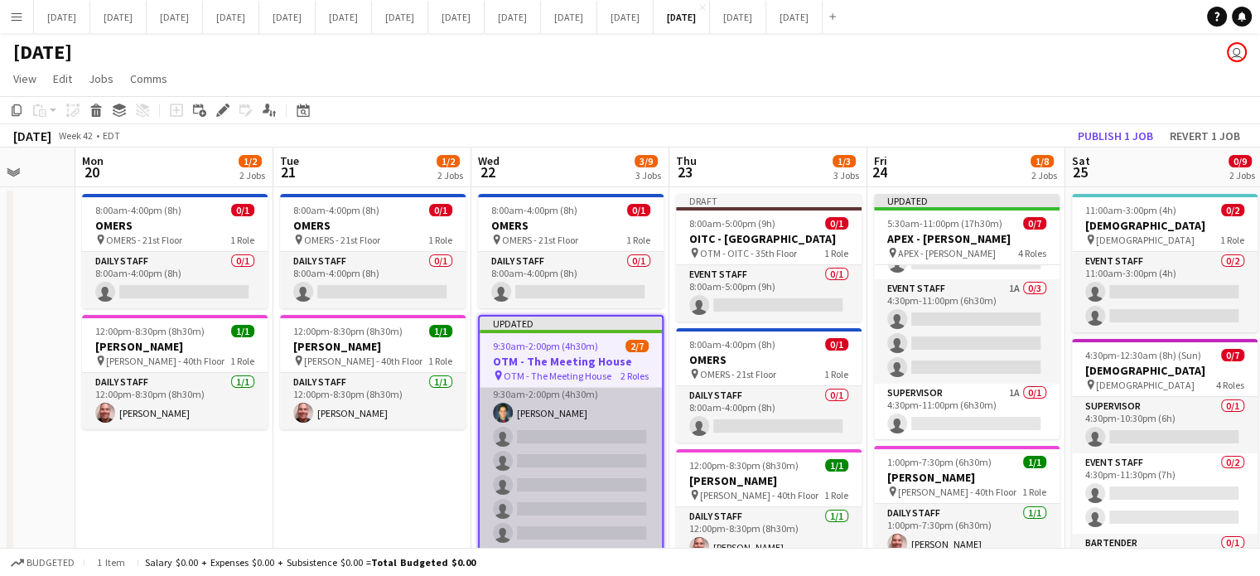
scroll to position [0, 0]
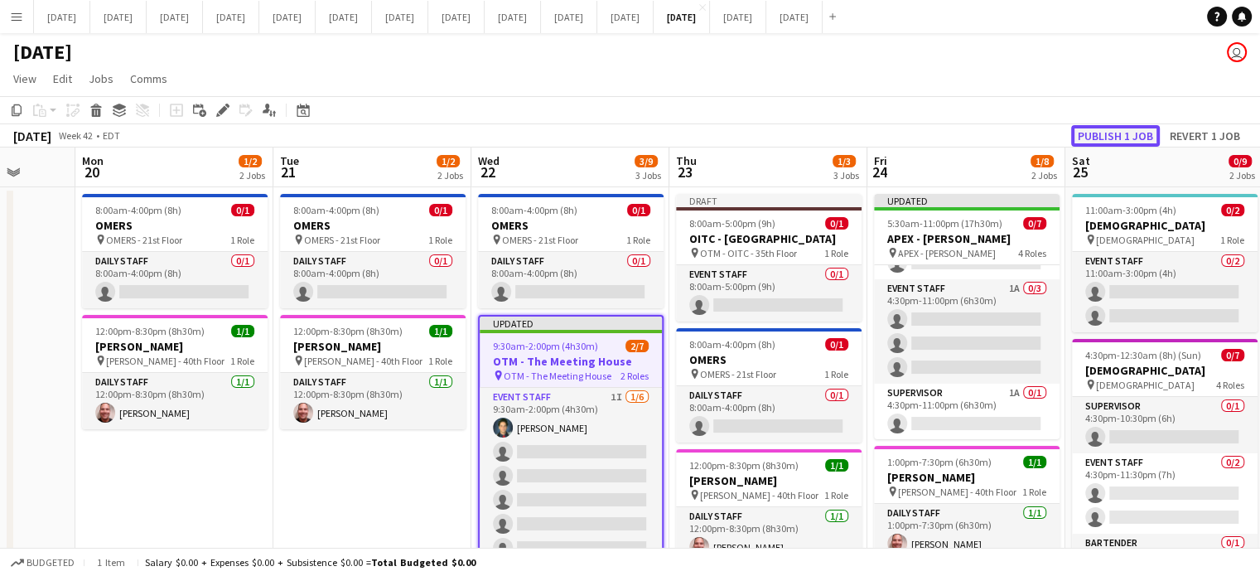
click at [1148, 137] on button "Publish 1 job" at bounding box center [1115, 136] width 89 height 22
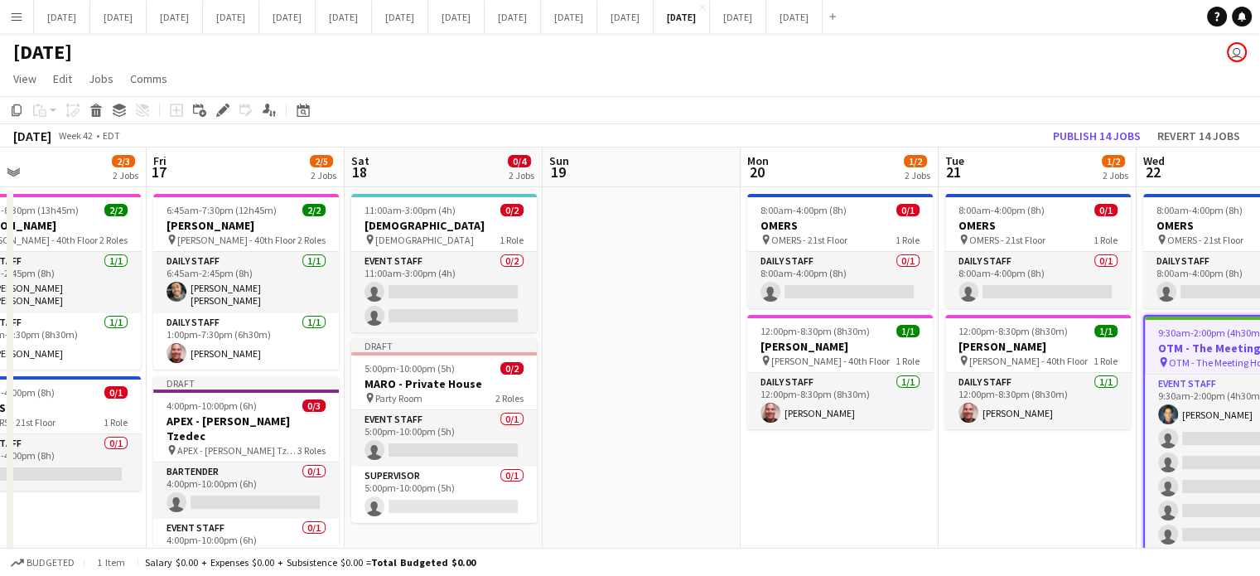
drag, startPoint x: 268, startPoint y: 475, endPoint x: 933, endPoint y: 446, distance: 665.6
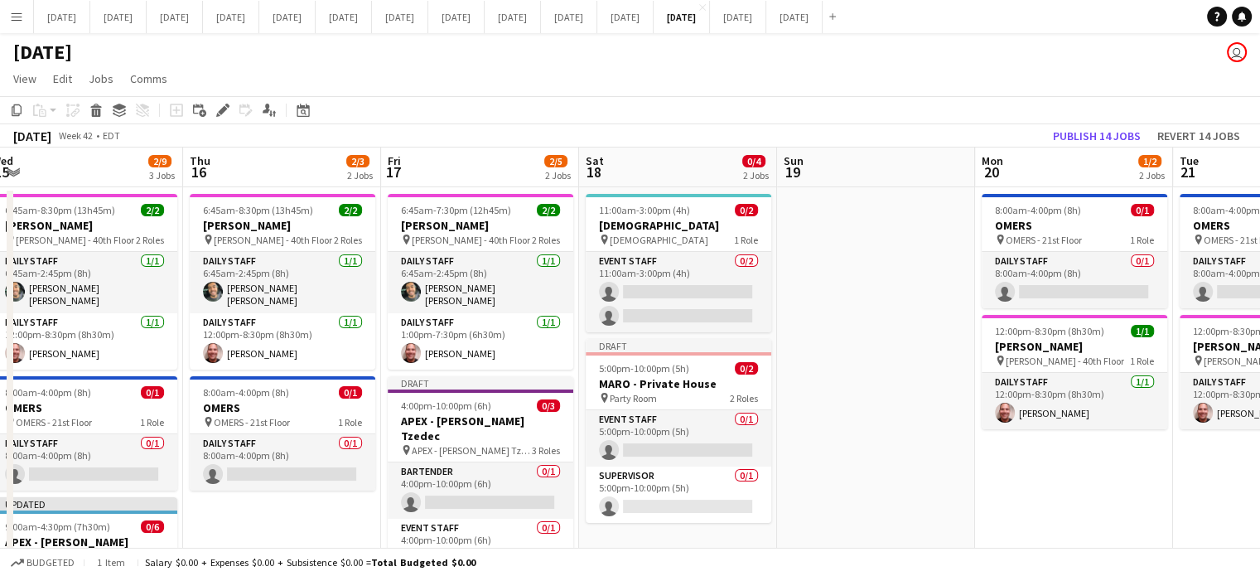
scroll to position [0, 527]
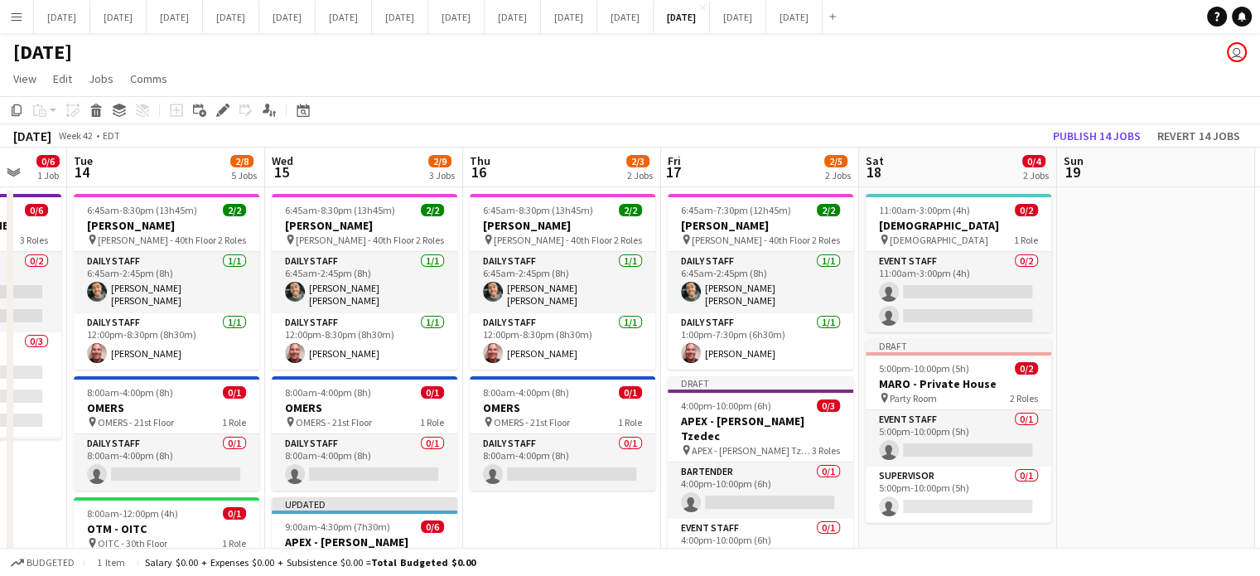
drag, startPoint x: 725, startPoint y: 481, endPoint x: 1271, endPoint y: 427, distance: 549.2
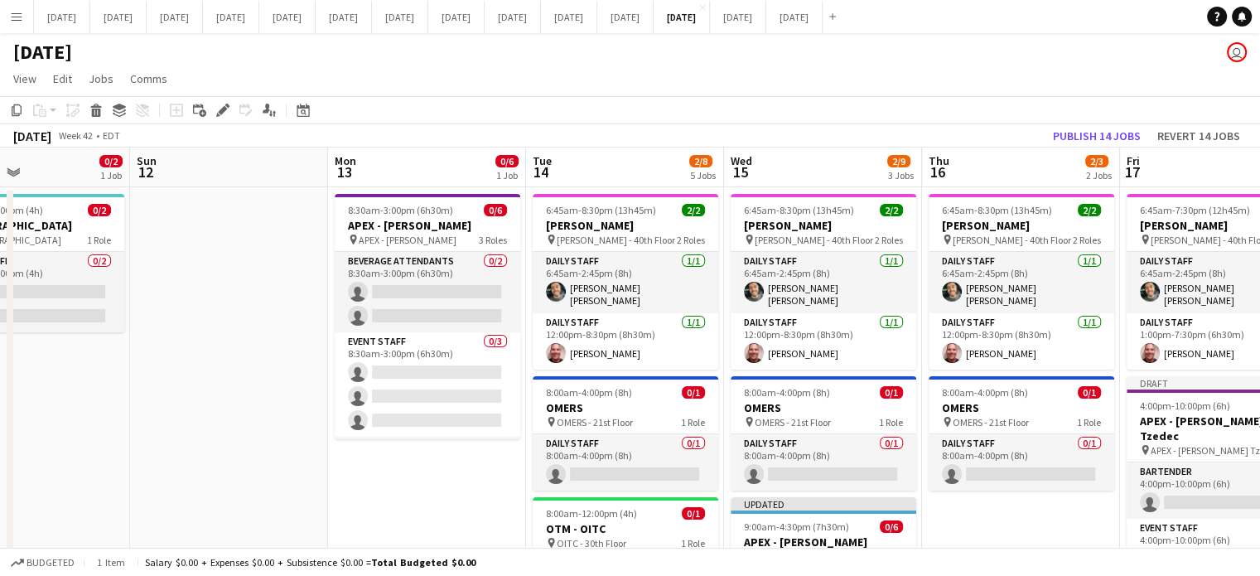
drag, startPoint x: 606, startPoint y: 523, endPoint x: 1068, endPoint y: 499, distance: 461.9
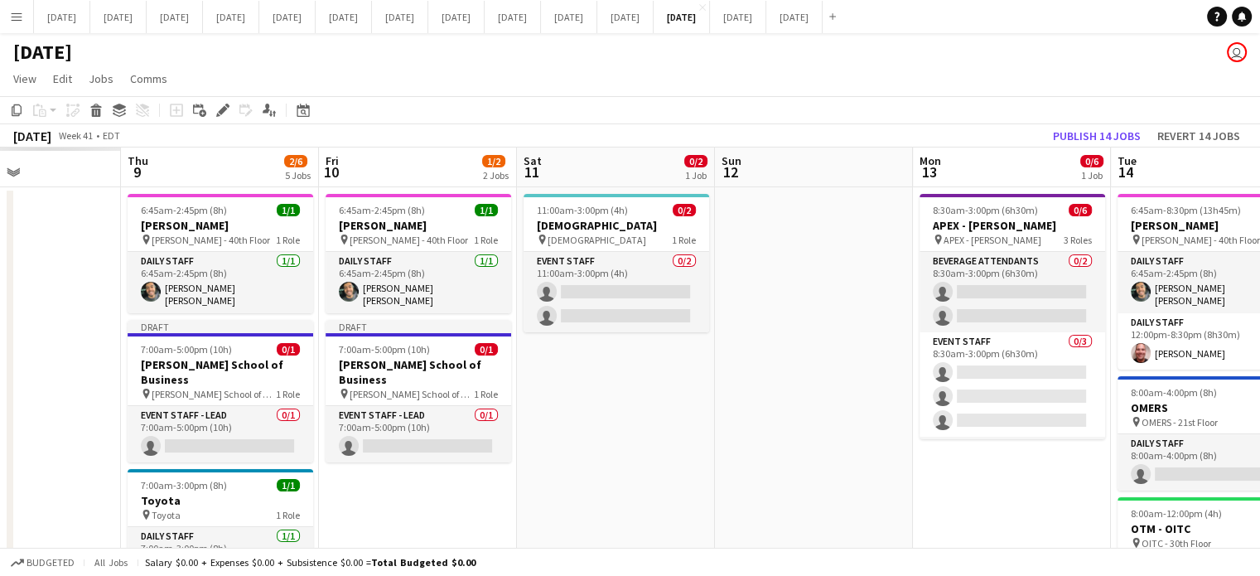
drag, startPoint x: 325, startPoint y: 447, endPoint x: 815, endPoint y: 450, distance: 489.5
click at [815, 450] on app-calendar-viewport "Tue 7 Wed 8 Thu 9 2/6 5 Jobs Fri 10 1/2 2 Jobs Sat 11 0/2 1 Job Sun 12 Mon 13 0…" at bounding box center [630, 545] width 1260 height 797
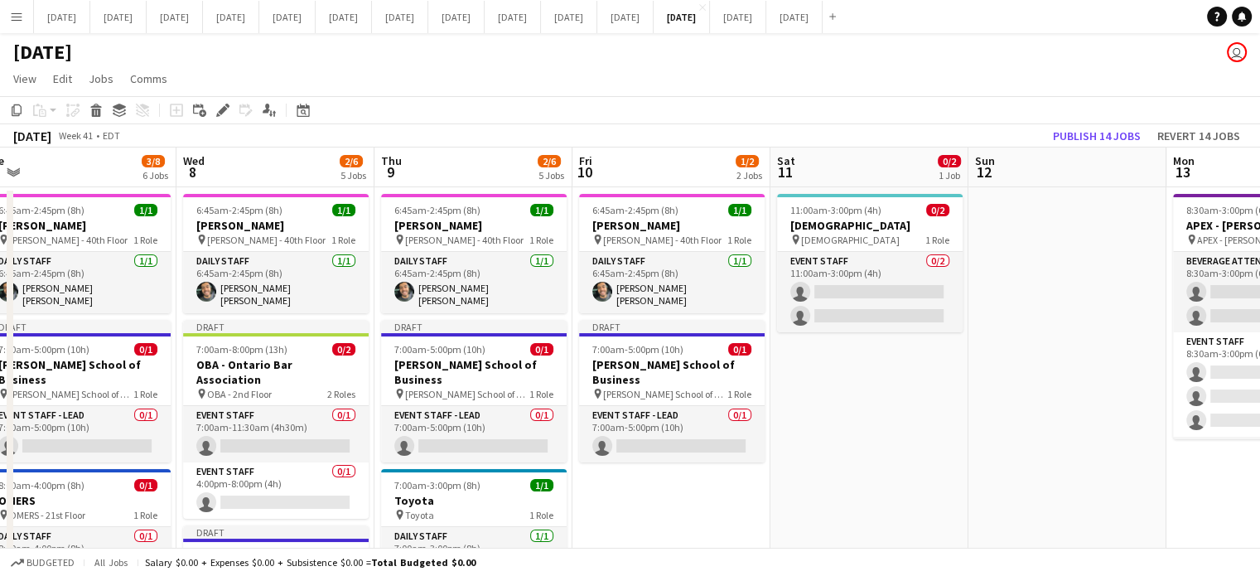
drag, startPoint x: 682, startPoint y: 447, endPoint x: 1029, endPoint y: 434, distance: 346.4
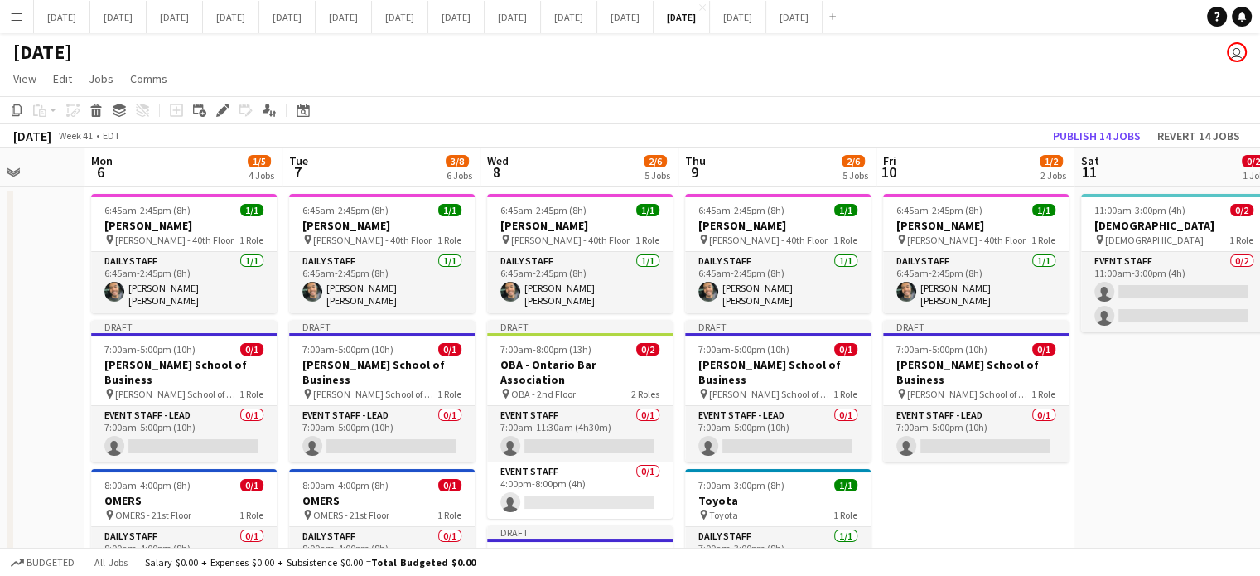
scroll to position [0, 503]
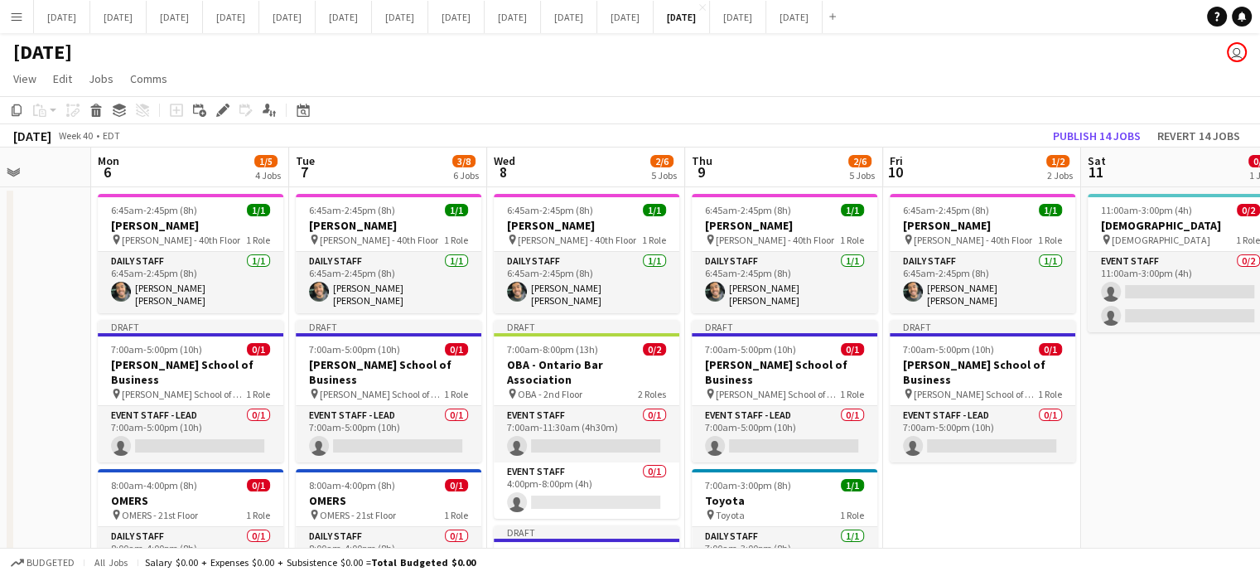
drag, startPoint x: 831, startPoint y: 460, endPoint x: 1142, endPoint y: 446, distance: 310.8
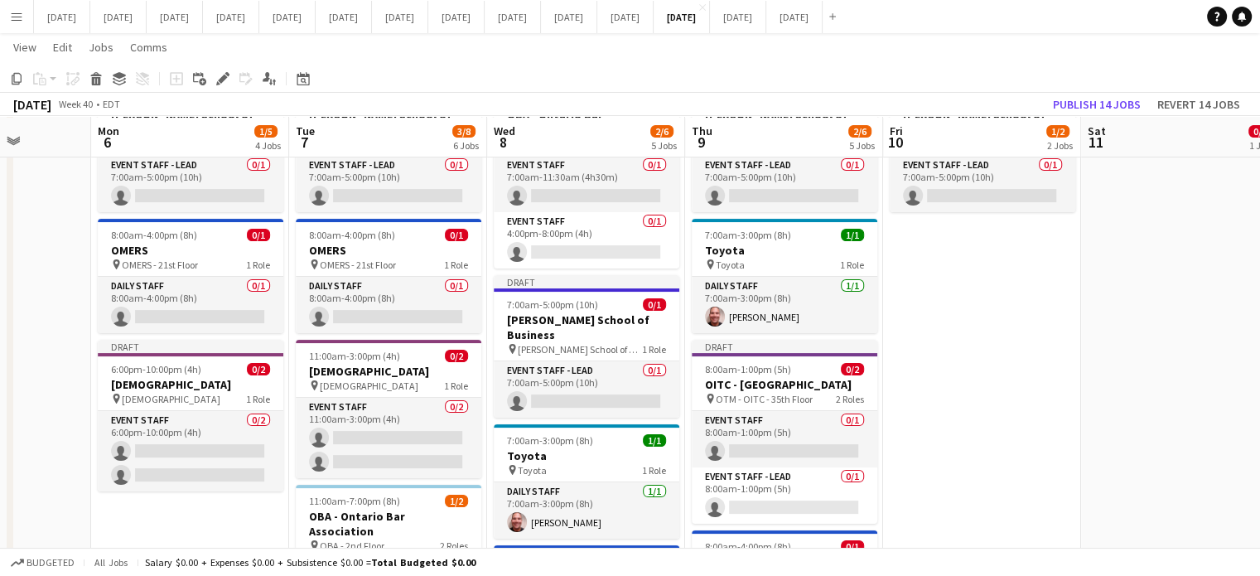
scroll to position [331, 0]
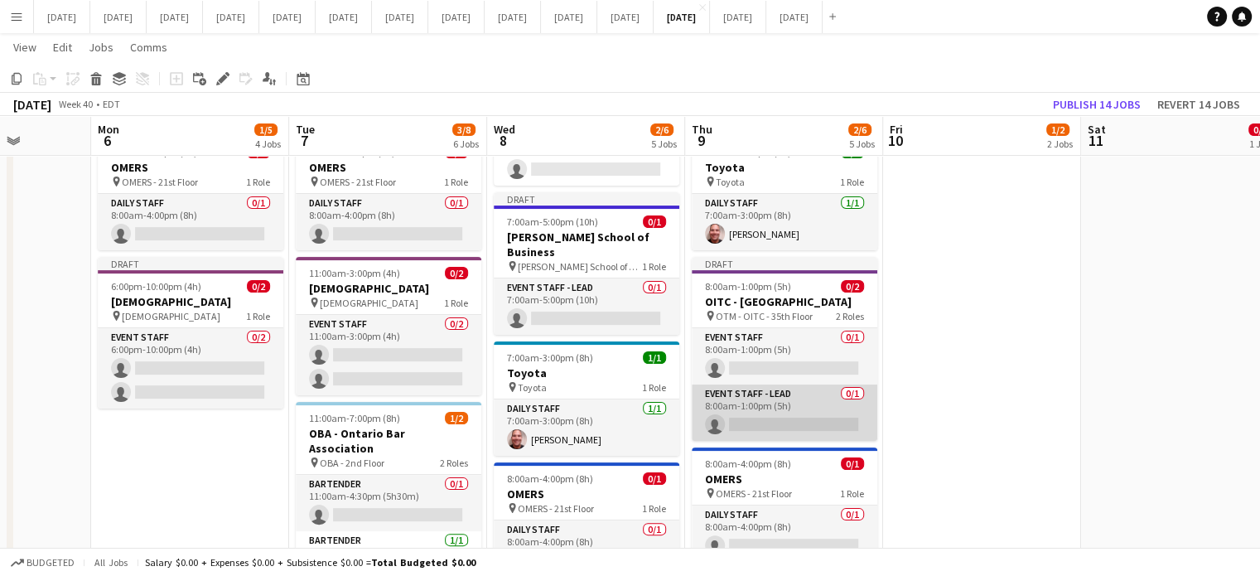
click at [839, 385] on app-card-role "Event Staff - Lead 0/1 8:00am-1:00pm (5h) single-neutral-actions" at bounding box center [785, 412] width 186 height 56
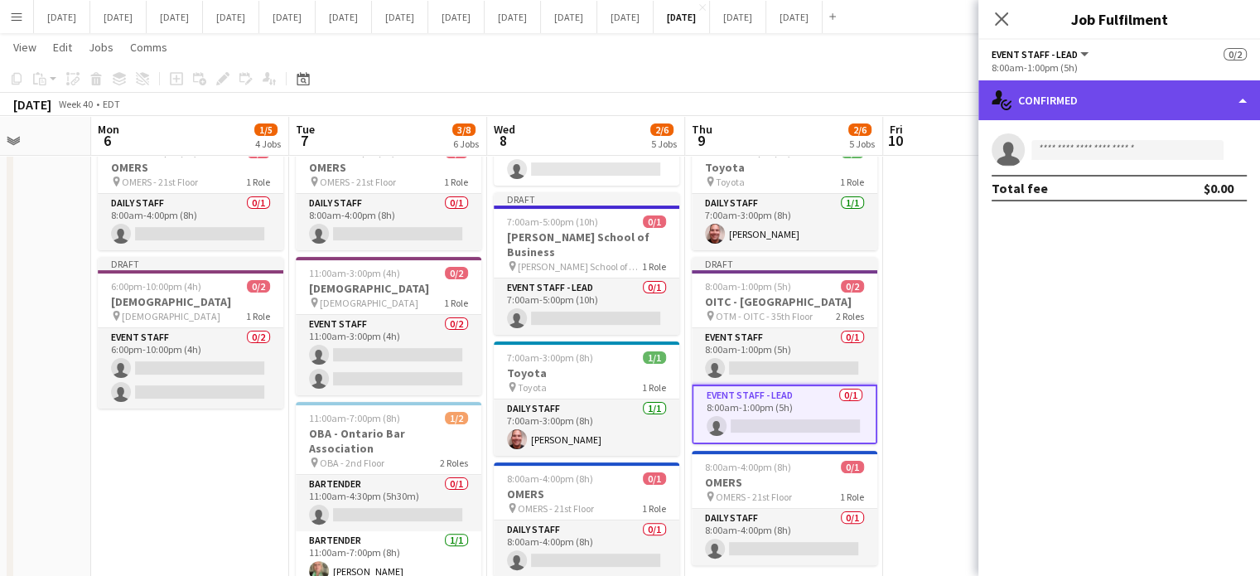
click at [1068, 110] on div "single-neutral-actions-check-2 Confirmed" at bounding box center [1119, 100] width 282 height 40
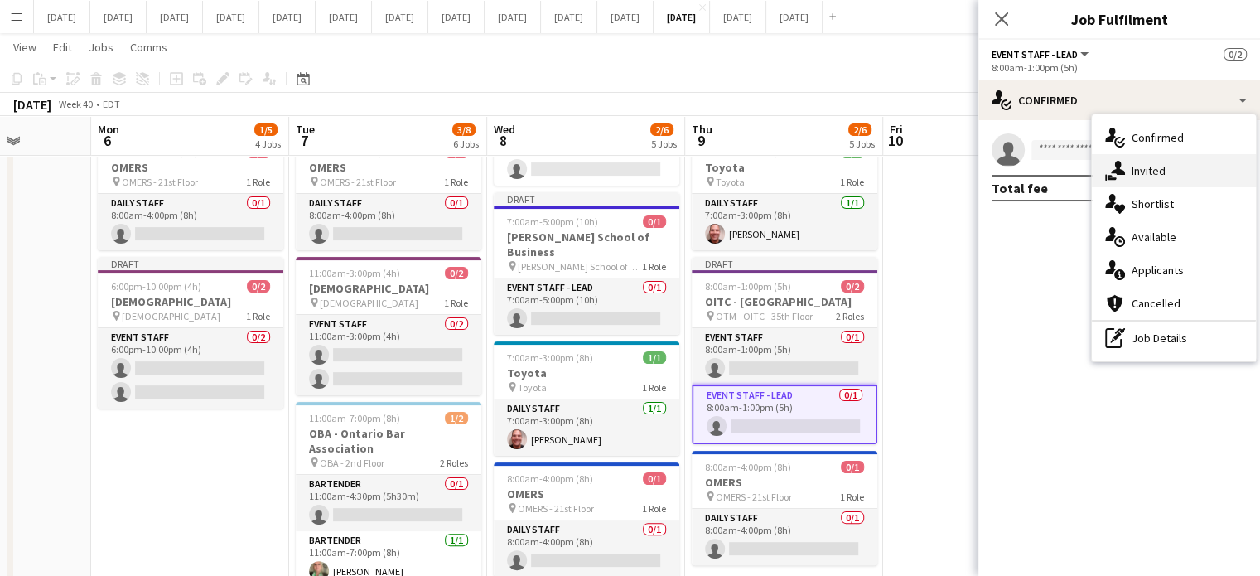
click at [1125, 166] on div "single-neutral-actions-share-1 Invited" at bounding box center [1174, 170] width 164 height 33
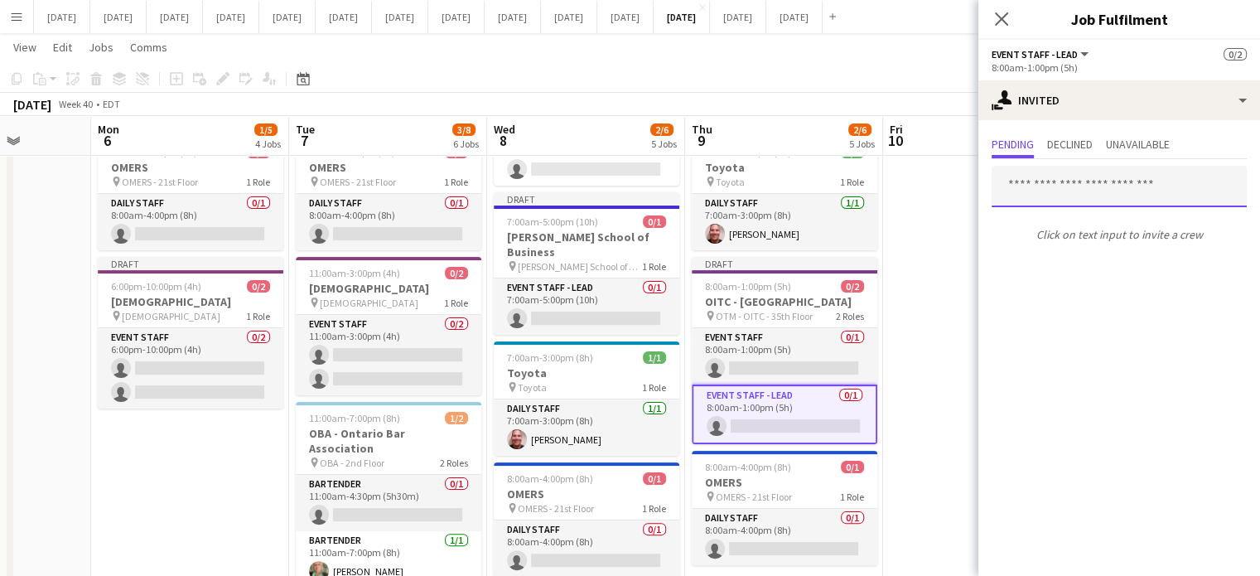
click at [1048, 181] on input "text" at bounding box center [1118, 186] width 255 height 41
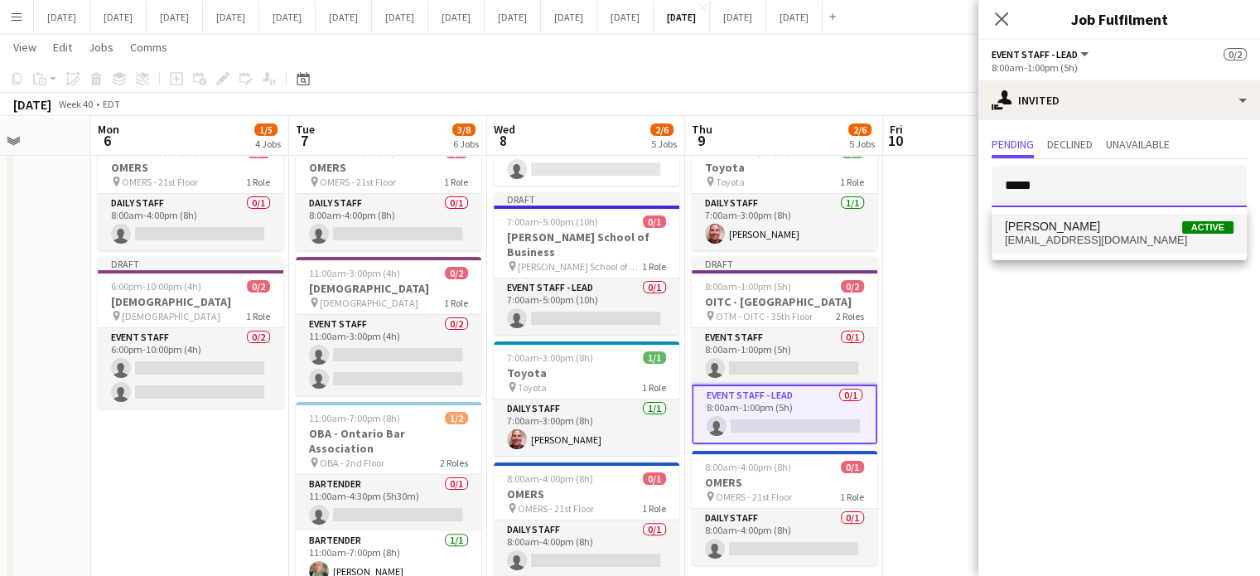
type input "*****"
click at [1061, 222] on span "[PERSON_NAME]" at bounding box center [1052, 226] width 95 height 14
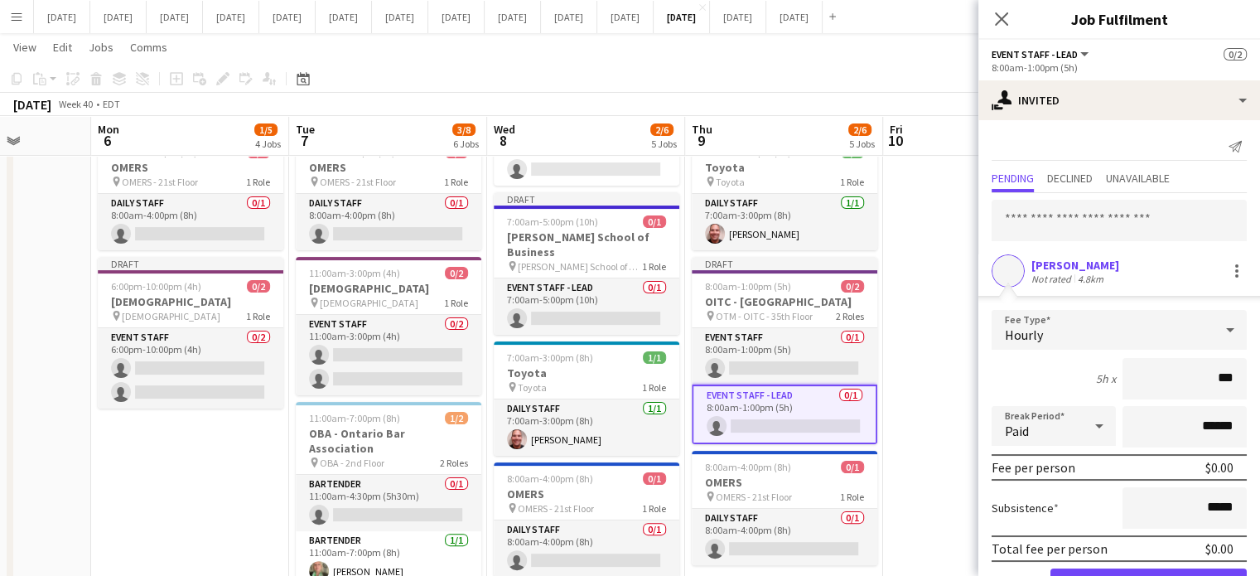
type input "**"
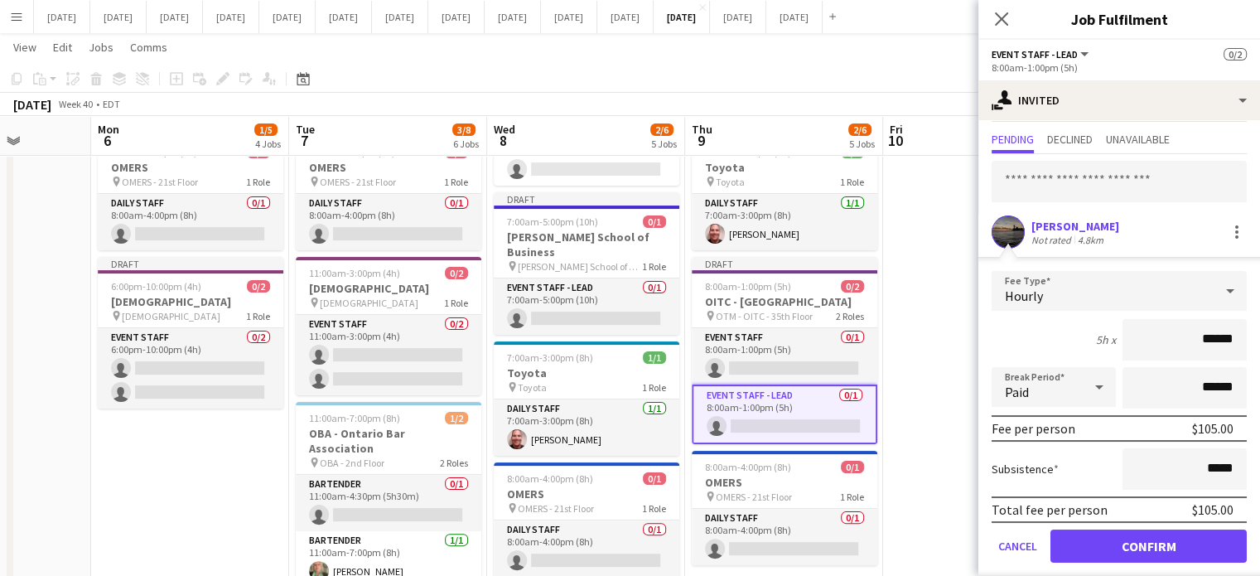
scroll to position [53, 0]
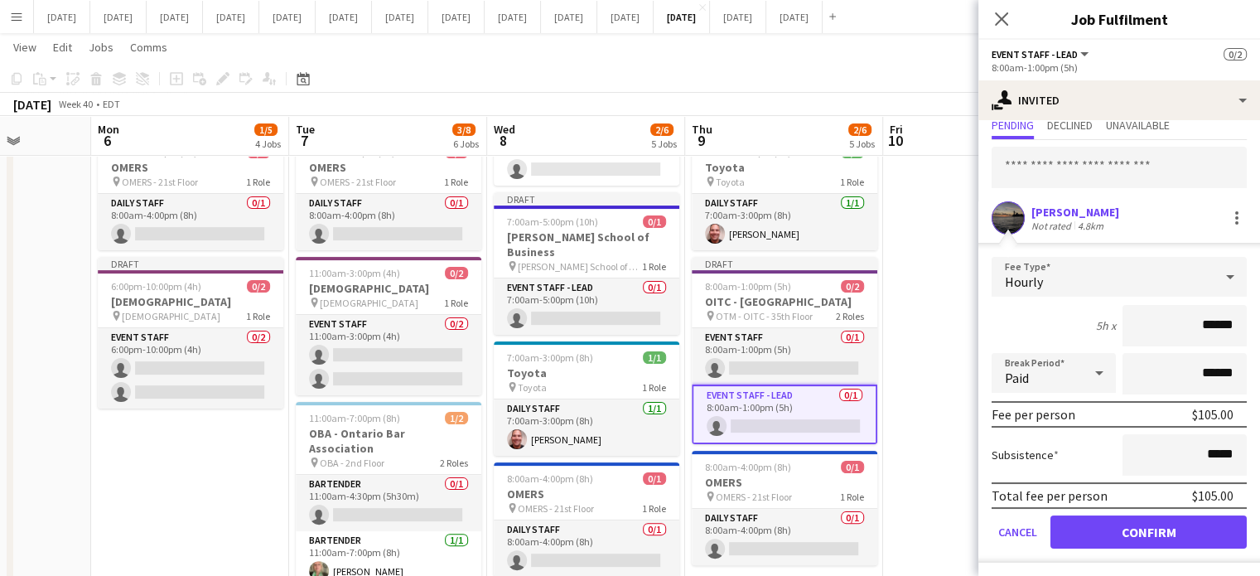
type input "******"
click at [1127, 523] on button "Confirm" at bounding box center [1148, 531] width 196 height 33
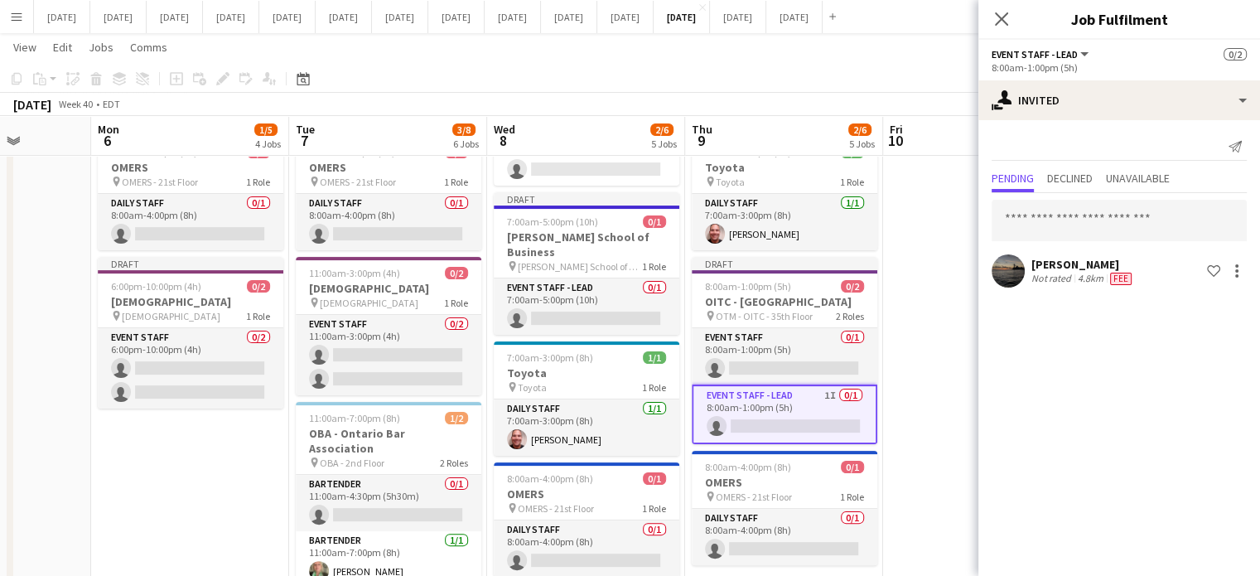
scroll to position [0, 0]
click at [998, 16] on icon at bounding box center [1001, 19] width 16 height 16
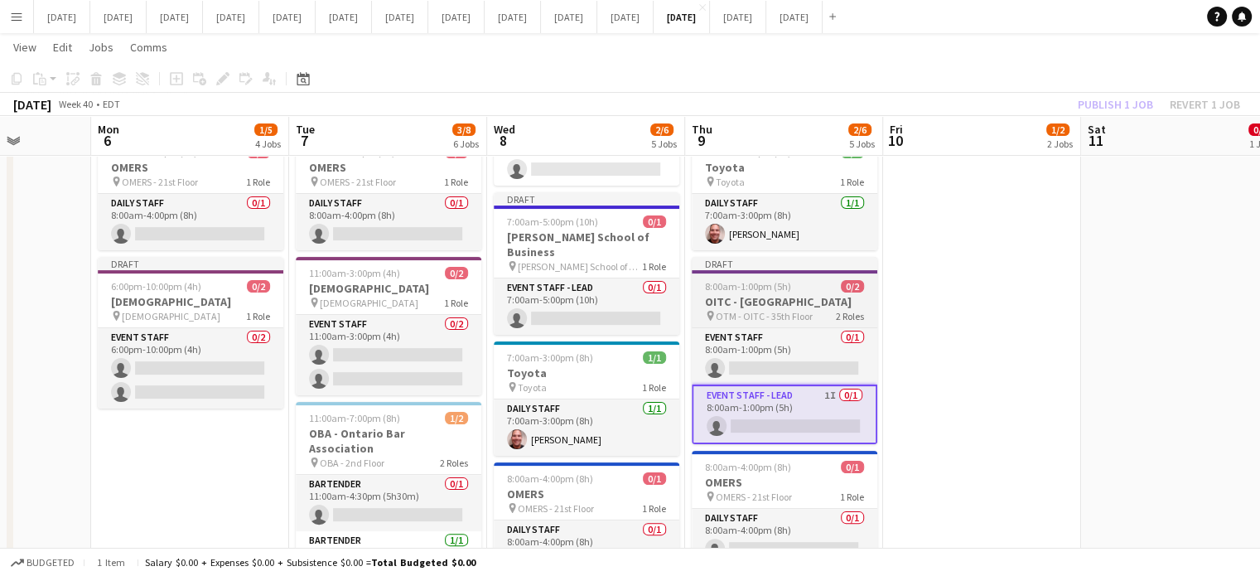
click at [802, 294] on h3 "OITC - [GEOGRAPHIC_DATA]" at bounding box center [785, 301] width 186 height 15
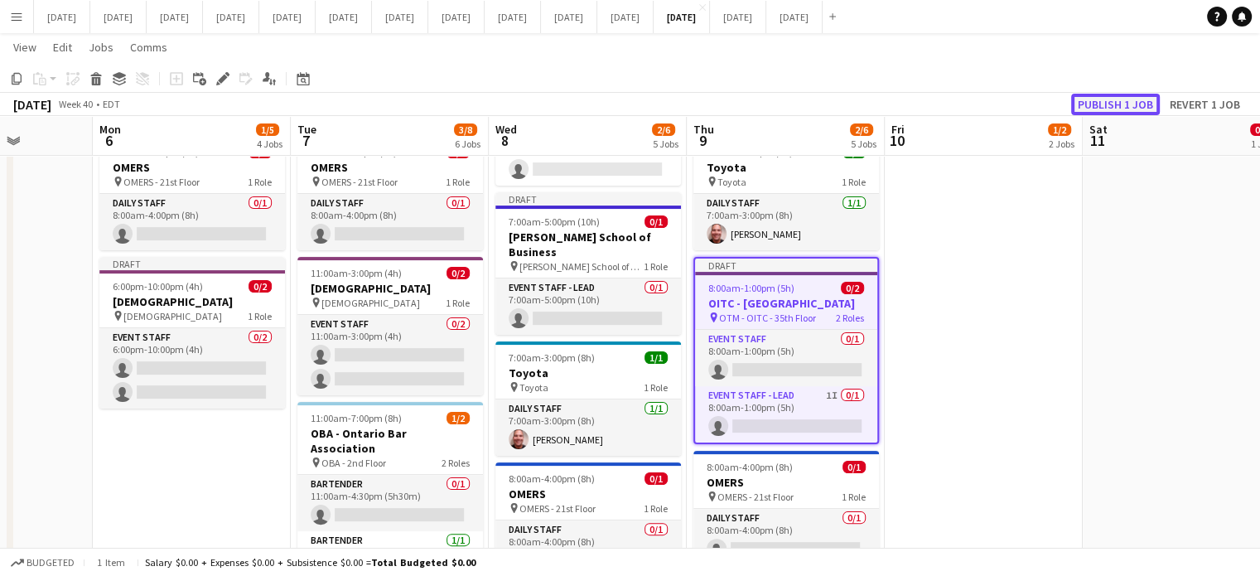
click at [1136, 101] on button "Publish 1 job" at bounding box center [1115, 105] width 89 height 22
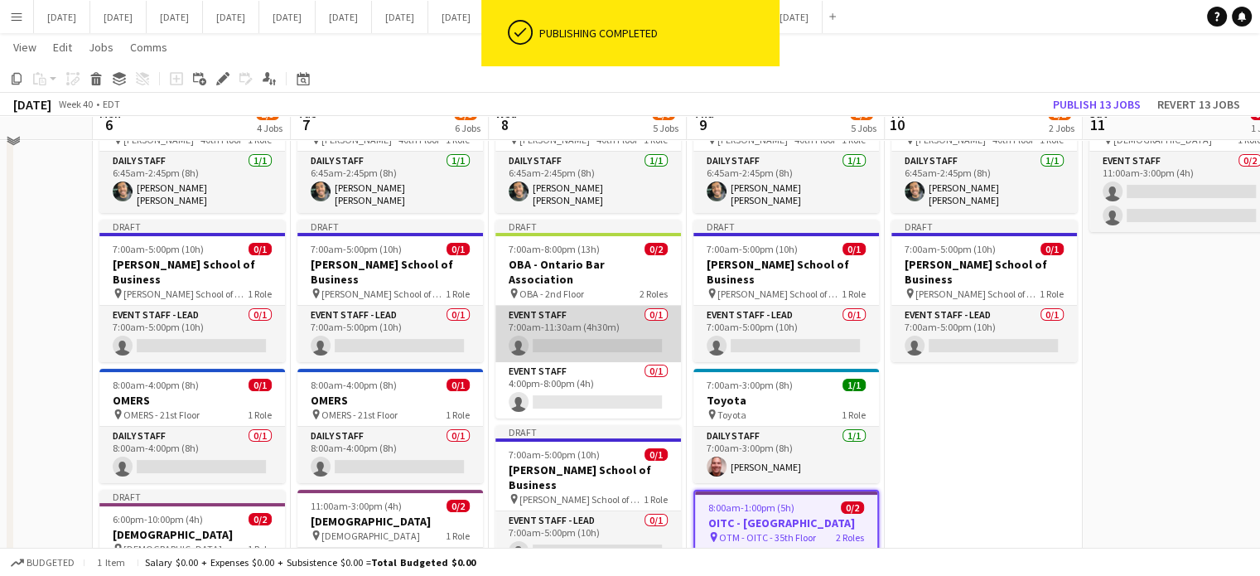
scroll to position [83, 0]
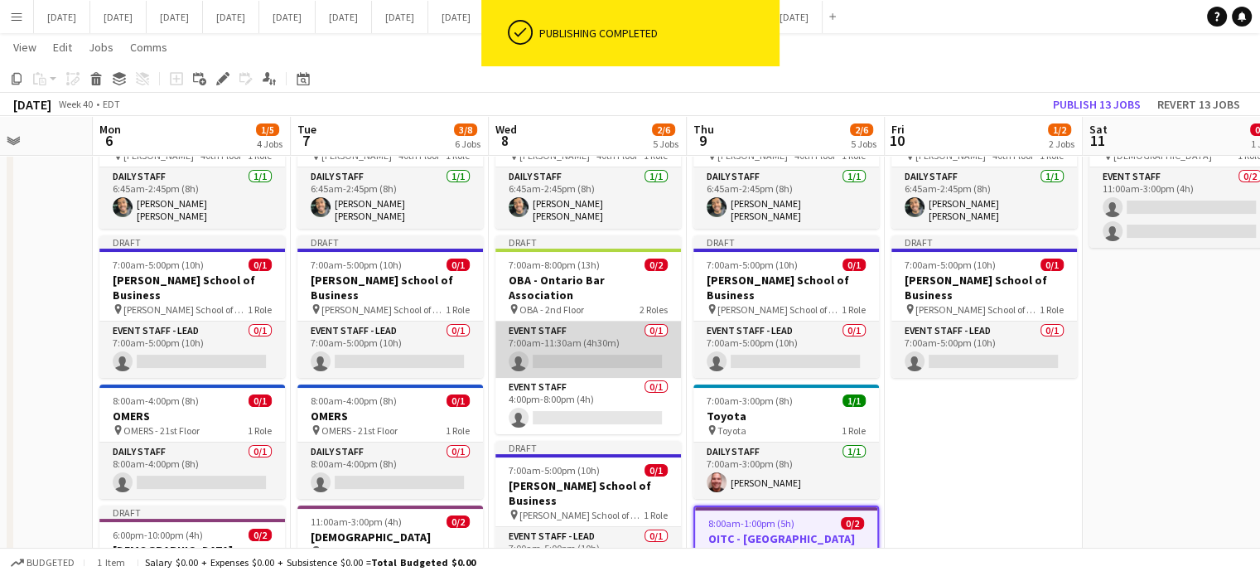
click at [625, 321] on app-card-role "Event Staff 0/1 7:00am-11:30am (4h30m) single-neutral-actions" at bounding box center [588, 349] width 186 height 56
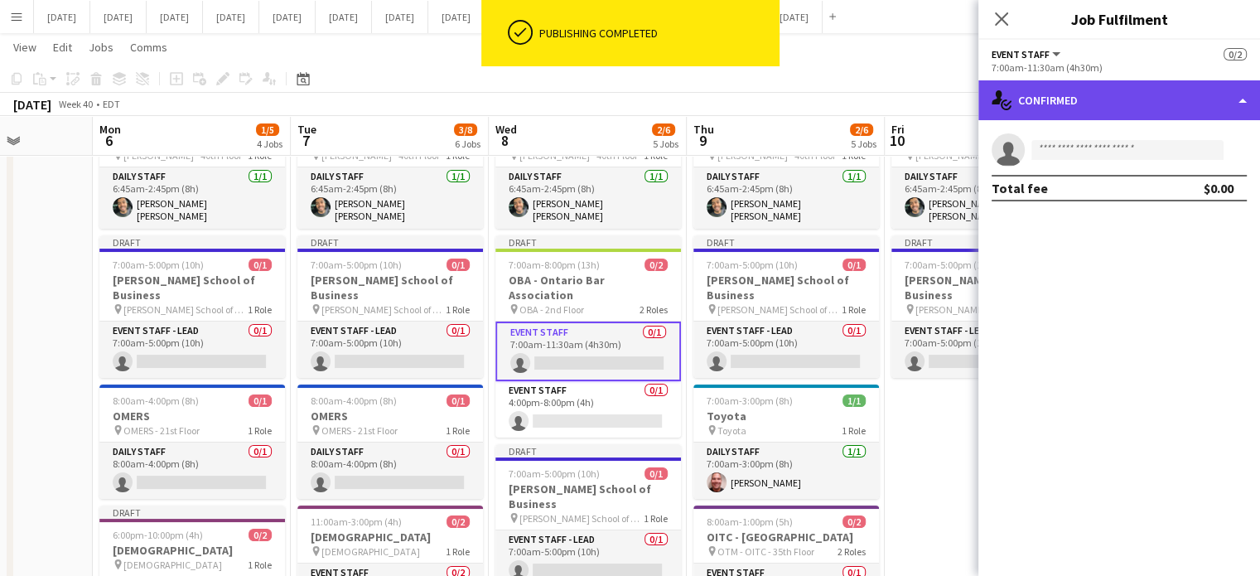
click at [1095, 99] on div "single-neutral-actions-check-2 Confirmed" at bounding box center [1119, 100] width 282 height 40
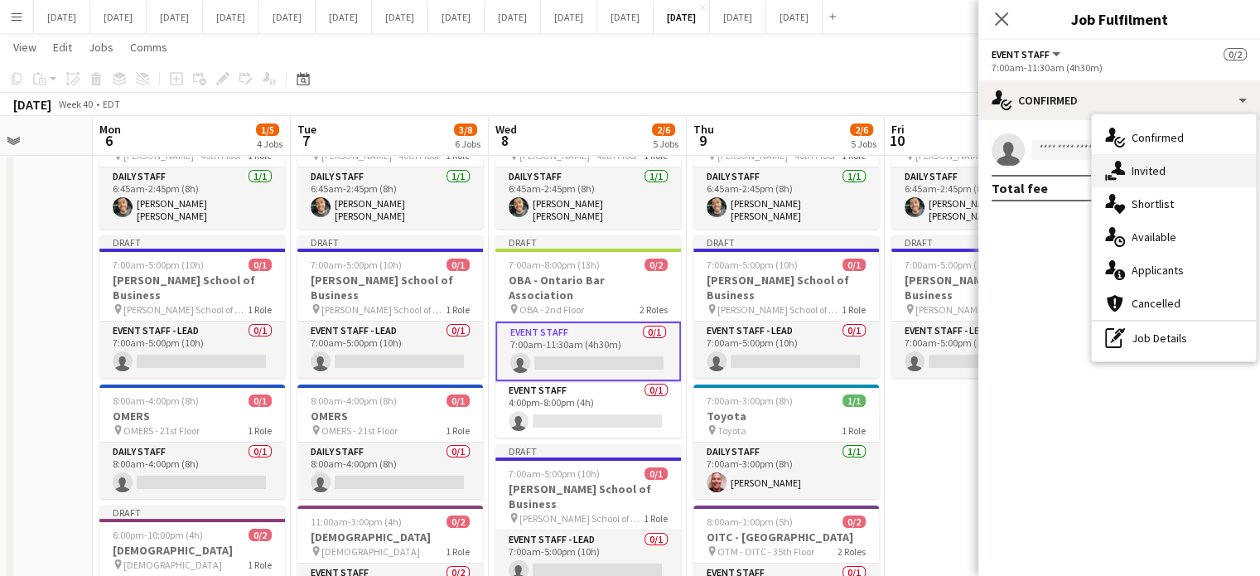
click at [1136, 164] on span "Invited" at bounding box center [1148, 170] width 34 height 15
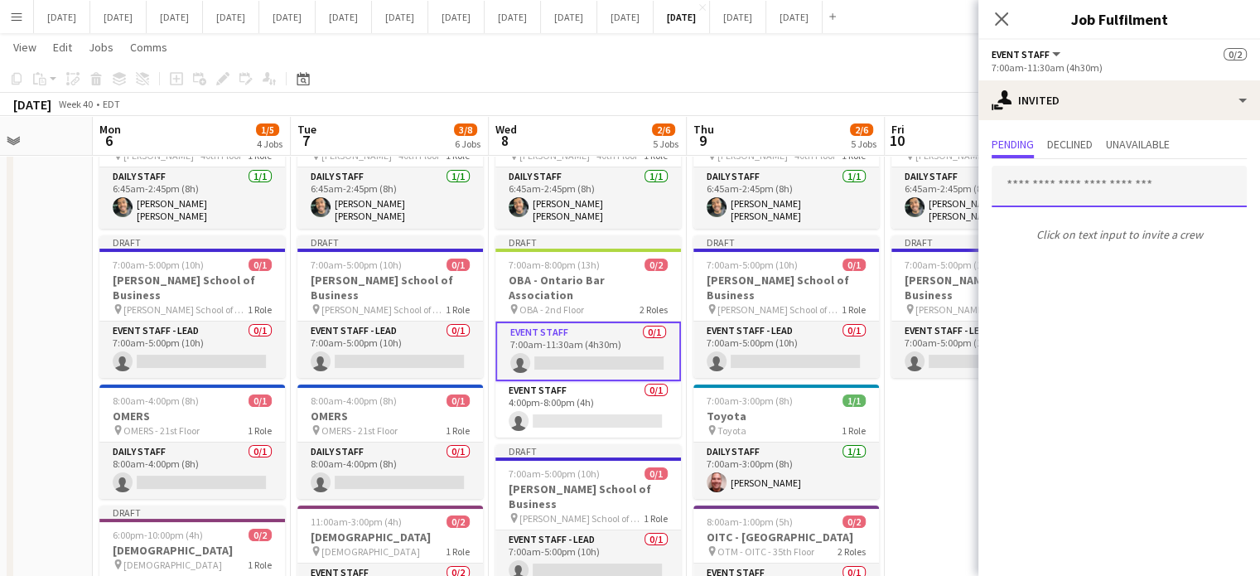
click at [1064, 186] on input "text" at bounding box center [1118, 186] width 255 height 41
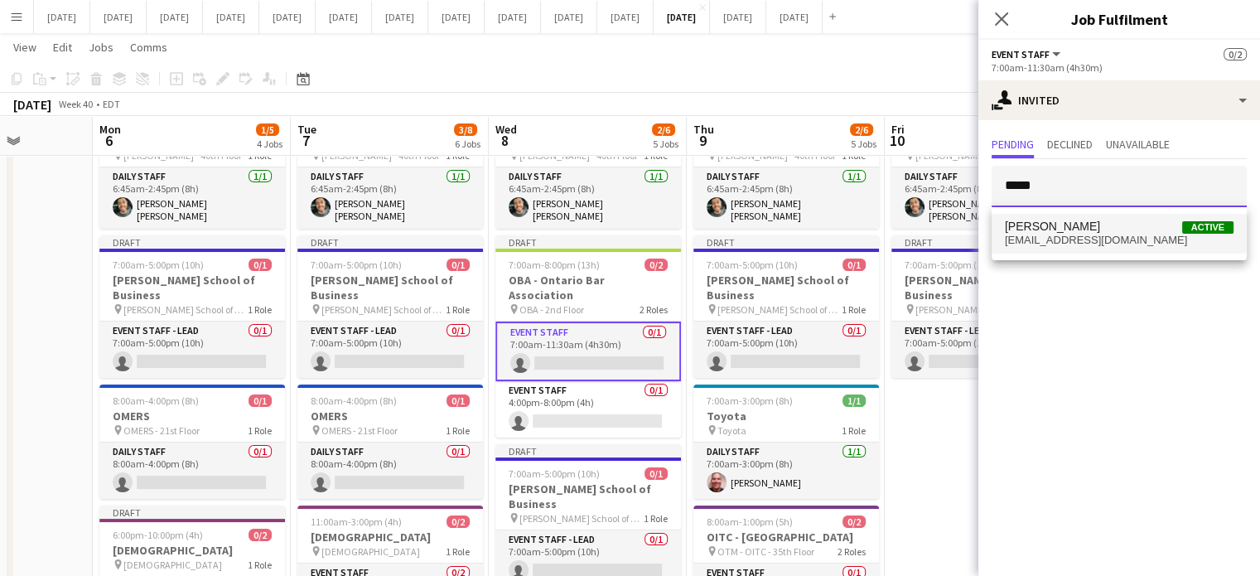
type input "*****"
click at [1069, 234] on span "[EMAIL_ADDRESS][DOMAIN_NAME]" at bounding box center [1119, 240] width 229 height 13
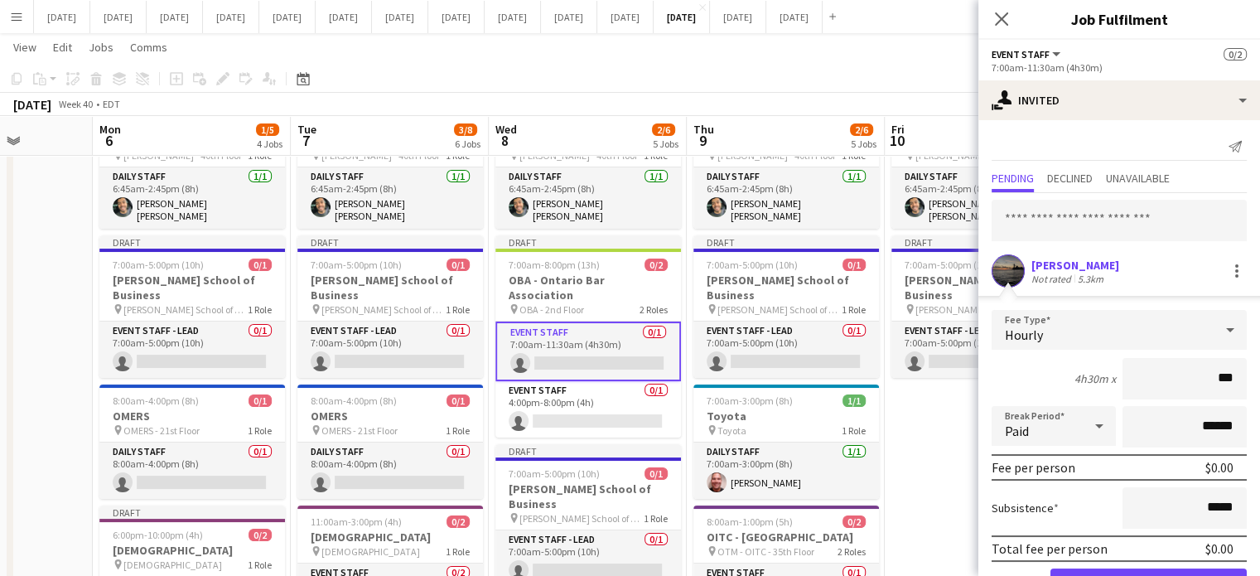
type input "**"
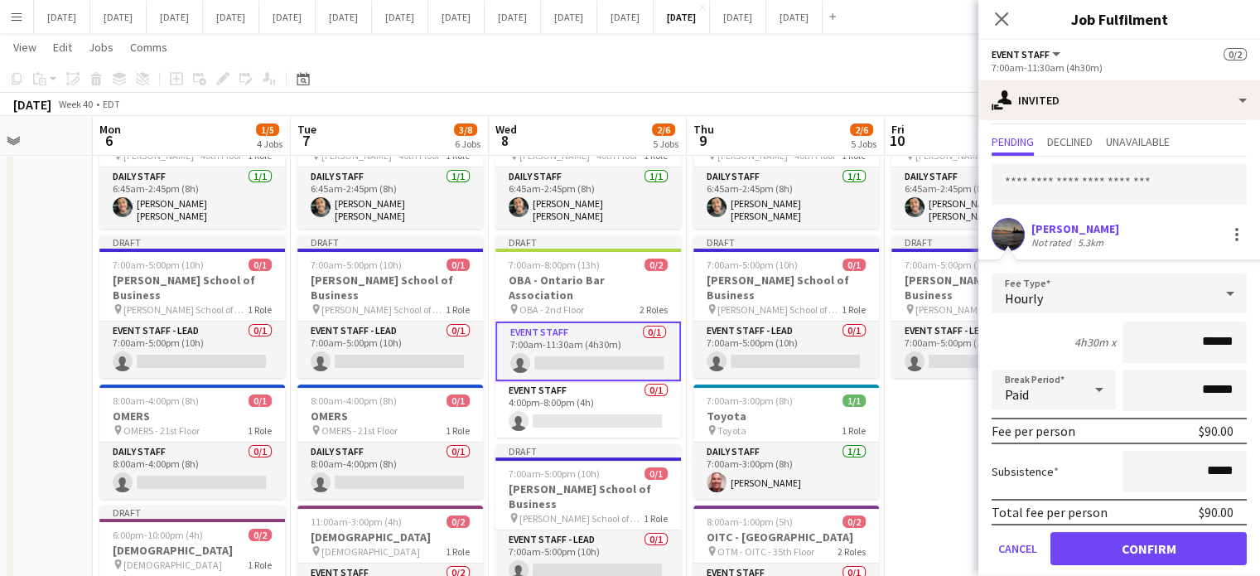
scroll to position [53, 0]
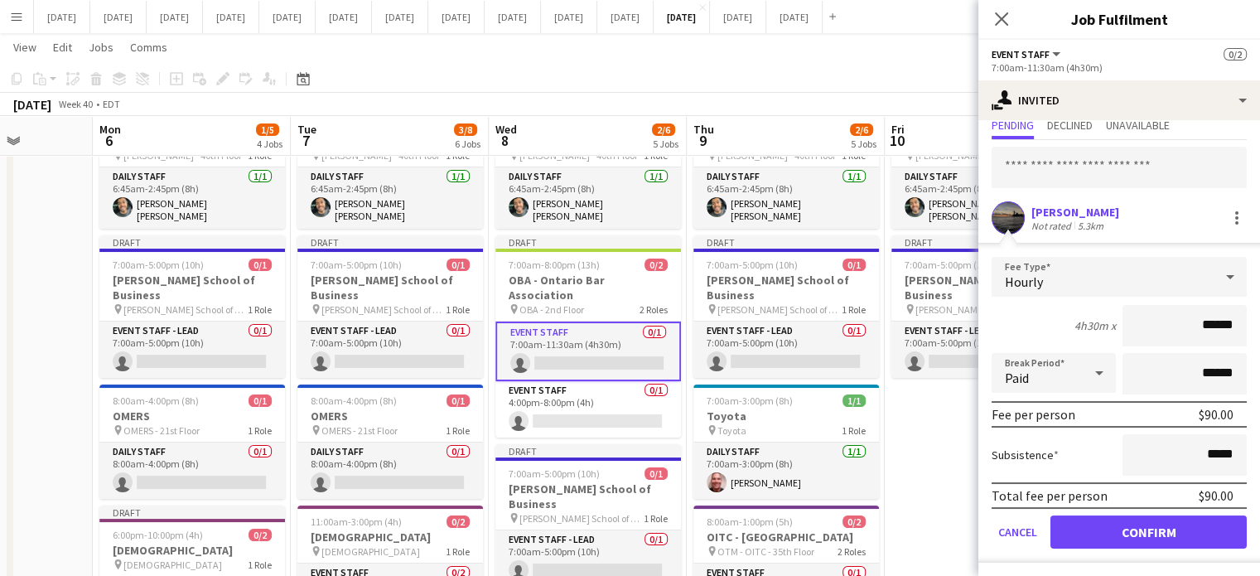
type input "******"
click at [1136, 517] on button "Confirm" at bounding box center [1148, 531] width 196 height 33
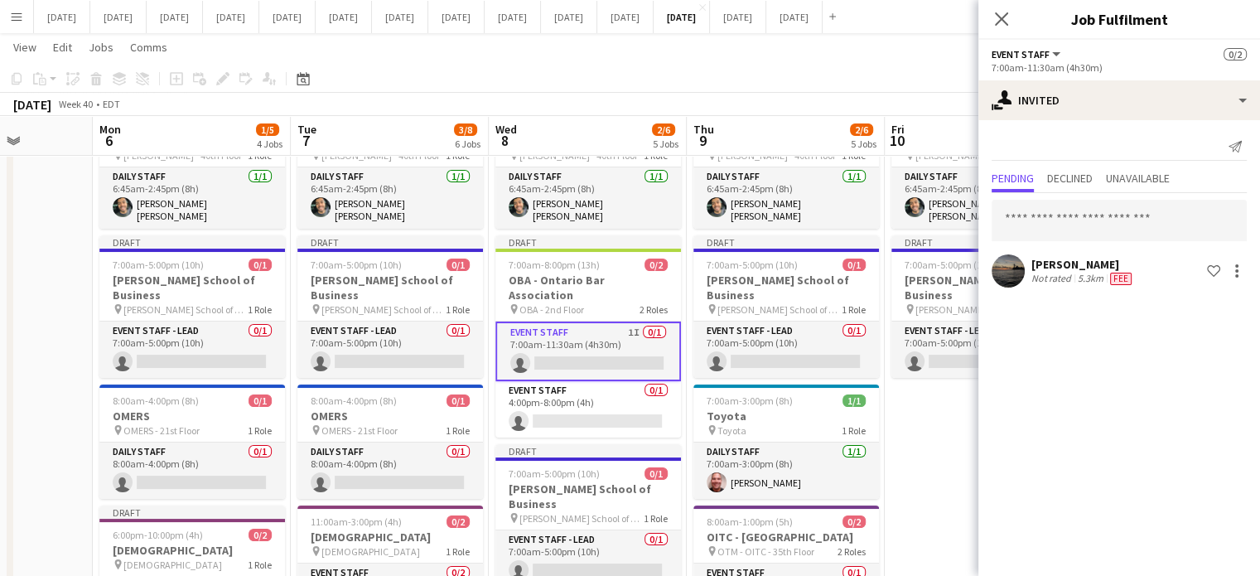
scroll to position [0, 0]
click at [1000, 5] on div "Close pop-in" at bounding box center [1001, 19] width 46 height 38
click at [999, 16] on icon "Close pop-in" at bounding box center [1001, 19] width 16 height 16
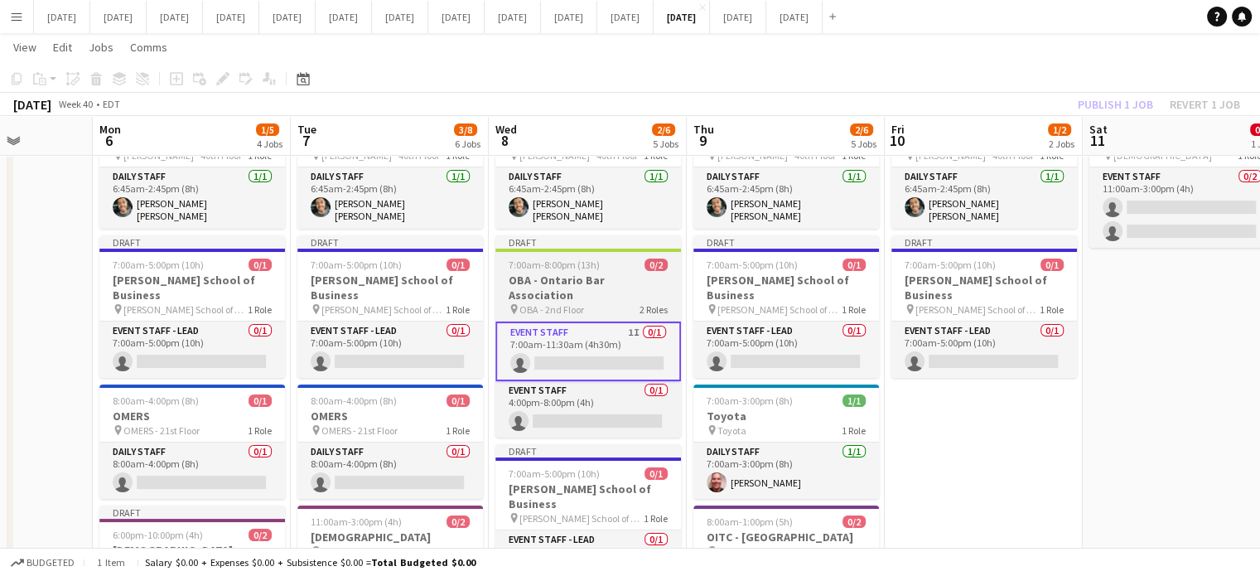
click at [541, 272] on h3 "OBA - Ontario Bar Association" at bounding box center [588, 287] width 186 height 30
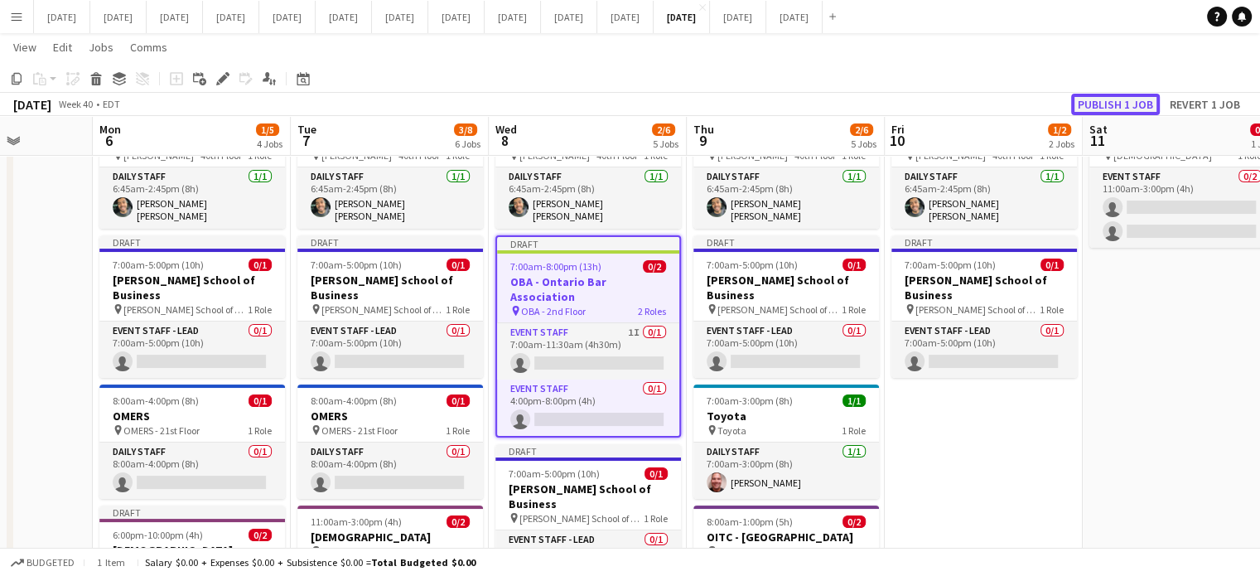
click at [1100, 104] on button "Publish 1 job" at bounding box center [1115, 105] width 89 height 22
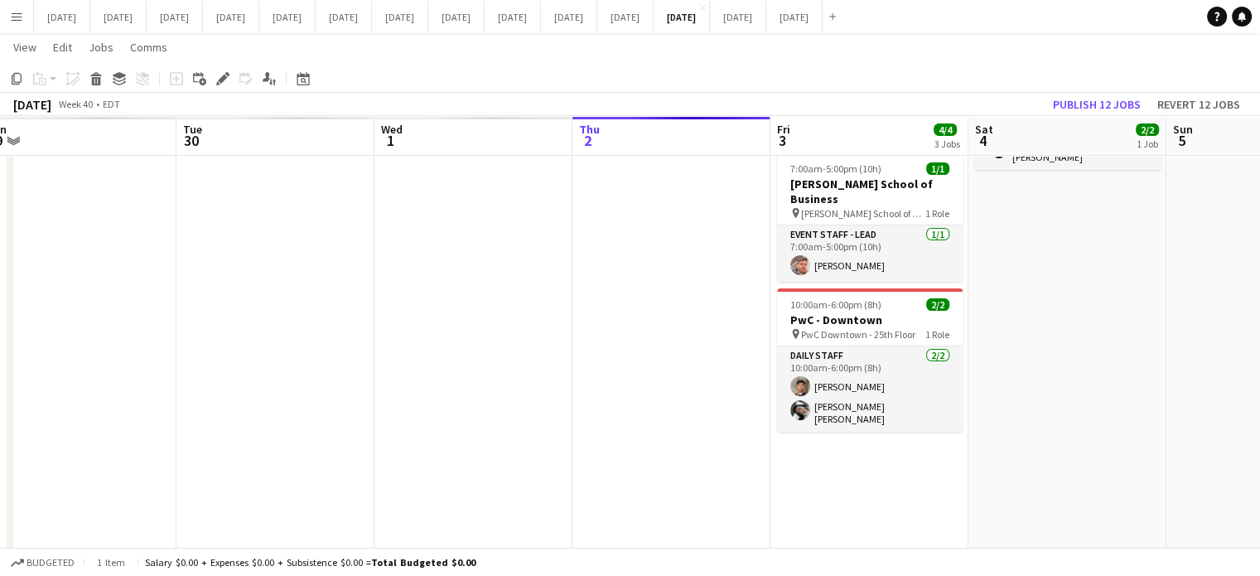
scroll to position [0, 485]
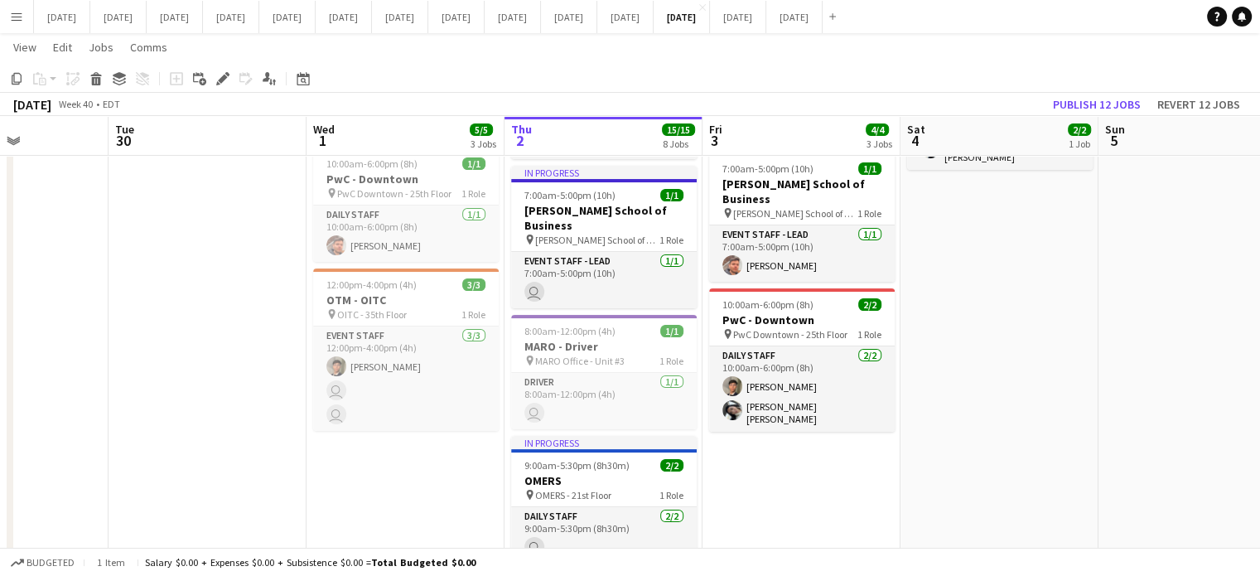
drag, startPoint x: 50, startPoint y: 287, endPoint x: 1271, endPoint y: 311, distance: 1221.8
click at [1259, 311] on html "Menu Boards Boards Boards All jobs Status Workforce Workforce My Workforce Recr…" at bounding box center [630, 581] width 1260 height 1494
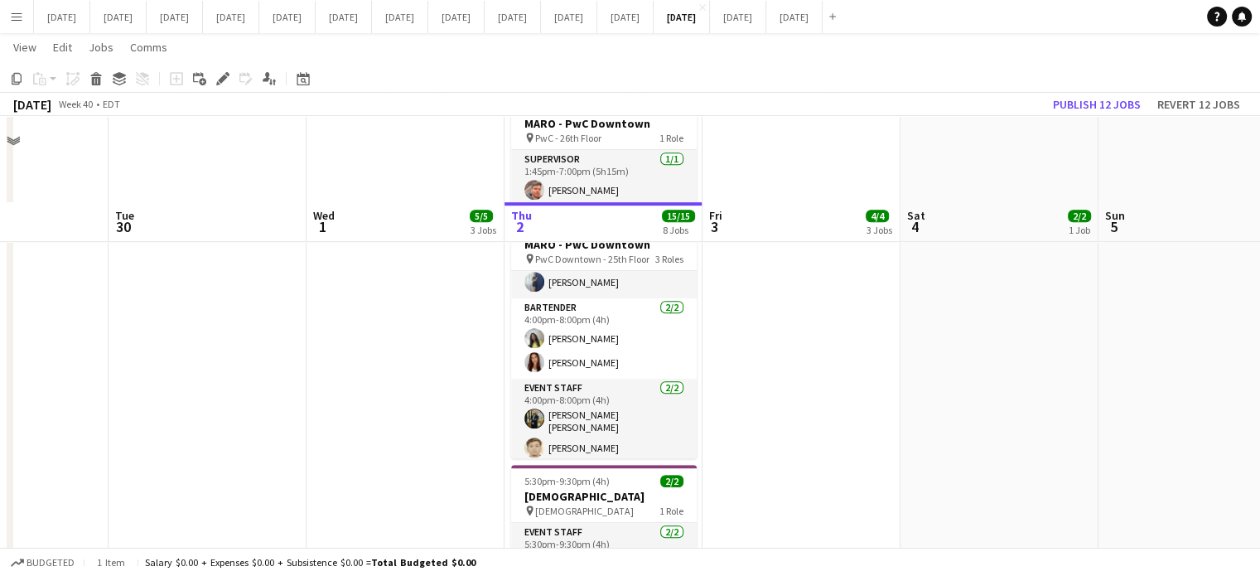
scroll to position [918, 0]
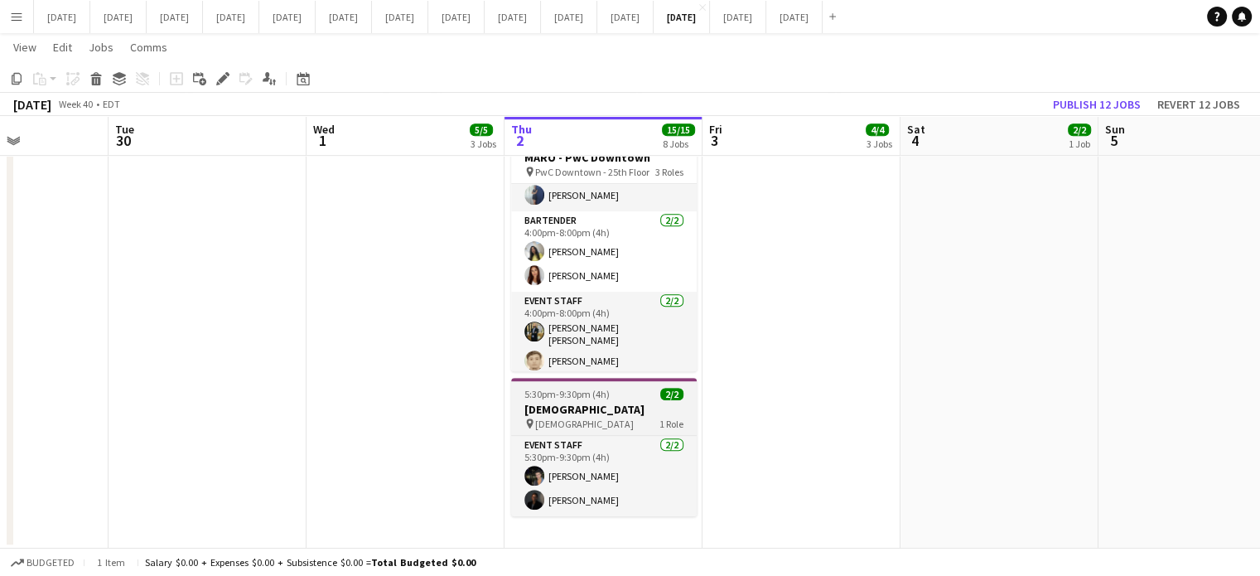
click at [660, 402] on h3 "[DEMOGRAPHIC_DATA]" at bounding box center [604, 409] width 186 height 15
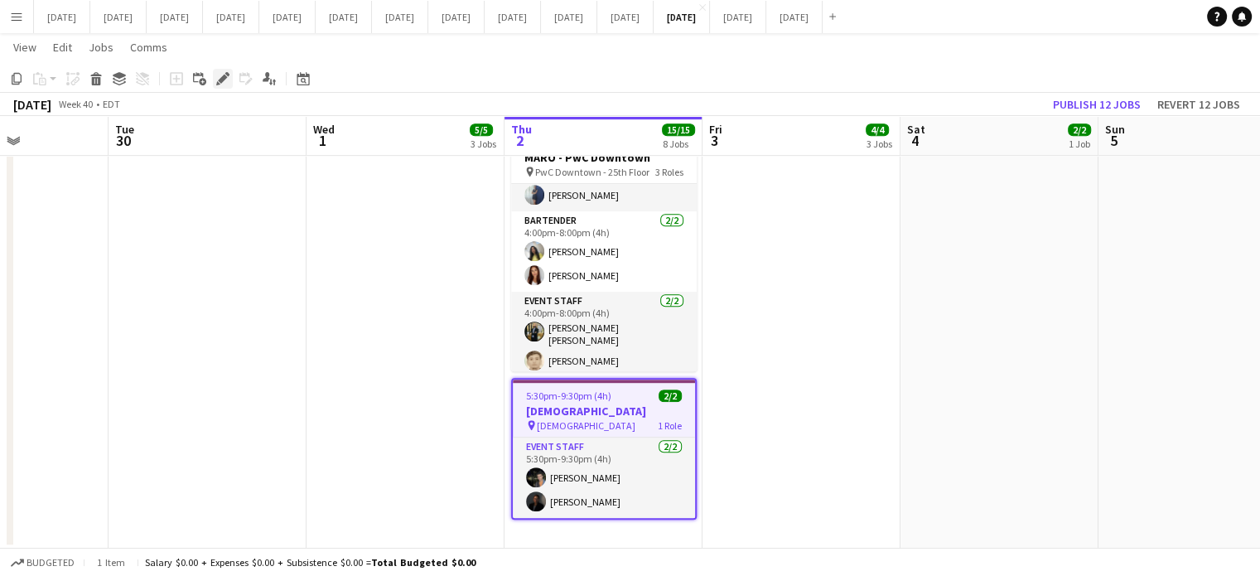
click at [216, 74] on icon "Edit" at bounding box center [222, 78] width 13 height 13
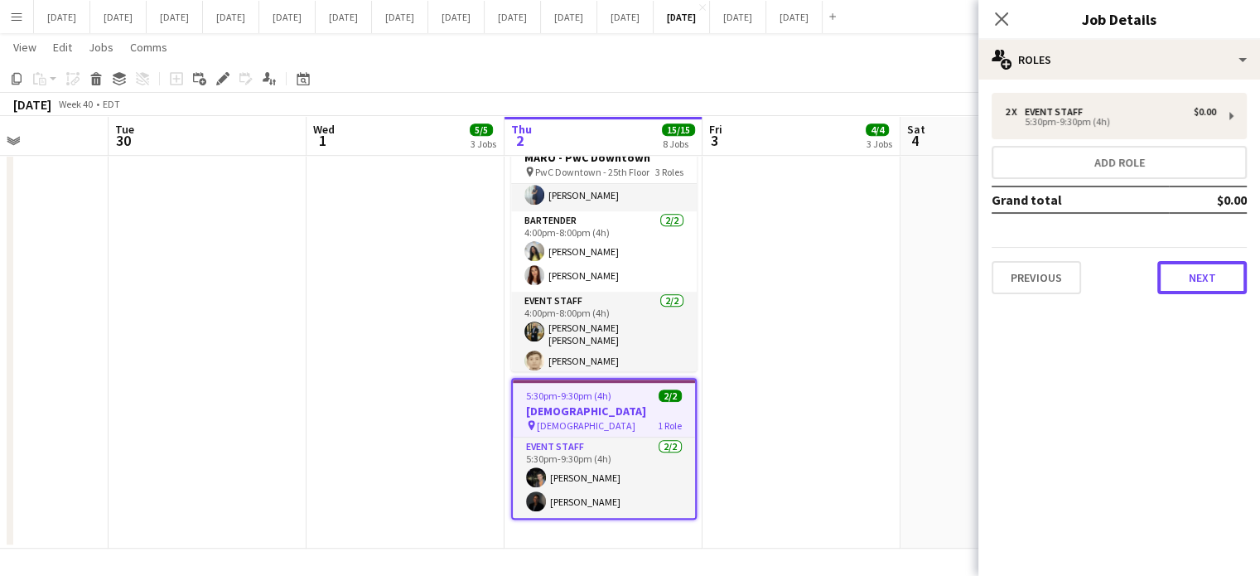
click at [1174, 277] on button "Next" at bounding box center [1201, 277] width 89 height 33
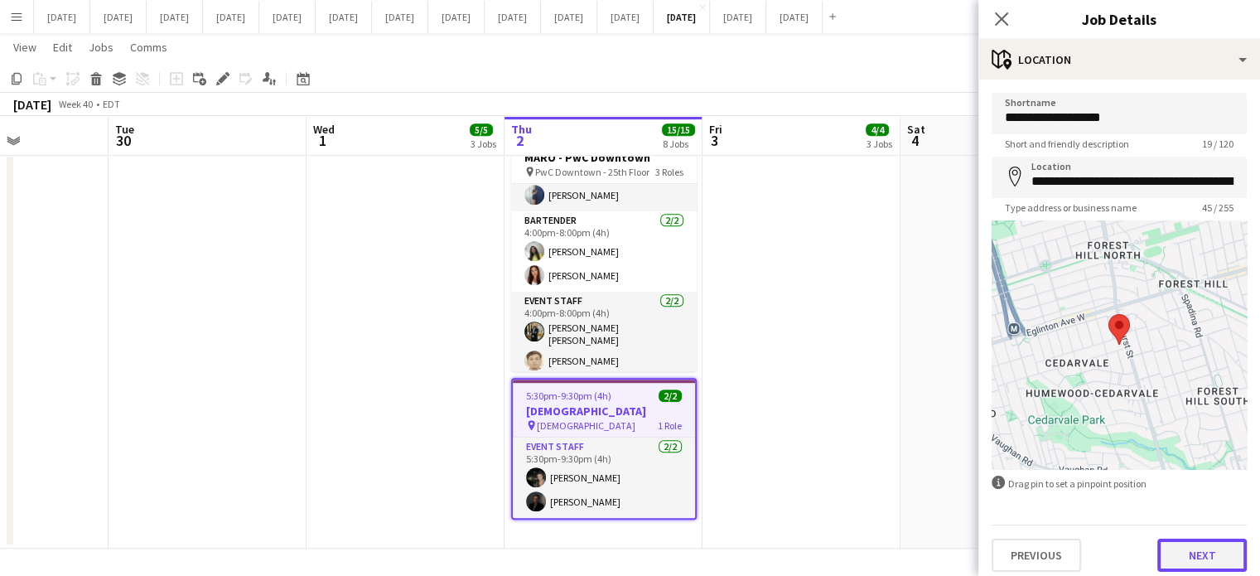
click at [1189, 552] on button "Next" at bounding box center [1201, 554] width 89 height 33
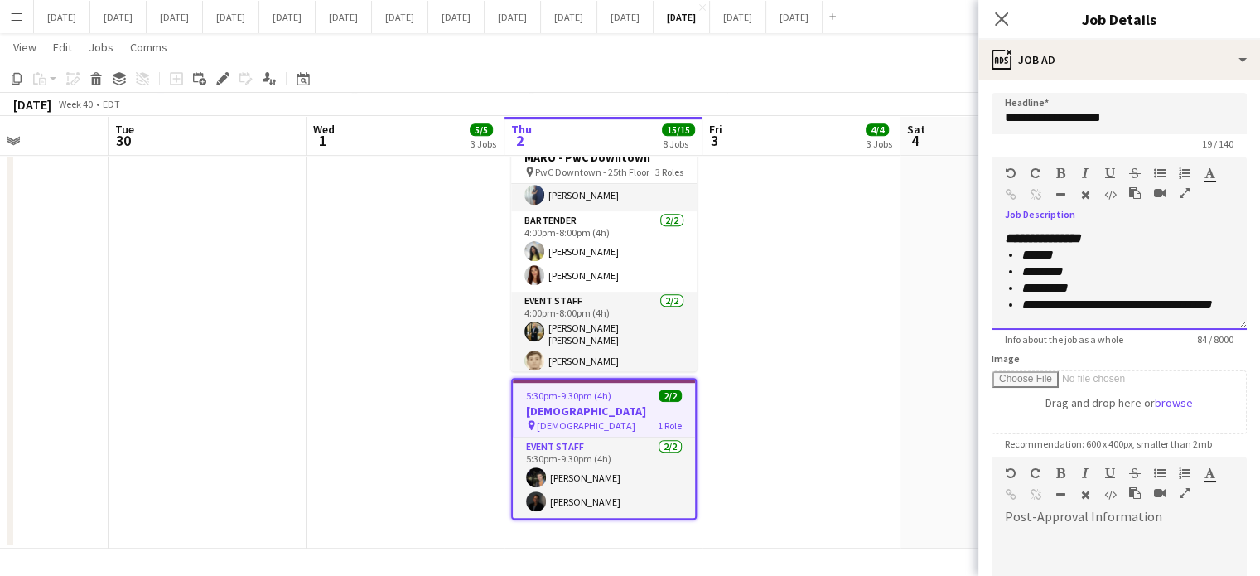
click at [1220, 297] on div "**********" at bounding box center [1118, 279] width 255 height 99
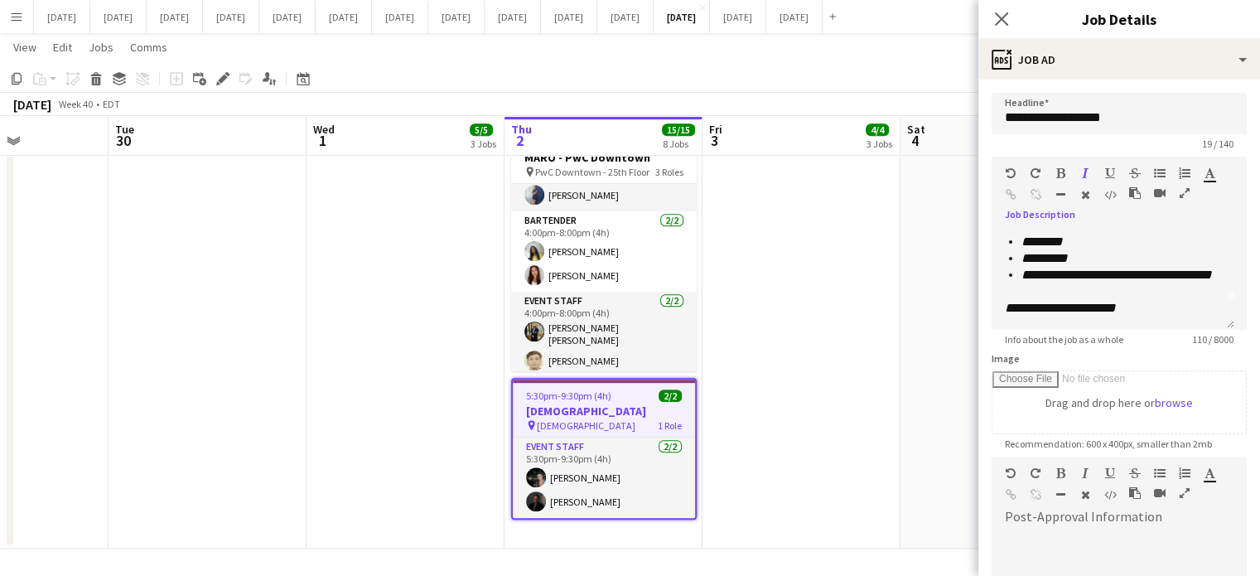
click at [997, 19] on icon "Close pop-in" at bounding box center [1001, 18] width 13 height 13
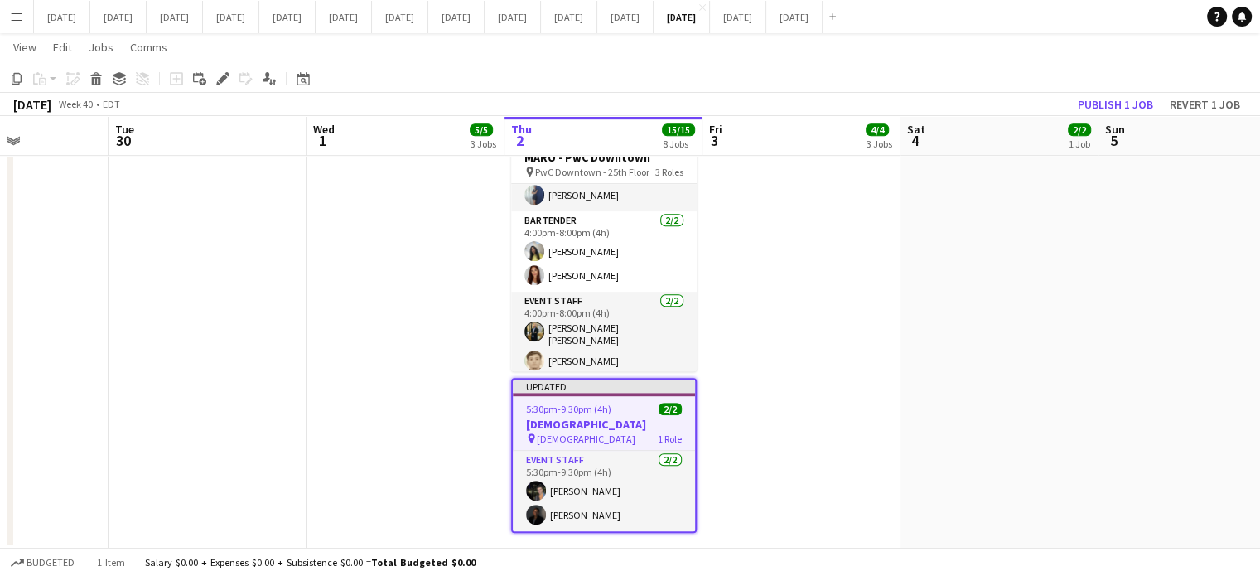
click at [641, 402] on div "5:30pm-9:30pm (4h) 2/2" at bounding box center [604, 408] width 182 height 12
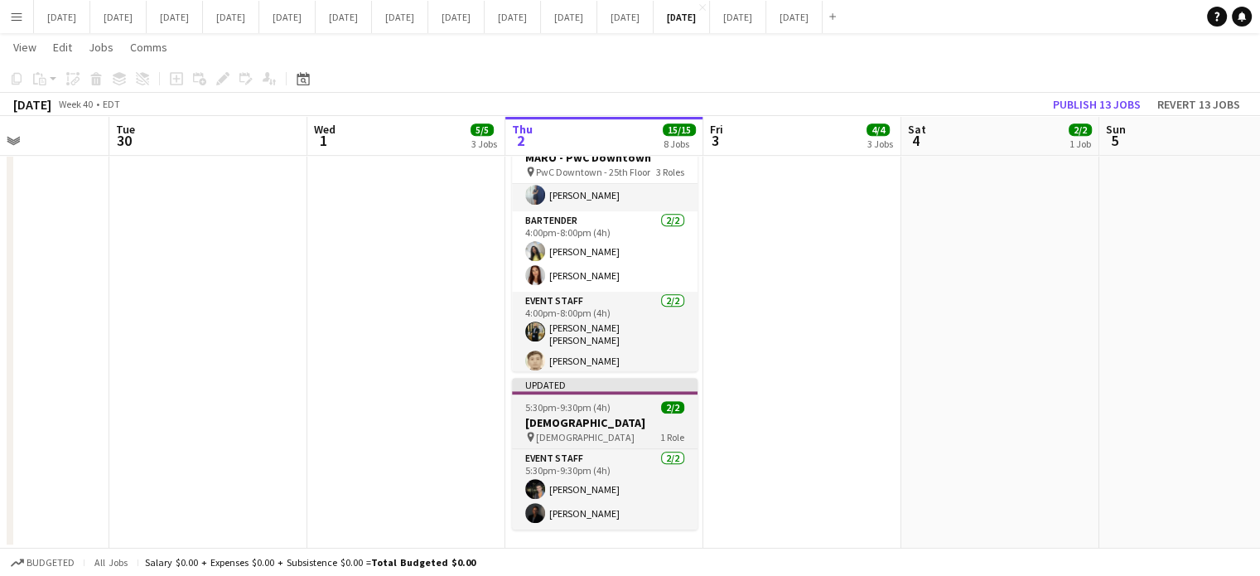
click at [641, 401] on div "5:30pm-9:30pm (4h) 2/2" at bounding box center [605, 407] width 186 height 12
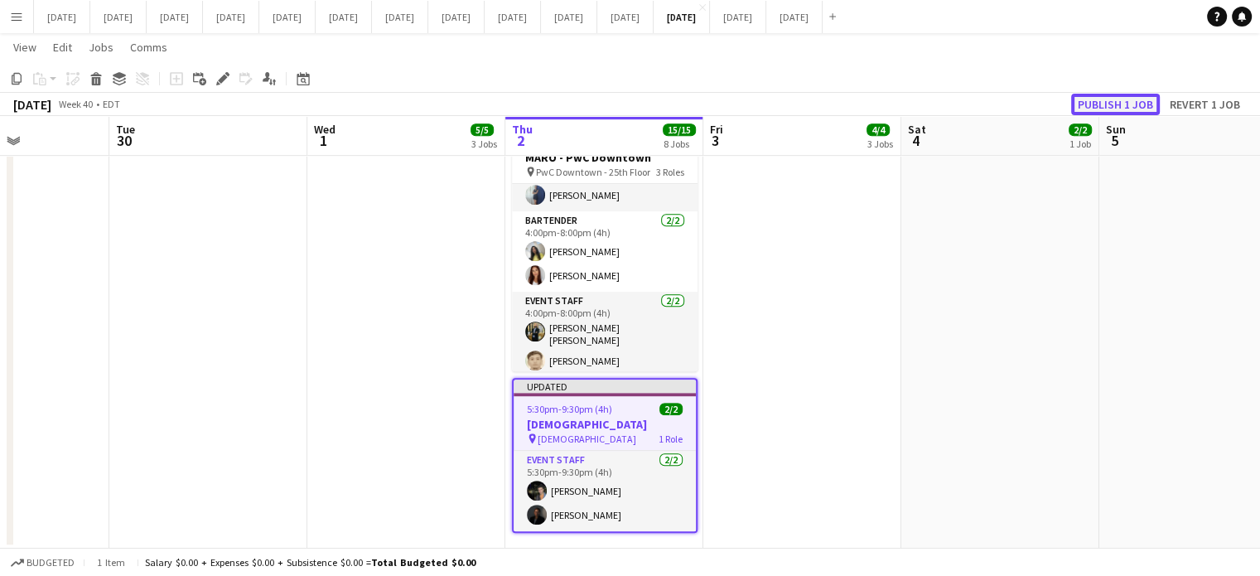
click at [1097, 110] on button "Publish 1 job" at bounding box center [1115, 105] width 89 height 22
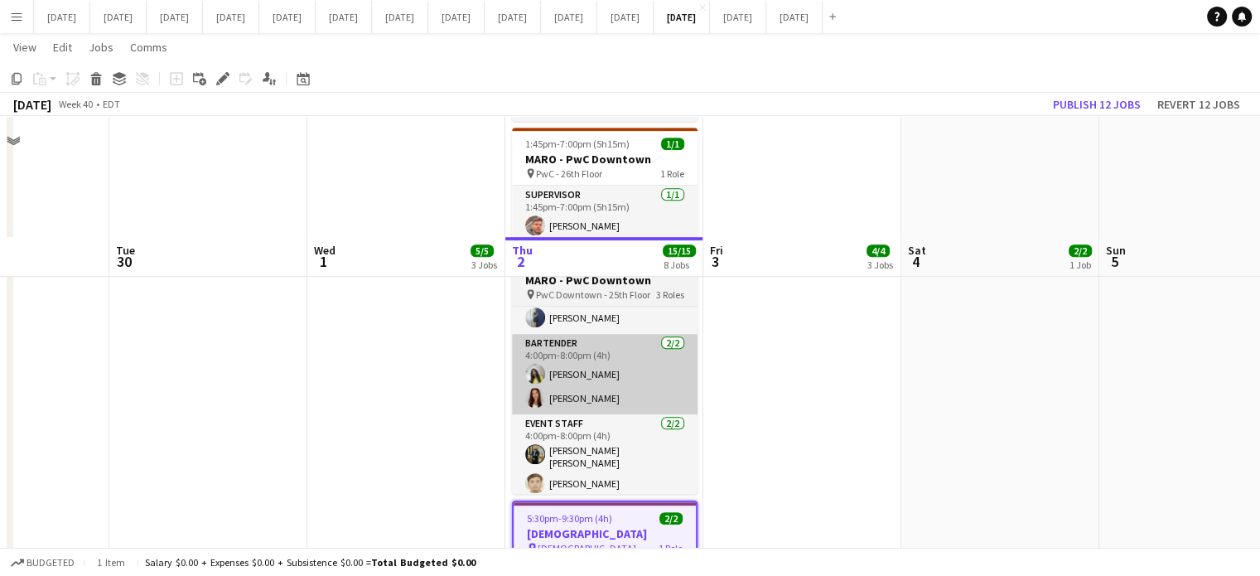
scroll to position [918, 0]
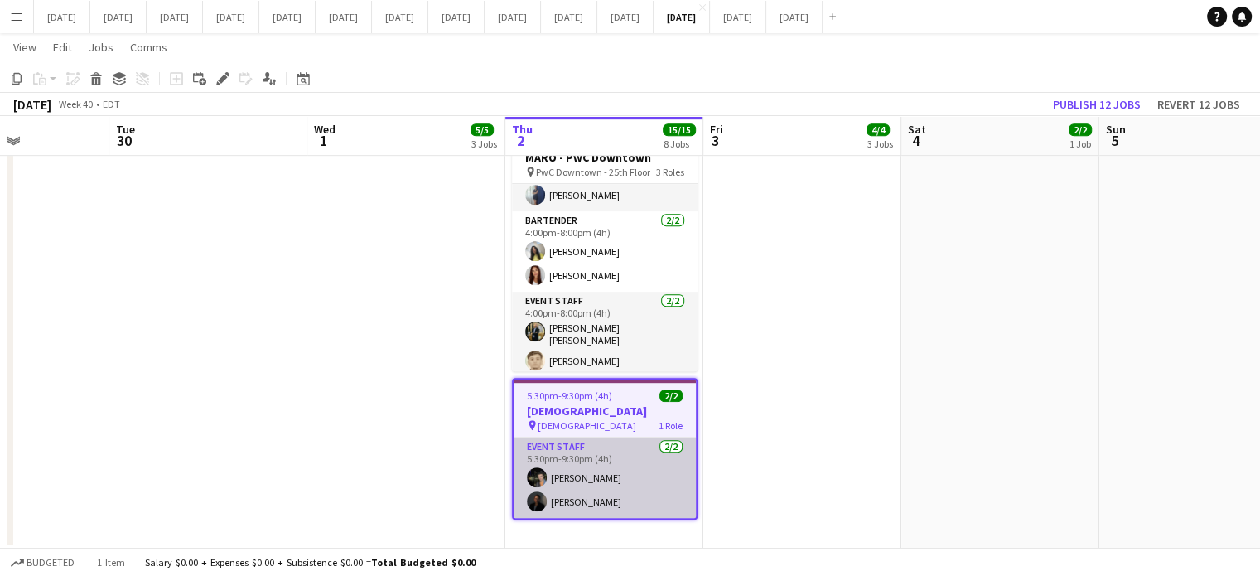
click at [644, 437] on app-card-role "Event Staff [DATE] 5:30pm-9:30pm (4h) [PERSON_NAME] Al-Saafani [PERSON_NAME]" at bounding box center [604, 477] width 182 height 80
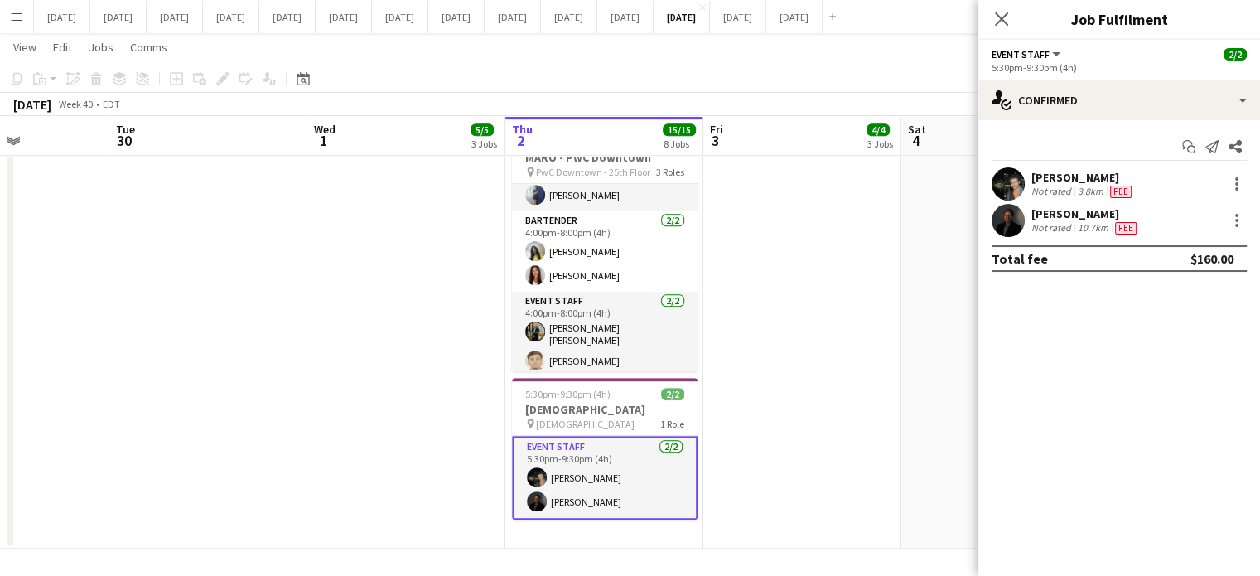
click at [1012, 185] on app-user-avatar at bounding box center [1007, 183] width 33 height 33
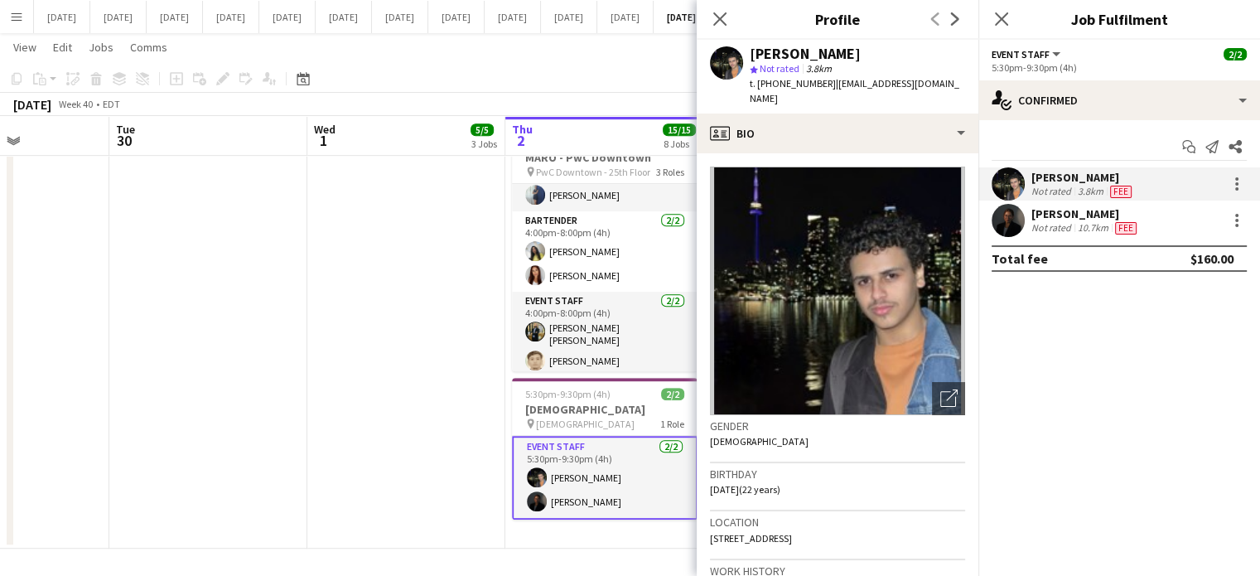
drag, startPoint x: 954, startPoint y: 84, endPoint x: 822, endPoint y: 93, distance: 132.0
click at [822, 93] on div "[PERSON_NAME] star Not rated 3.8km t. [PHONE_NUMBER] | [EMAIL_ADDRESS][DOMAIN_N…" at bounding box center [837, 77] width 282 height 74
copy span "[EMAIL_ADDRESS][DOMAIN_NAME]"
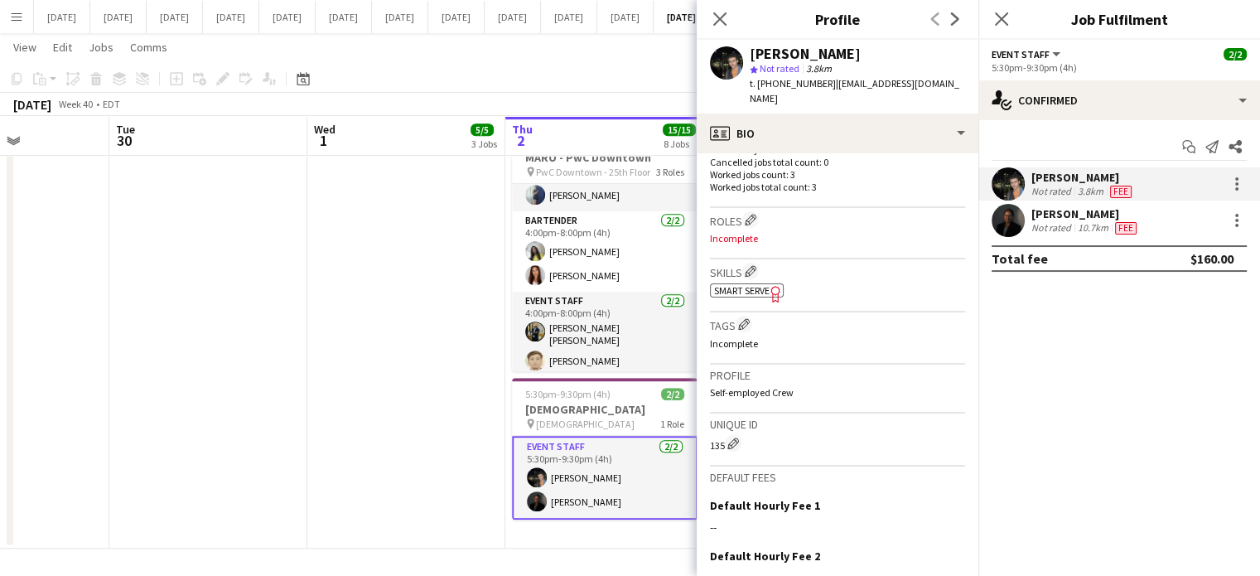
scroll to position [497, 0]
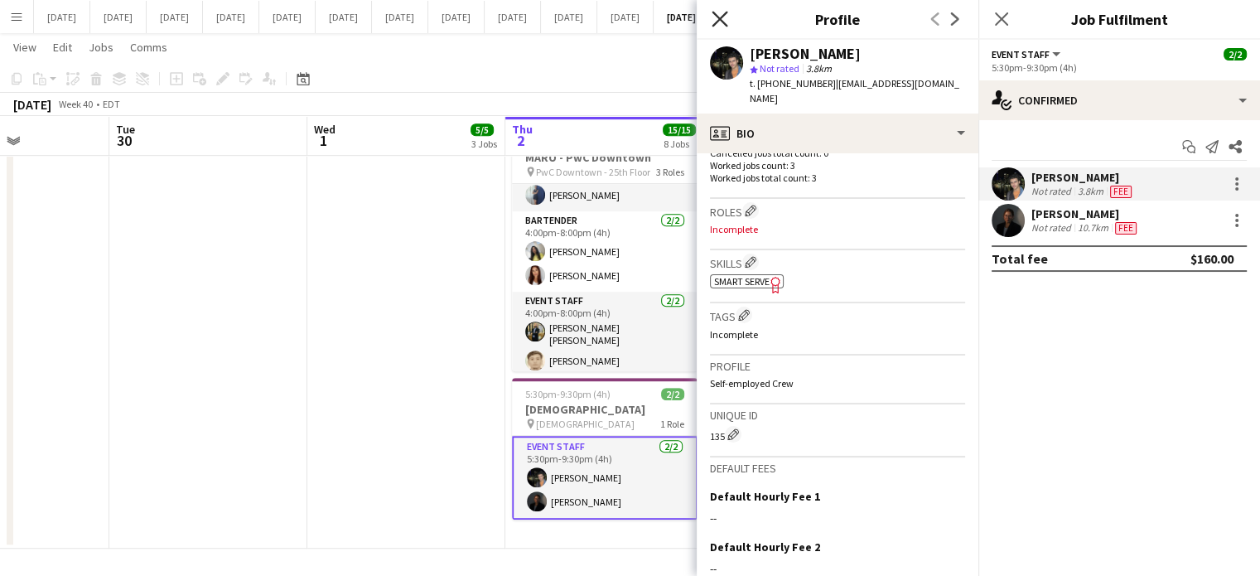
click at [719, 14] on icon "Close pop-in" at bounding box center [719, 19] width 16 height 16
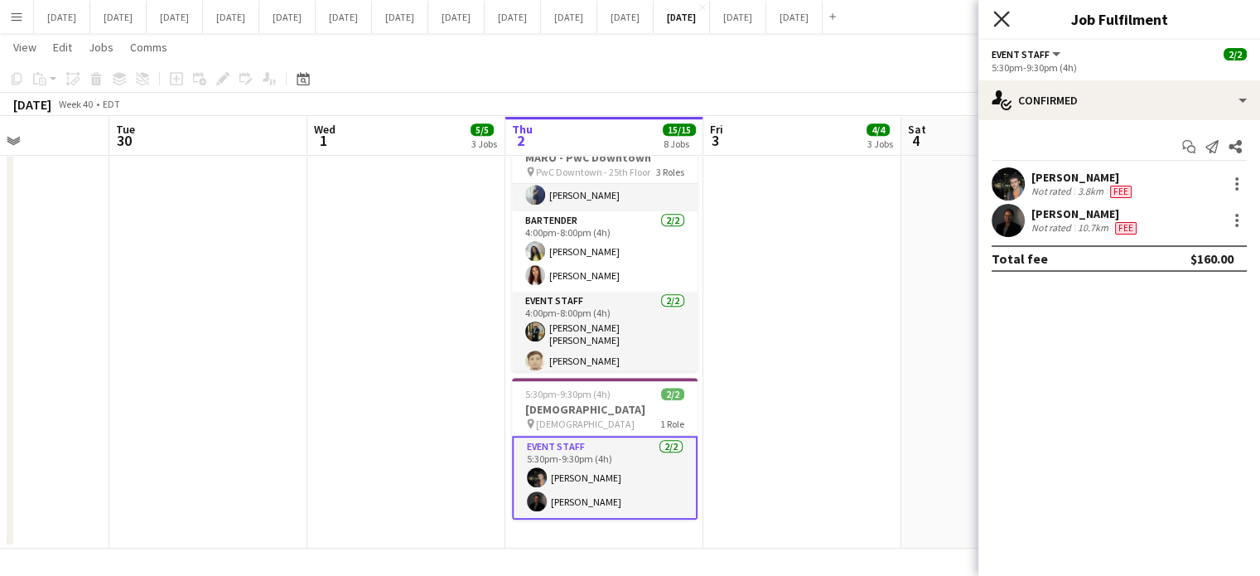
click at [1007, 18] on icon "Close pop-in" at bounding box center [1001, 19] width 16 height 16
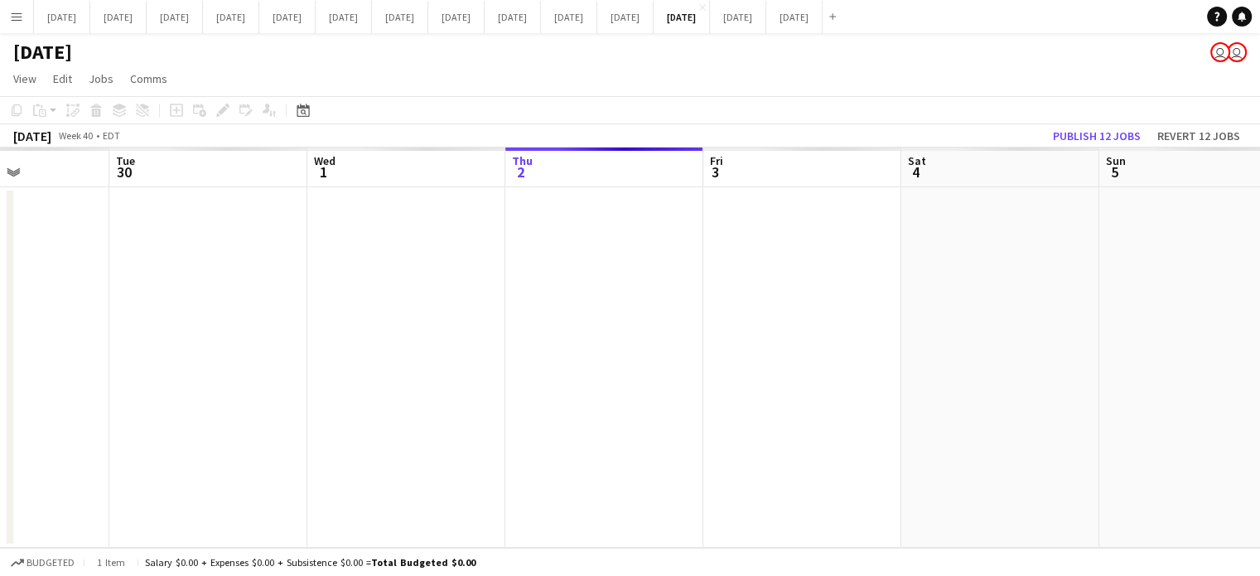
scroll to position [0, 0]
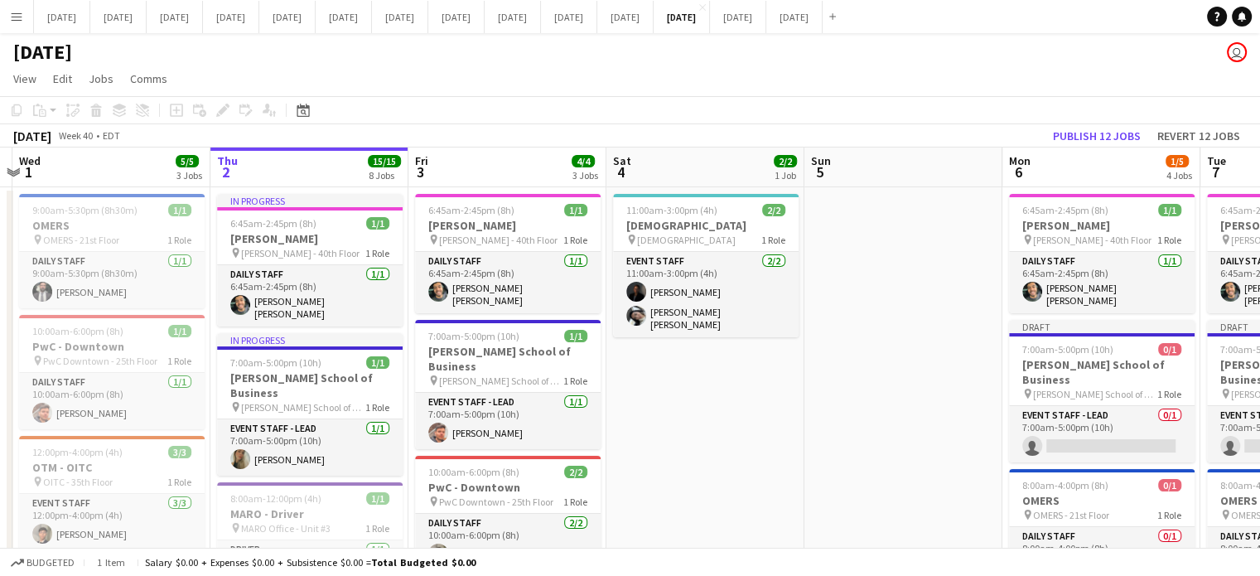
drag, startPoint x: 1077, startPoint y: 455, endPoint x: 215, endPoint y: 460, distance: 861.3
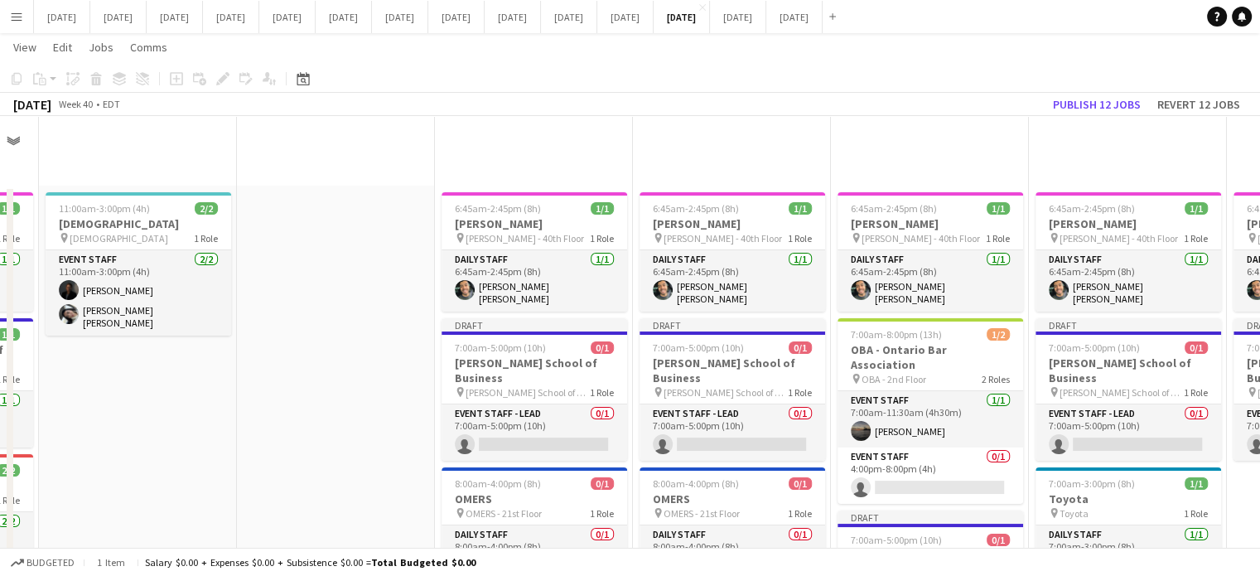
scroll to position [504, 0]
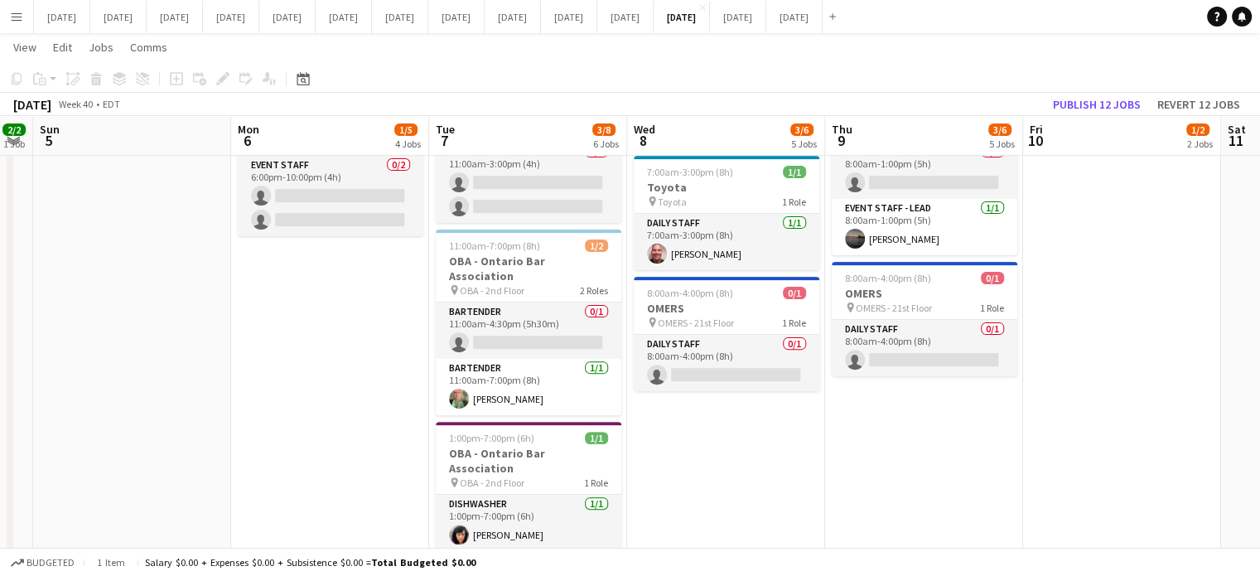
drag, startPoint x: 913, startPoint y: 427, endPoint x: 0, endPoint y: 430, distance: 913.5
click at [0, 430] on app-calendar-viewport "Wed 1 5/5 3 Jobs Thu 2 15/15 8 Jobs Fri 3 4/4 3 Jobs Sat 4 2/2 1 Job Sun 5 Mon …" at bounding box center [630, 261] width 1260 height 1401
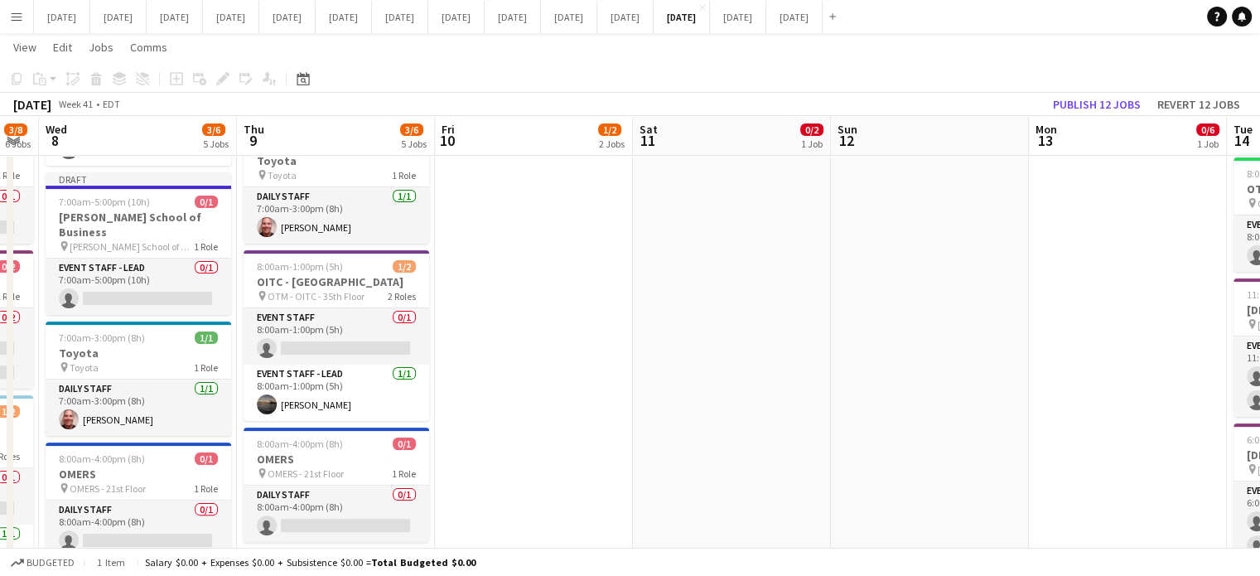
scroll to position [0, 467]
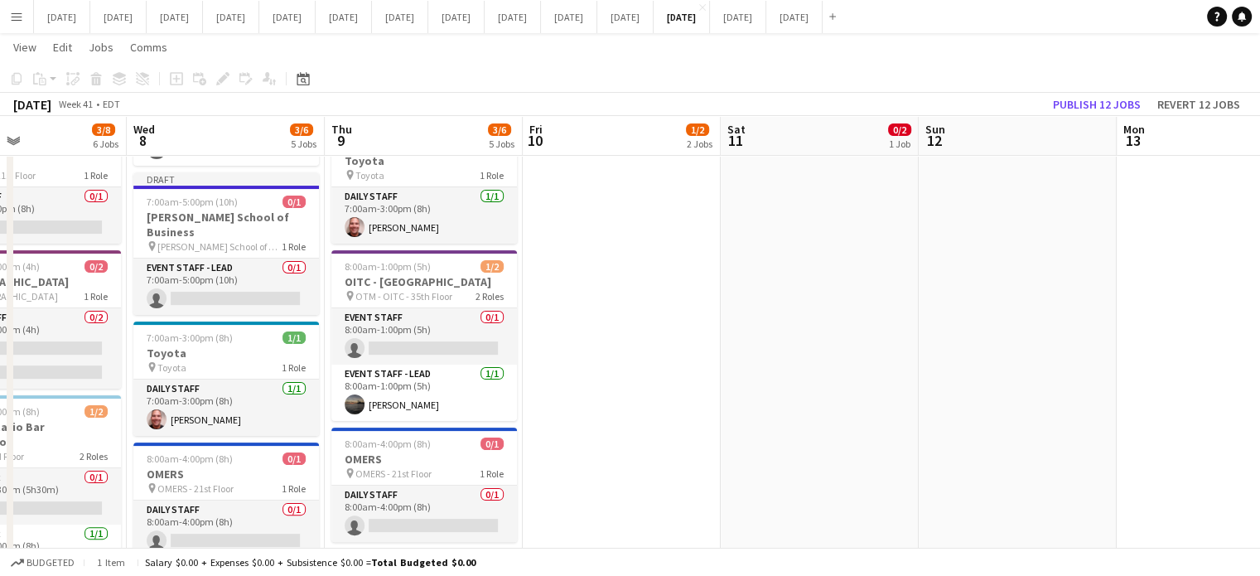
drag, startPoint x: 400, startPoint y: 401, endPoint x: 738, endPoint y: 397, distance: 337.9
click at [738, 397] on app-calendar-viewport "Sun 5 Mon 6 1/5 4 Jobs Tue 7 3/8 6 Jobs Wed 8 3/6 5 Jobs Thu 9 3/6 5 Jobs Fri 1…" at bounding box center [630, 427] width 1260 height 1401
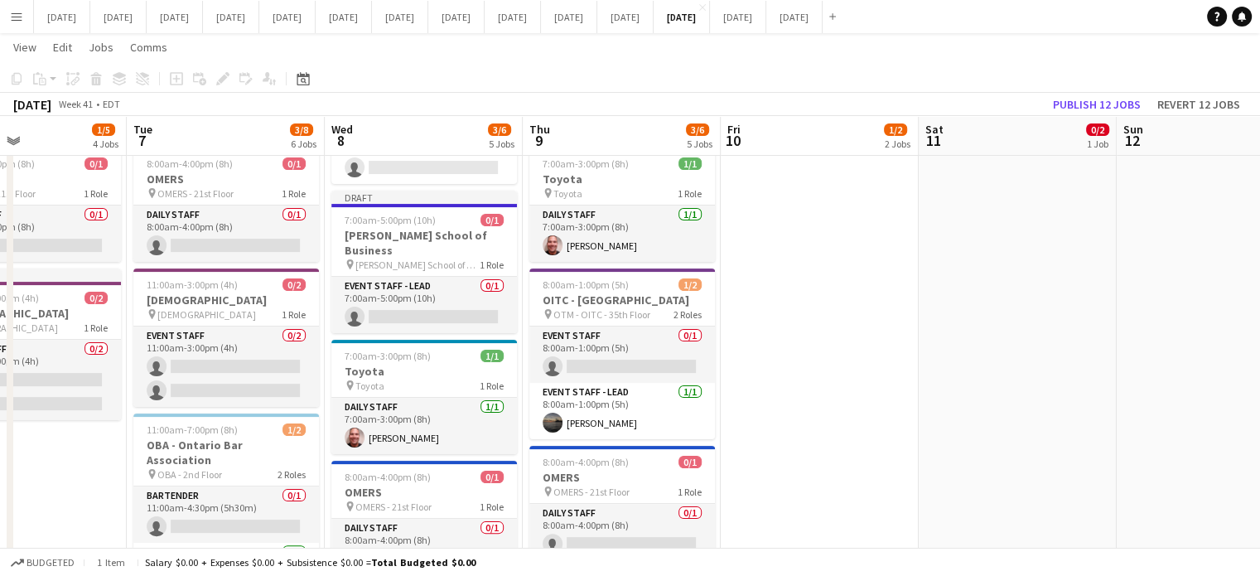
scroll to position [338, 0]
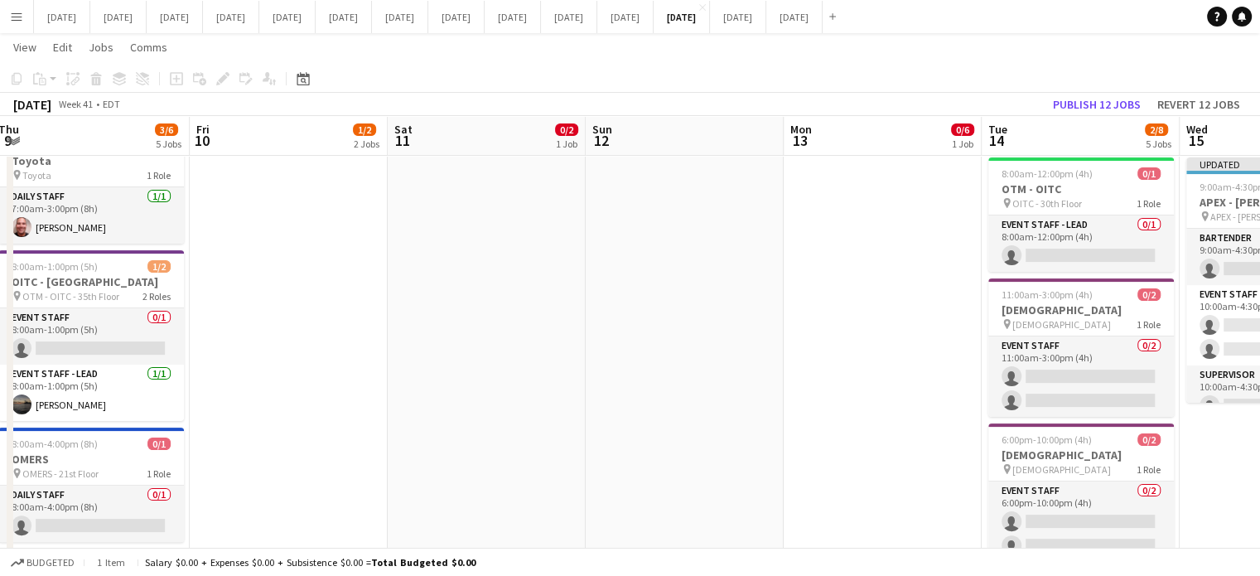
drag, startPoint x: 666, startPoint y: 378, endPoint x: 393, endPoint y: 415, distance: 275.7
click at [183, 402] on app-calendar-viewport "Mon 6 1/5 4 Jobs Tue 7 3/8 6 Jobs Wed 8 3/6 5 Jobs Thu 9 3/6 5 Jobs Fri 10 1/2 …" at bounding box center [630, 427] width 1260 height 1401
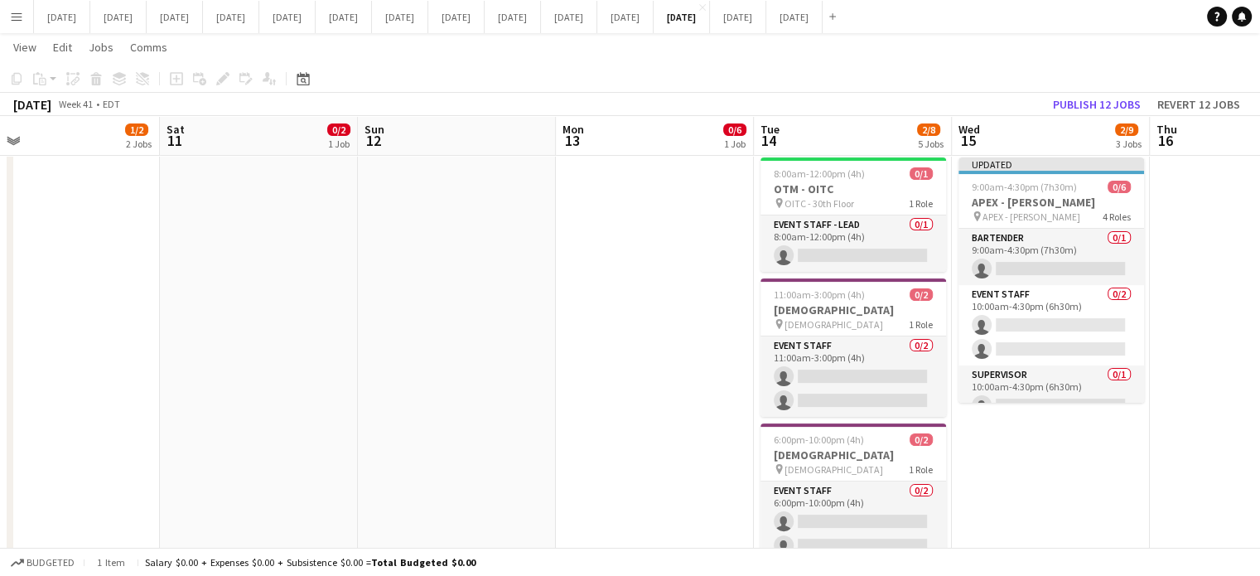
scroll to position [0, 446]
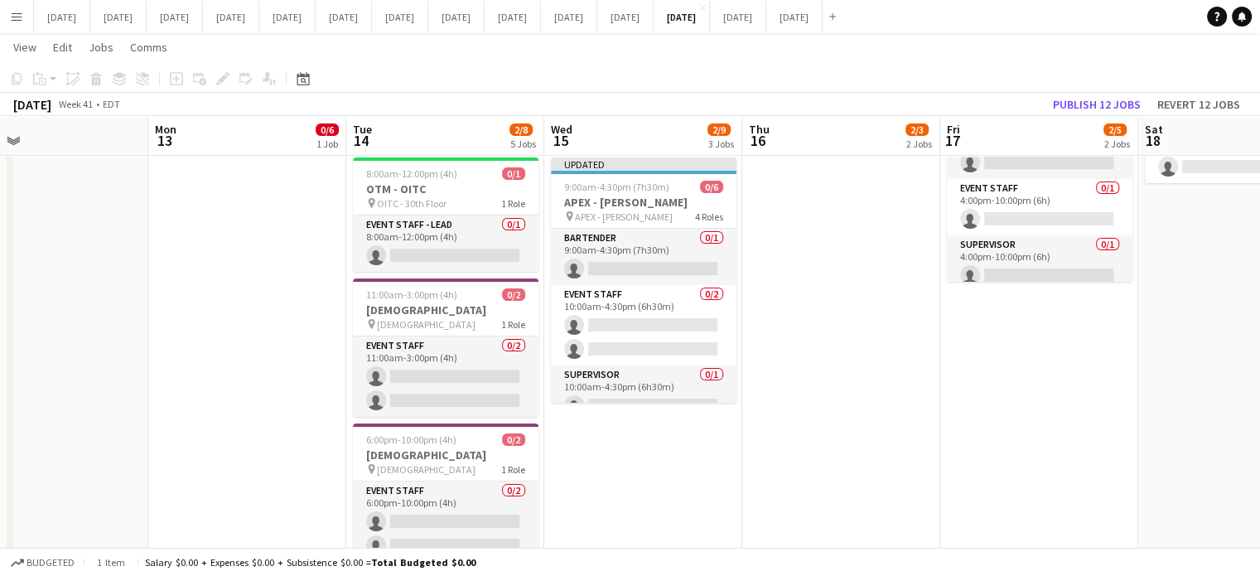
drag, startPoint x: 547, startPoint y: 415, endPoint x: 149, endPoint y: 436, distance: 398.9
click at [149, 436] on app-calendar-viewport "Fri 10 1/2 2 Jobs Sat 11 0/2 1 Job Sun 12 Mon 13 0/6 1 Job Tue 14 2/8 5 Jobs We…" at bounding box center [630, 427] width 1260 height 1401
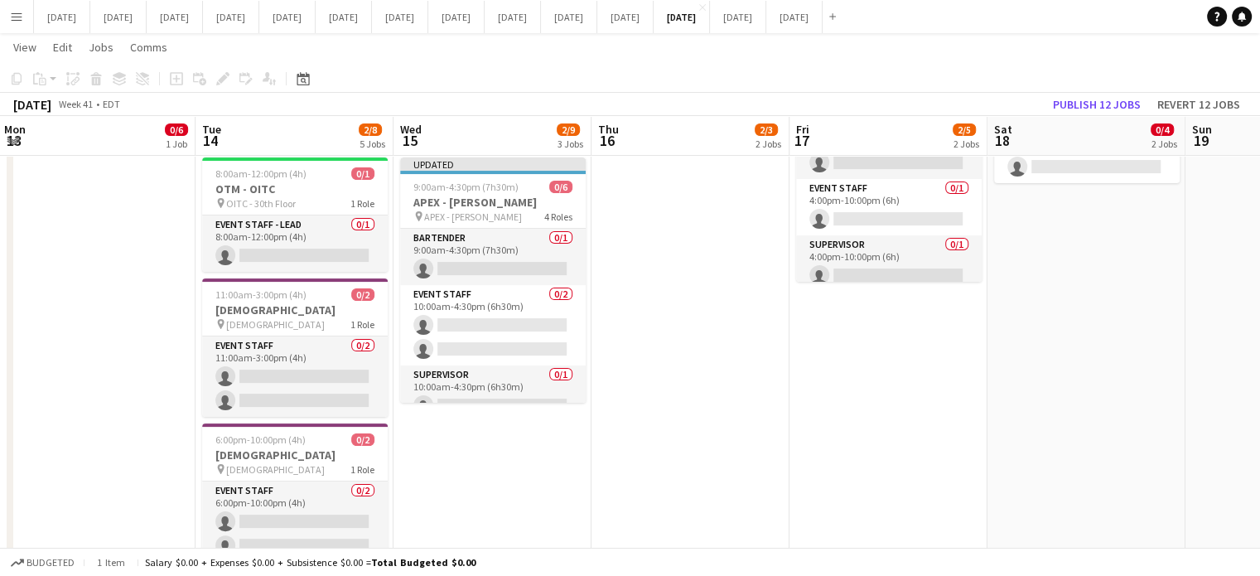
drag, startPoint x: 1125, startPoint y: 374, endPoint x: 164, endPoint y: 419, distance: 962.6
click at [181, 419] on app-calendar-viewport "Fri 10 1/2 2 Jobs Sat 11 0/2 1 Job Sun 12 Mon 13 0/6 1 Job Tue 14 2/8 5 Jobs We…" at bounding box center [630, 427] width 1260 height 1401
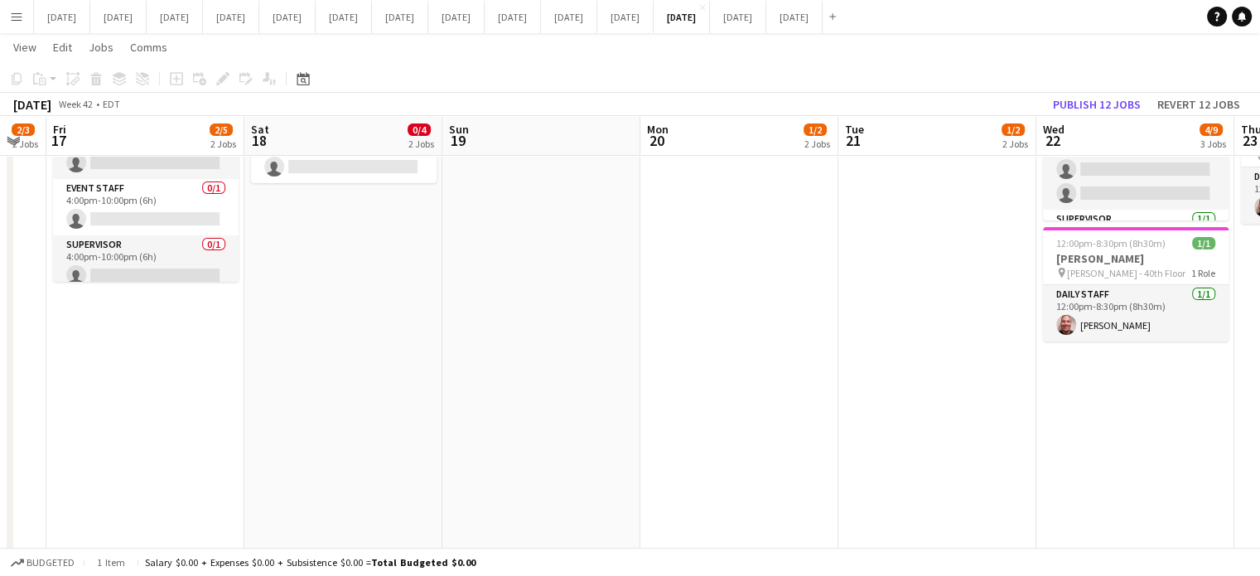
scroll to position [0, 646]
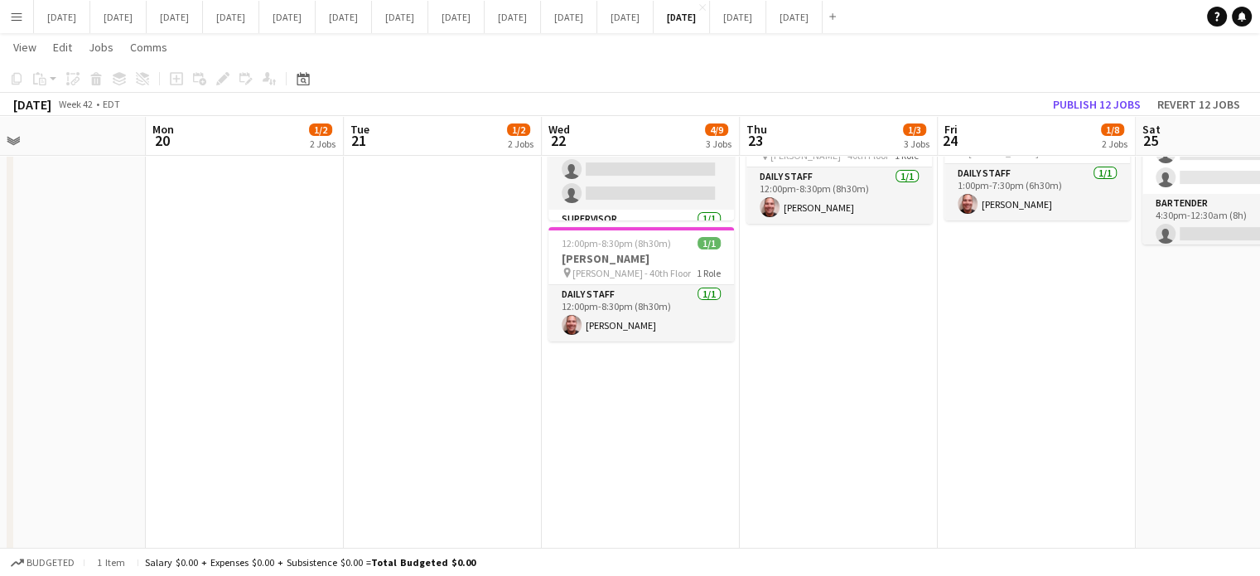
drag, startPoint x: 896, startPoint y: 450, endPoint x: 544, endPoint y: 442, distance: 352.0
click at [544, 442] on app-calendar-viewport "Thu 16 2/3 2 Jobs Fri 17 2/5 2 Jobs Sat 18 0/4 2 Jobs Sun 19 Mon 20 1/2 2 Jobs …" at bounding box center [630, 427] width 1260 height 1401
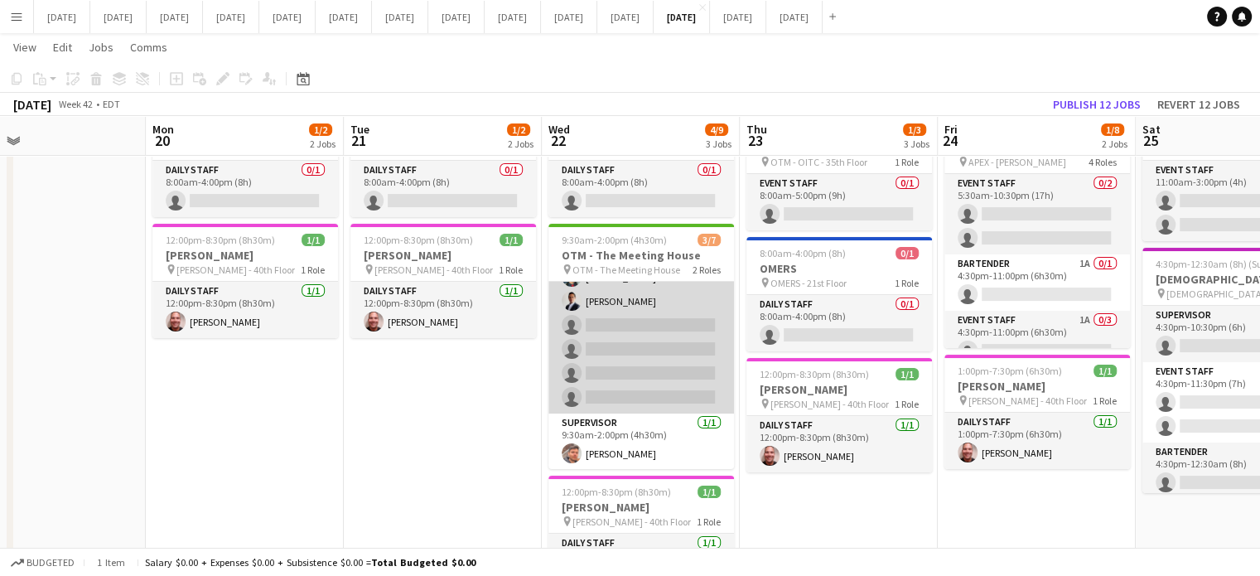
scroll to position [0, 0]
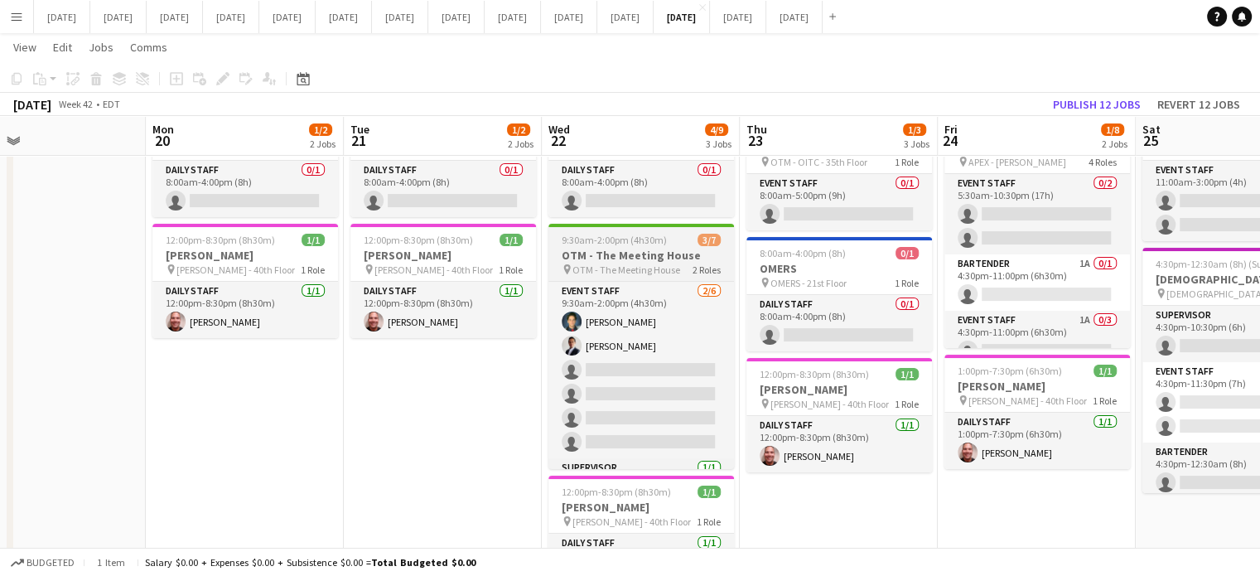
click at [633, 251] on h3 "OTM - The Meeting House" at bounding box center [641, 255] width 186 height 15
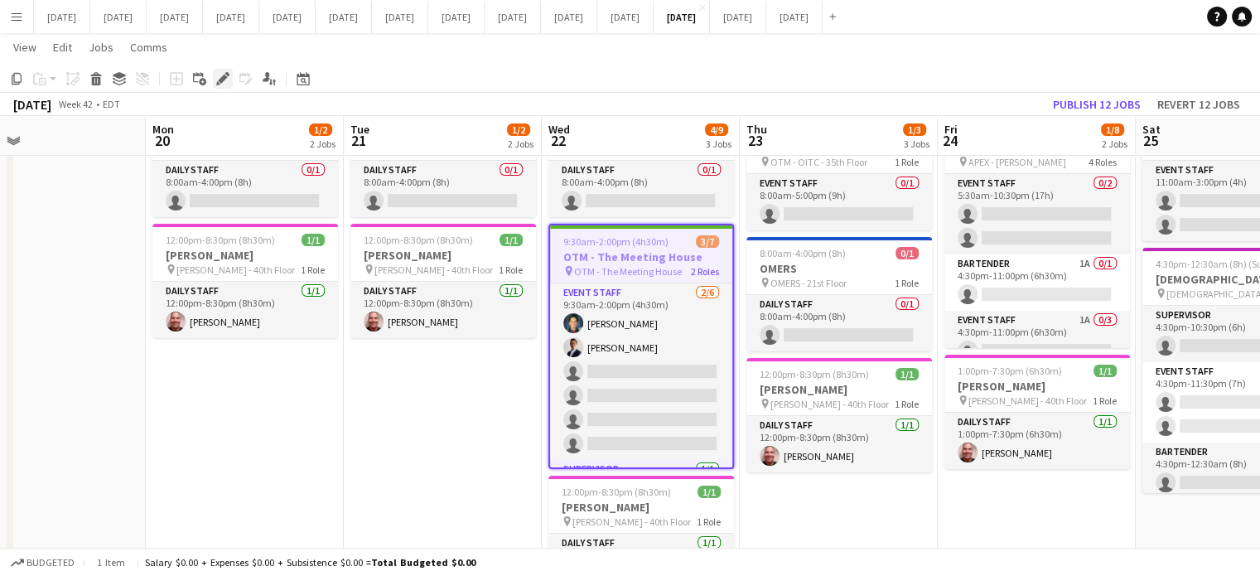
click at [224, 80] on icon "Edit" at bounding box center [222, 78] width 13 height 13
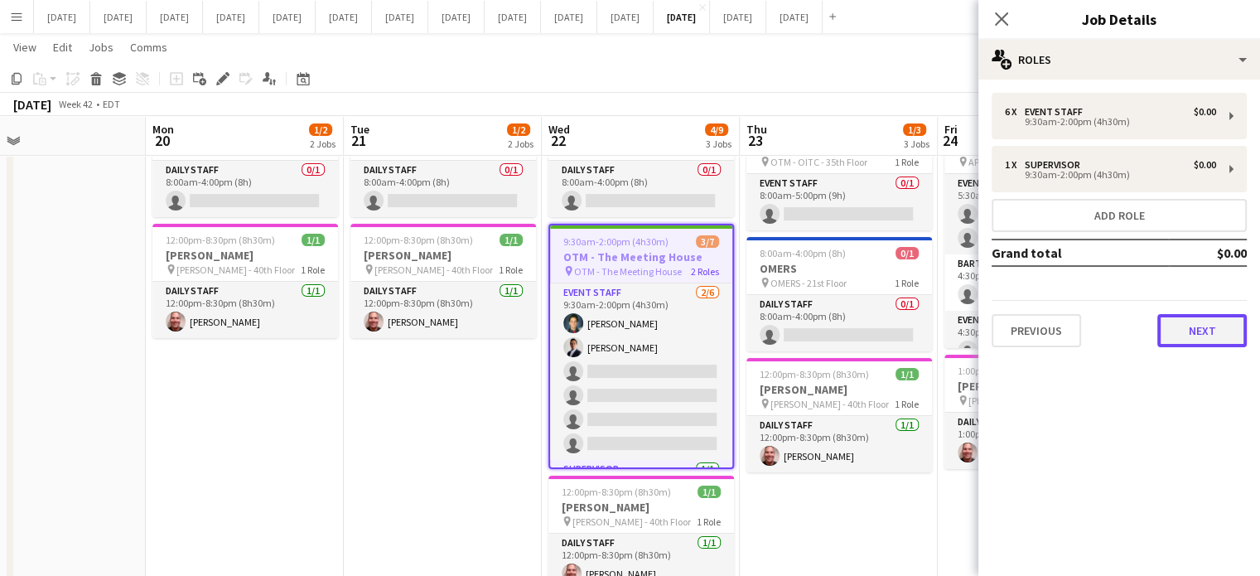
click at [1202, 333] on button "Next" at bounding box center [1201, 330] width 89 height 33
